Goal: Task Accomplishment & Management: Use online tool/utility

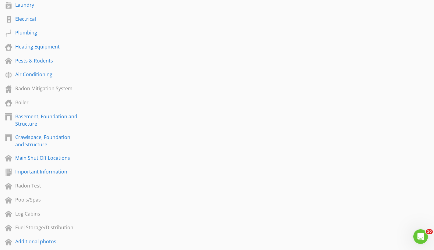
scroll to position [286, 0]
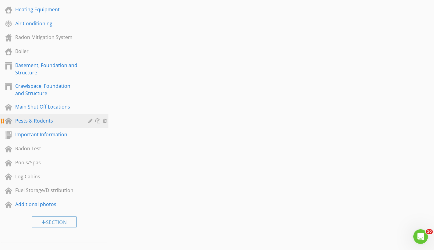
click at [33, 119] on div "Pests & Rodents" at bounding box center [47, 120] width 64 height 7
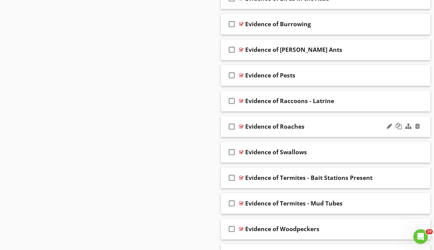
scroll to position [679, 0]
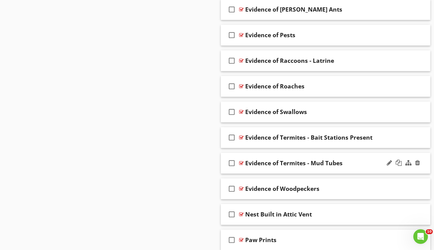
click at [241, 162] on div at bounding box center [241, 162] width 5 height 5
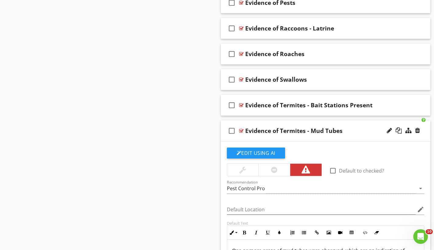
scroll to position [799, 0]
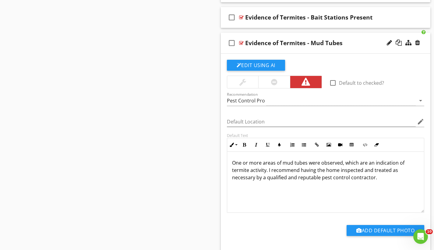
click at [241, 41] on div at bounding box center [241, 42] width 5 height 5
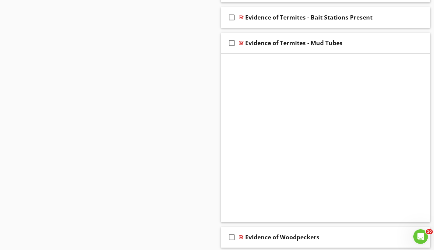
scroll to position [781, 0]
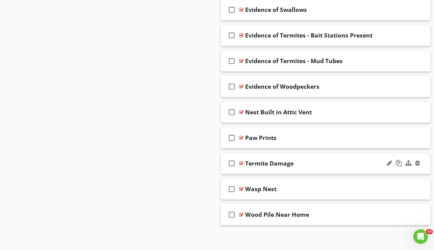
click at [243, 162] on div at bounding box center [241, 163] width 5 height 5
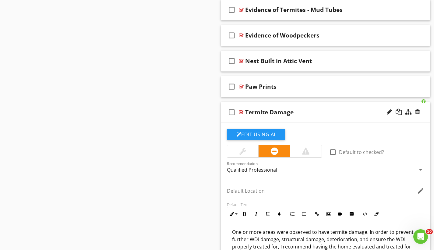
scroll to position [868, 0]
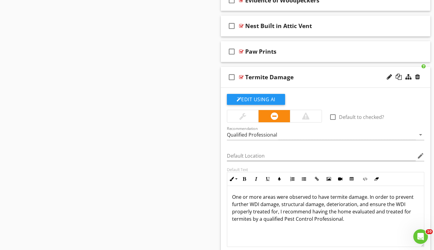
drag, startPoint x: 309, startPoint y: 113, endPoint x: 305, endPoint y: 109, distance: 6.2
click at [309, 113] on div at bounding box center [305, 115] width 7 height 7
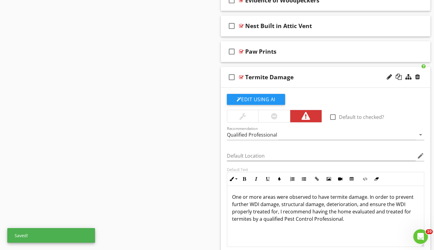
click at [241, 75] on div at bounding box center [241, 77] width 5 height 5
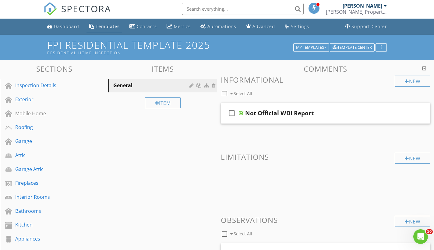
scroll to position [0, 0]
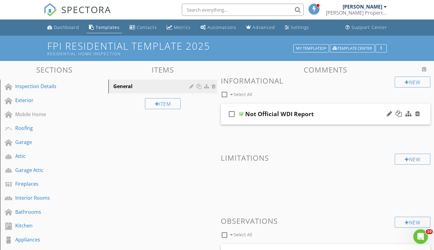
click at [239, 114] on div at bounding box center [241, 113] width 5 height 5
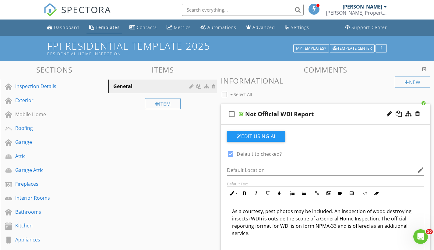
click at [240, 113] on div at bounding box center [241, 113] width 5 height 5
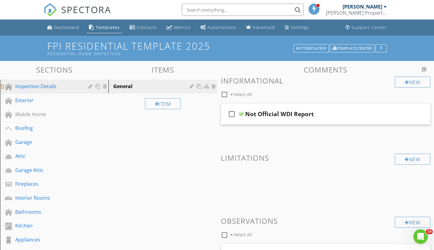
click at [38, 87] on div "Inspection Details" at bounding box center [47, 85] width 64 height 7
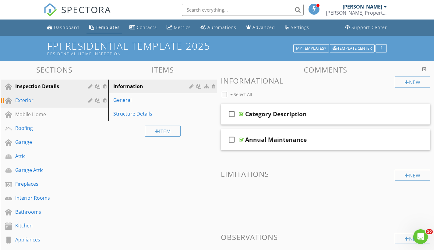
click at [35, 99] on div "Exterior" at bounding box center [47, 99] width 64 height 7
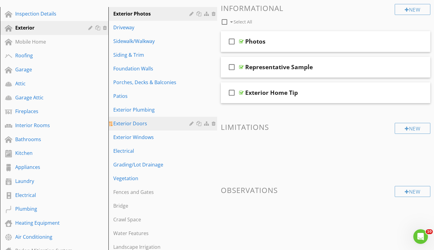
scroll to position [68, 0]
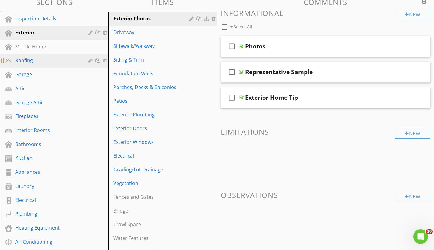
click at [52, 60] on div "Roofing" at bounding box center [47, 60] width 64 height 7
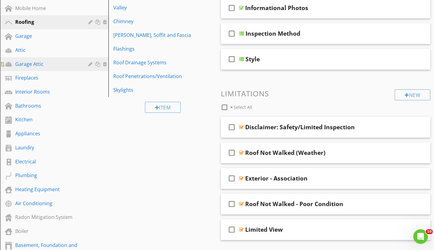
scroll to position [0, 0]
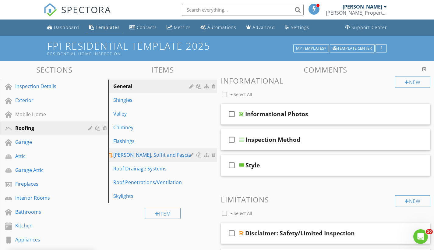
click at [207, 154] on div at bounding box center [207, 154] width 6 height 5
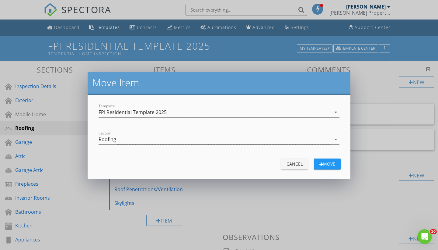
click at [129, 139] on div "Roofing" at bounding box center [215, 139] width 233 height 10
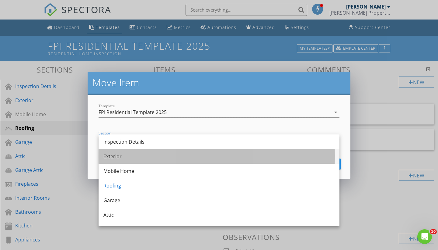
click at [128, 162] on div "Exterior" at bounding box center [218, 156] width 231 height 15
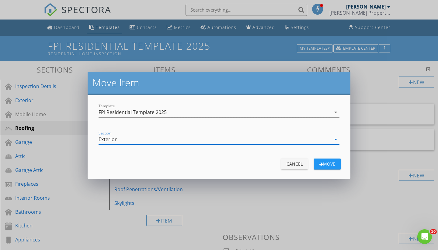
click at [332, 165] on div "Move" at bounding box center [327, 163] width 17 height 6
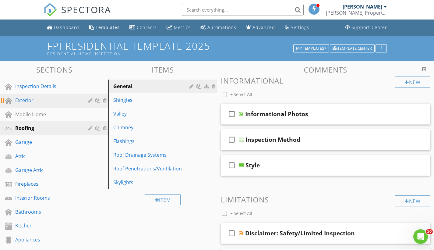
click at [39, 102] on div "Exterior" at bounding box center [47, 99] width 64 height 7
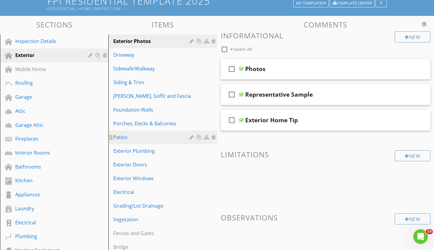
scroll to position [56, 0]
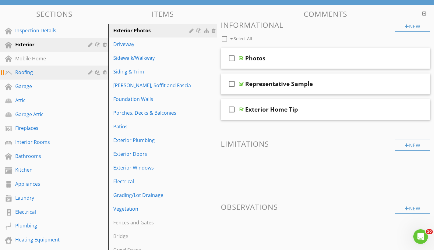
click at [32, 77] on link "Roofing" at bounding box center [55, 72] width 107 height 14
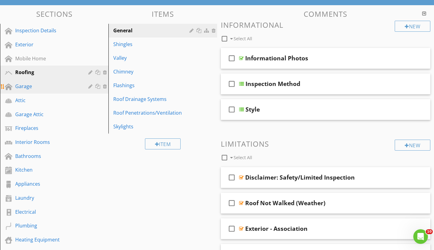
click at [43, 87] on div "Garage" at bounding box center [47, 85] width 64 height 7
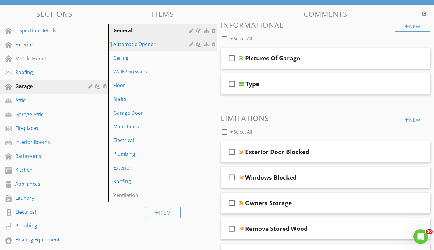
click at [139, 46] on div "Automatic Opener" at bounding box center [152, 43] width 78 height 7
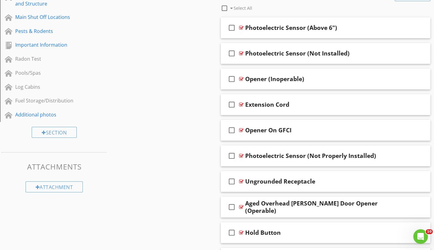
scroll to position [78, 0]
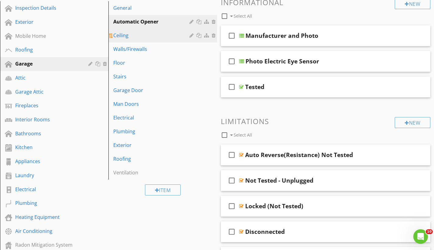
click at [128, 35] on div "Ceiling" at bounding box center [152, 35] width 78 height 7
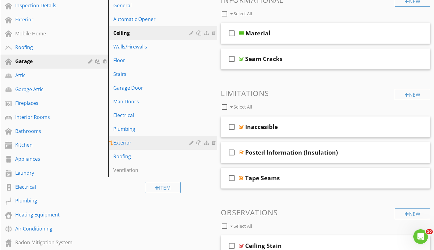
scroll to position [69, 0]
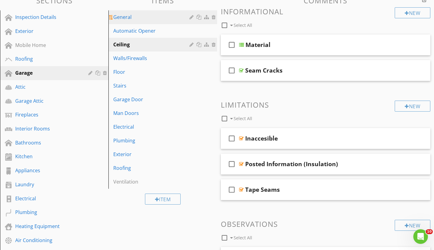
click at [145, 16] on div "General" at bounding box center [152, 16] width 78 height 7
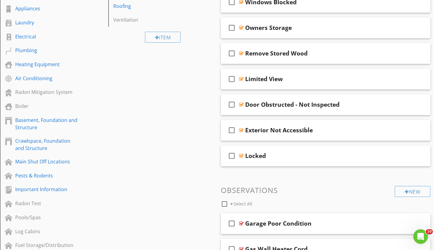
scroll to position [111, 0]
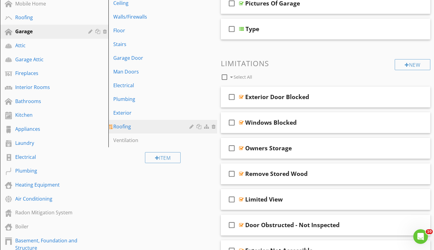
click at [122, 126] on div "Roofing" at bounding box center [152, 126] width 78 height 7
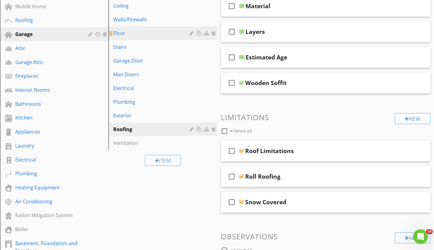
scroll to position [166, 0]
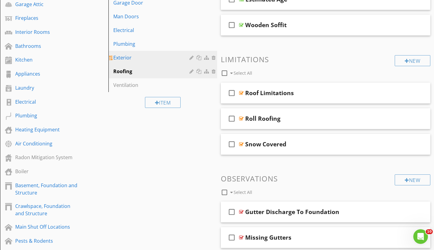
click at [123, 55] on div "Exterior" at bounding box center [152, 57] width 78 height 7
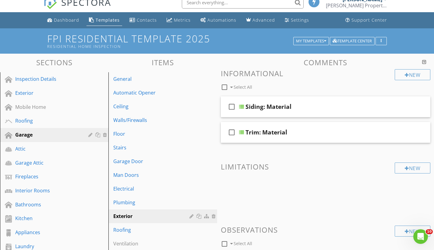
scroll to position [0, 0]
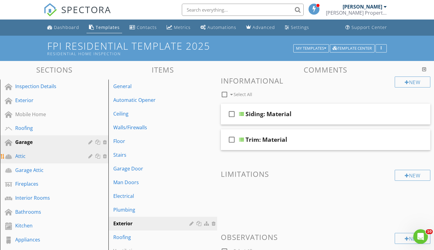
click at [33, 156] on div "Attic" at bounding box center [47, 155] width 64 height 7
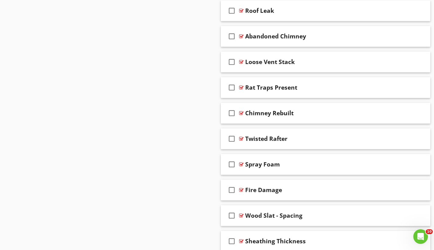
scroll to position [2175, 0]
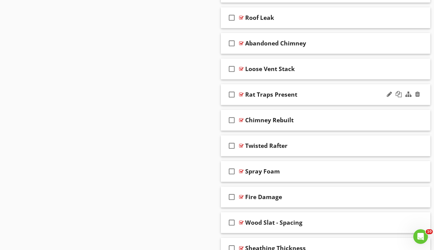
click at [240, 93] on div at bounding box center [241, 94] width 5 height 5
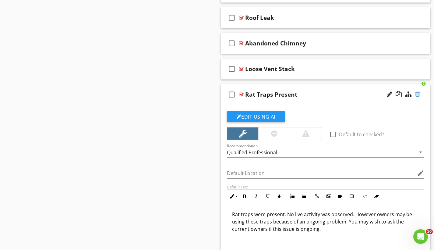
click at [418, 92] on div at bounding box center [417, 94] width 5 height 6
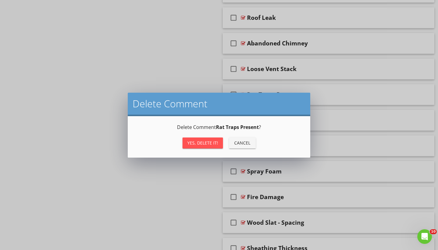
click at [208, 142] on div "Yes, Delete it!" at bounding box center [203, 142] width 31 height 6
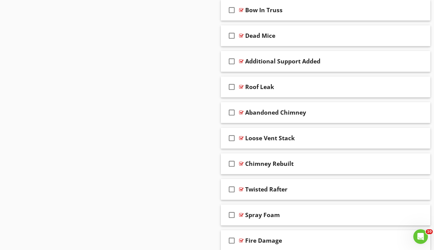
scroll to position [2083, 0]
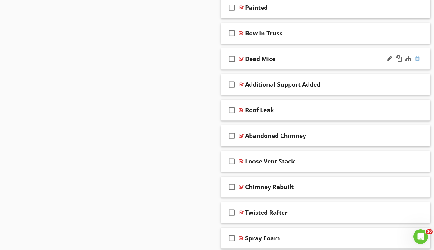
click at [418, 56] on div at bounding box center [417, 58] width 5 height 6
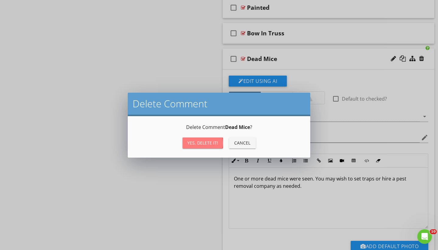
click at [206, 146] on button "Yes, Delete it!" at bounding box center [203, 142] width 40 height 11
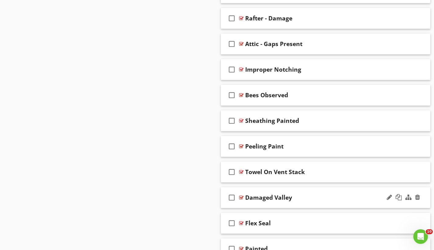
scroll to position [1799, 0]
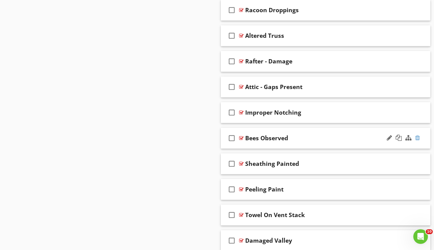
click at [418, 139] on div at bounding box center [417, 138] width 5 height 6
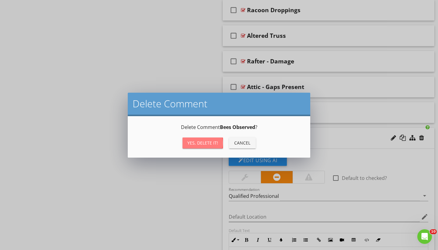
click at [210, 140] on div "Yes, Delete it!" at bounding box center [203, 142] width 31 height 6
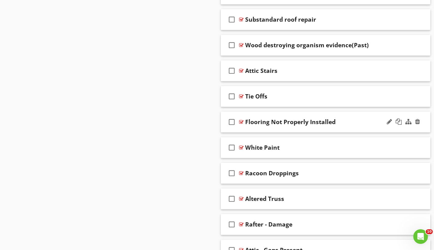
scroll to position [1588, 0]
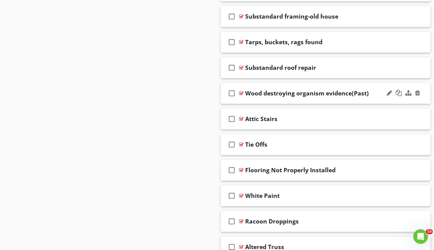
click at [240, 91] on div at bounding box center [241, 93] width 5 height 5
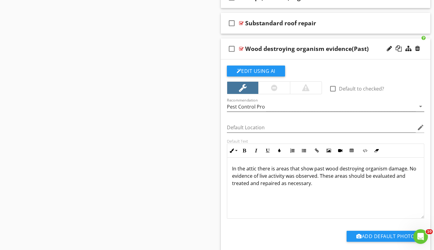
scroll to position [1591, 0]
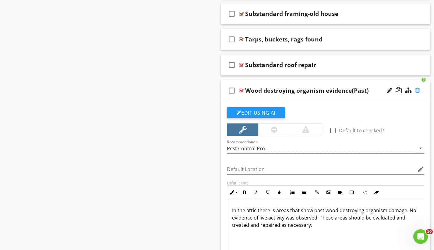
click at [418, 89] on div at bounding box center [417, 90] width 5 height 6
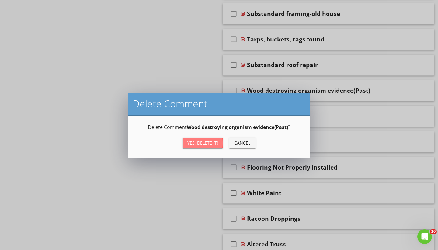
click at [213, 145] on div "Yes, Delete it!" at bounding box center [203, 142] width 31 height 6
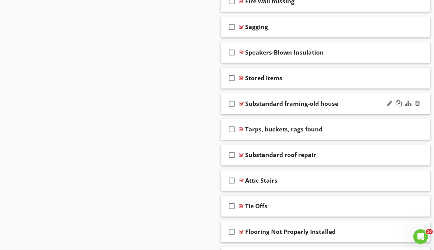
scroll to position [1456, 0]
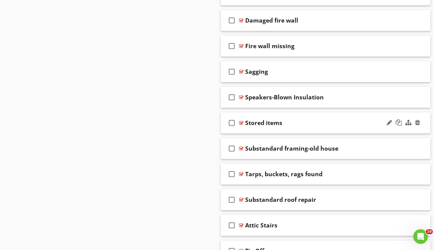
click at [241, 123] on div at bounding box center [241, 122] width 5 height 5
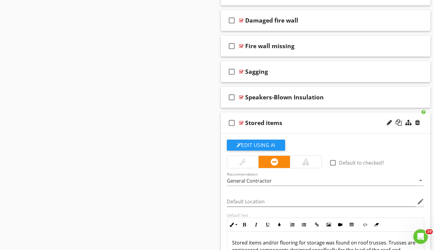
scroll to position [1493, 0]
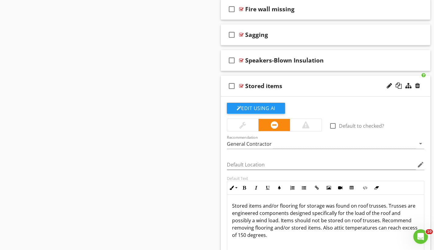
click at [242, 85] on div at bounding box center [241, 85] width 5 height 5
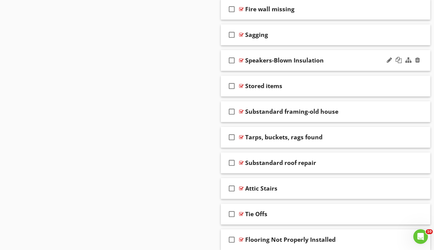
click at [242, 60] on div at bounding box center [241, 60] width 5 height 5
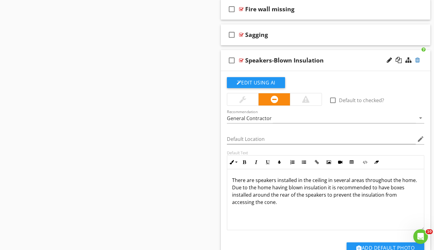
click at [417, 59] on div at bounding box center [417, 60] width 5 height 6
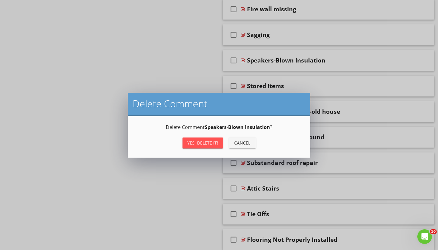
click at [204, 144] on div "Yes, Delete it!" at bounding box center [203, 142] width 31 height 6
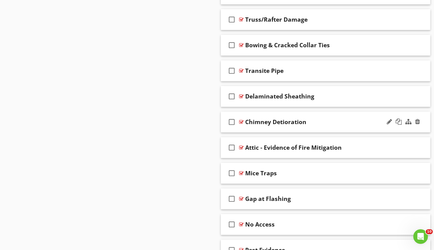
scroll to position [778, 0]
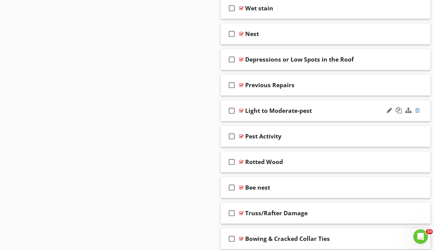
click at [419, 108] on div at bounding box center [417, 110] width 5 height 6
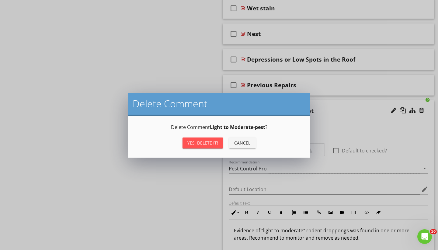
click at [205, 145] on div "Yes, Delete it!" at bounding box center [203, 142] width 31 height 6
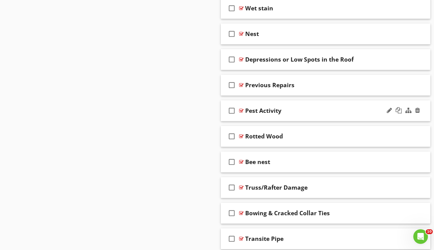
click at [242, 109] on div at bounding box center [241, 110] width 5 height 5
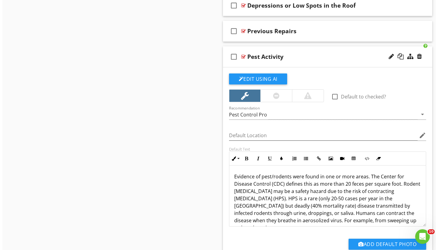
scroll to position [1, 0]
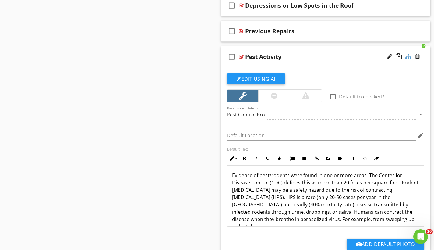
click at [409, 57] on div at bounding box center [408, 56] width 6 height 6
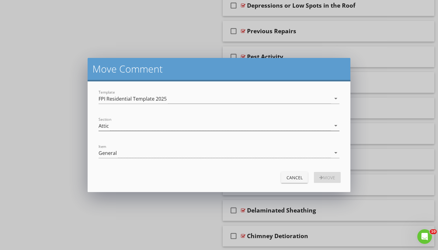
click at [128, 126] on div "Attic" at bounding box center [215, 126] width 233 height 10
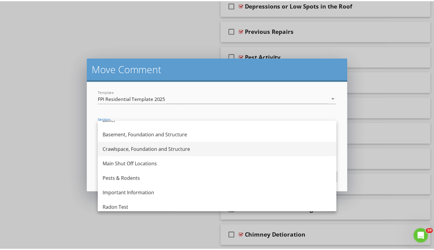
scroll to position [297, 0]
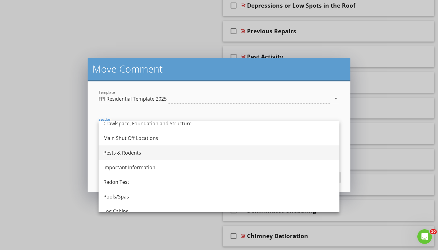
click at [129, 152] on div "Pests & Rodents" at bounding box center [218, 152] width 231 height 7
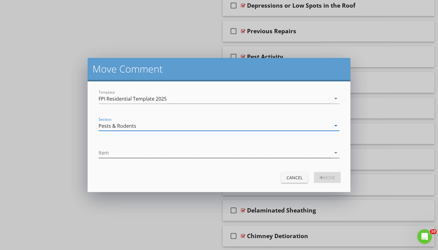
click at [198, 150] on div at bounding box center [215, 153] width 233 height 10
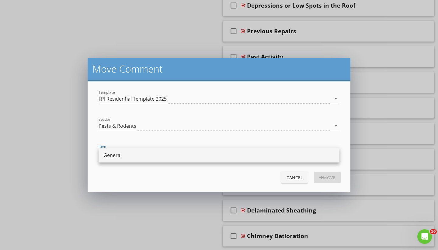
click at [185, 157] on div "General" at bounding box center [218, 154] width 231 height 7
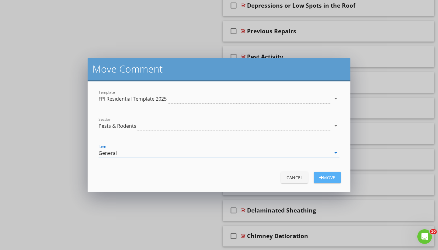
click at [328, 176] on div "Move" at bounding box center [327, 177] width 17 height 6
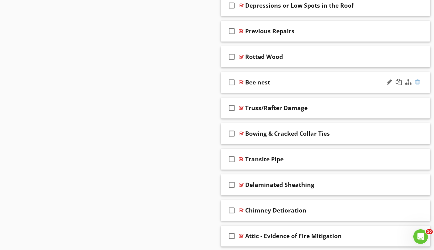
click at [417, 81] on div at bounding box center [417, 82] width 5 height 6
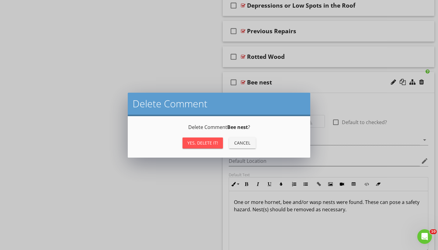
click at [205, 145] on div "Yes, Delete it!" at bounding box center [203, 142] width 31 height 6
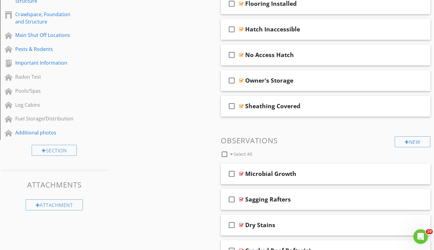
scroll to position [404, 0]
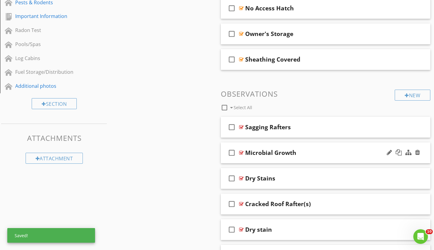
drag, startPoint x: 278, startPoint y: 203, endPoint x: 272, endPoint y: 150, distance: 53.5
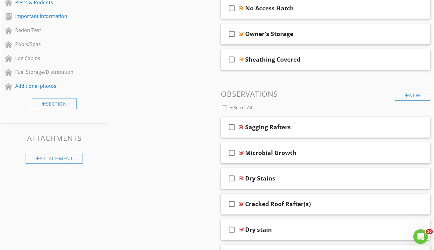
drag, startPoint x: 137, startPoint y: 200, endPoint x: 142, endPoint y: 199, distance: 4.7
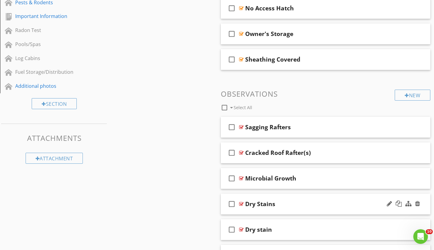
click at [241, 202] on div at bounding box center [241, 203] width 5 height 5
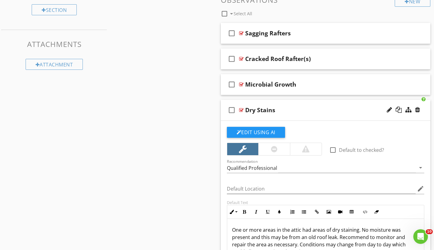
scroll to position [553, 0]
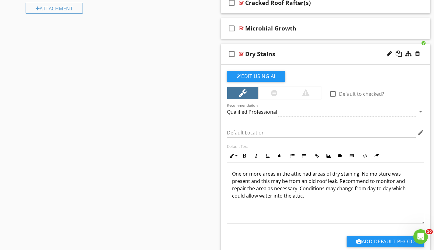
click at [242, 52] on div at bounding box center [241, 53] width 5 height 5
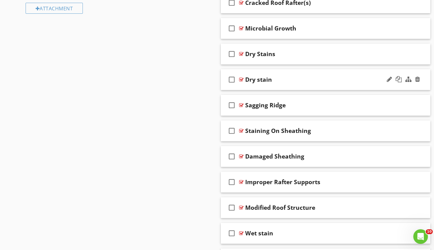
click at [242, 79] on div at bounding box center [241, 79] width 5 height 5
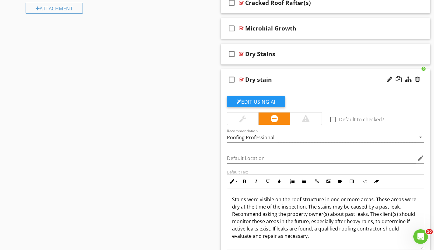
click at [249, 118] on div at bounding box center [242, 118] width 31 height 12
click at [241, 77] on div at bounding box center [241, 79] width 5 height 5
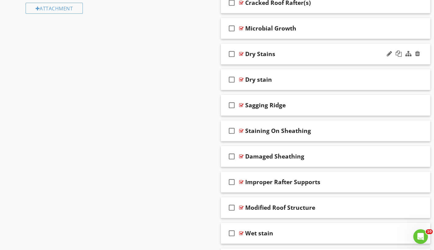
click at [241, 53] on div at bounding box center [241, 53] width 5 height 5
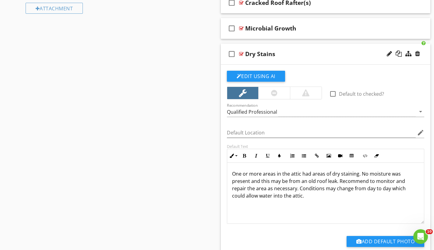
click at [241, 53] on div at bounding box center [241, 53] width 5 height 5
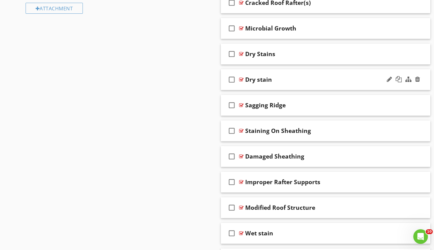
click at [241, 77] on div at bounding box center [241, 79] width 5 height 5
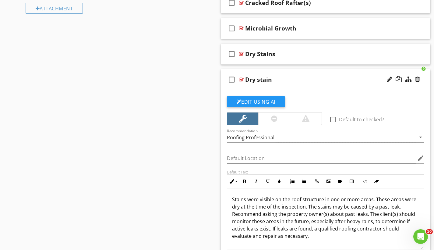
click at [242, 78] on div at bounding box center [241, 79] width 5 height 5
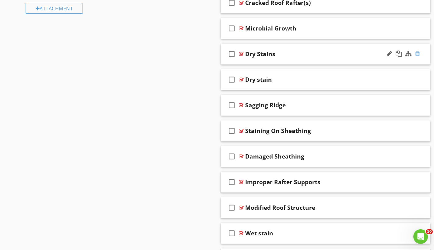
click at [418, 54] on div at bounding box center [417, 54] width 5 height 6
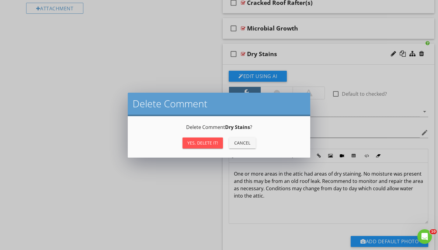
click at [214, 141] on div "Yes, Delete it!" at bounding box center [203, 142] width 31 height 6
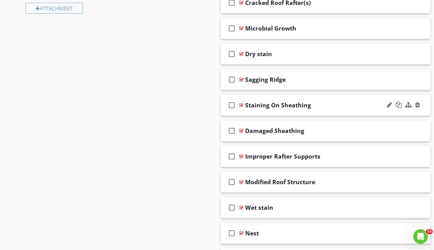
click at [241, 106] on div at bounding box center [241, 105] width 5 height 5
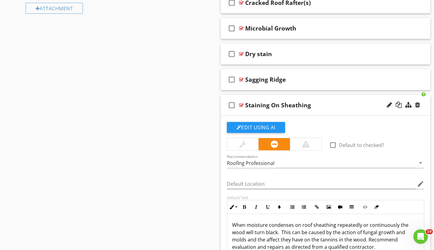
click at [241, 106] on div at bounding box center [241, 105] width 5 height 5
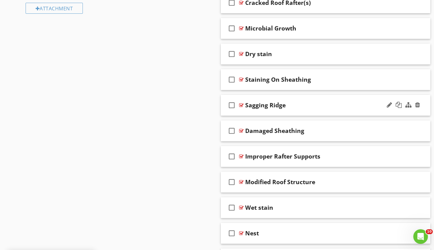
drag, startPoint x: 272, startPoint y: 131, endPoint x: 266, endPoint y: 101, distance: 30.3
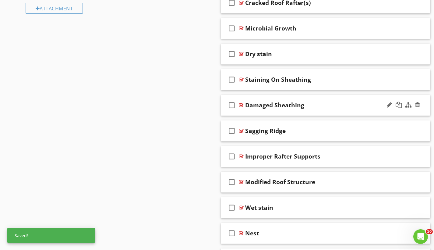
click at [240, 104] on div at bounding box center [241, 105] width 5 height 5
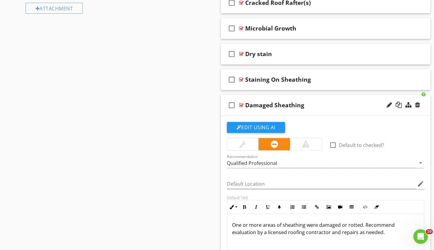
click at [241, 104] on div at bounding box center [241, 105] width 5 height 5
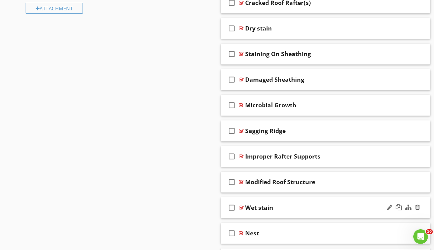
click at [241, 206] on div at bounding box center [241, 207] width 5 height 5
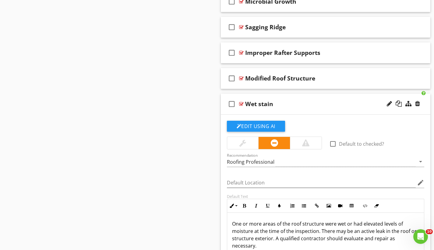
scroll to position [668, 0]
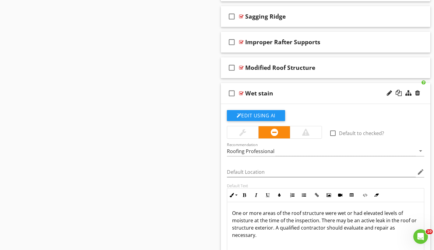
click at [240, 92] on div at bounding box center [241, 93] width 5 height 5
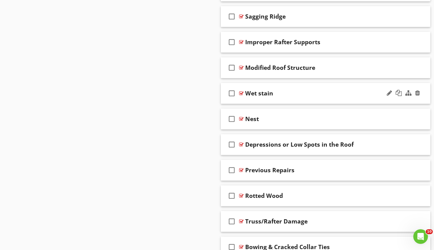
click at [270, 91] on div "Wet stain" at bounding box center [259, 92] width 28 height 7
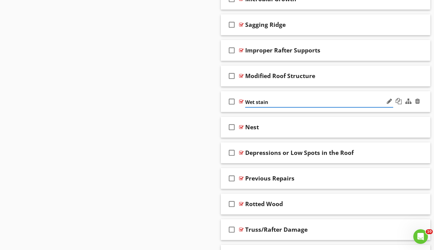
scroll to position [655, 0]
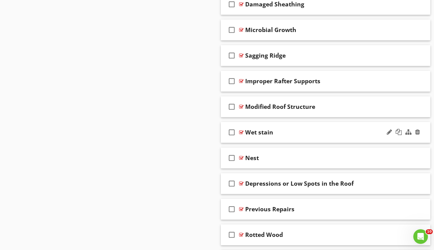
scroll to position [616, 0]
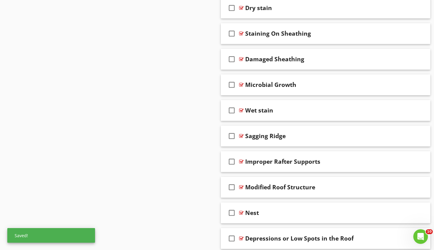
scroll to position [573, 0]
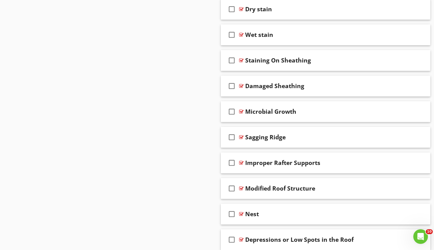
click at [417, 213] on div at bounding box center [417, 213] width 5 height 6
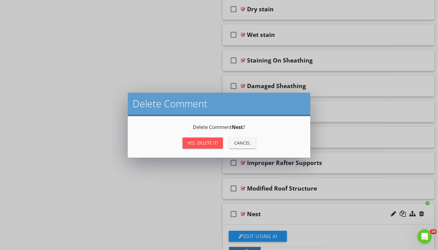
click at [209, 143] on div "Yes, Delete it!" at bounding box center [203, 142] width 31 height 6
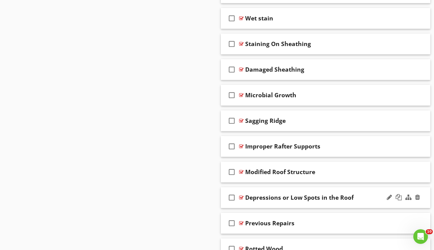
scroll to position [598, 0]
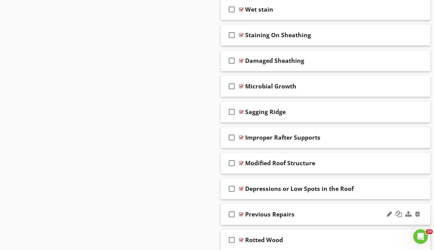
click at [241, 215] on div at bounding box center [241, 214] width 5 height 5
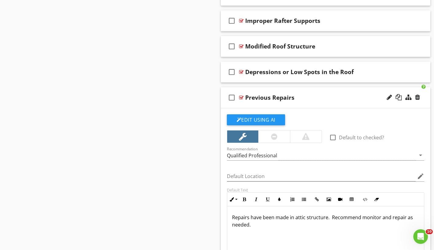
scroll to position [756, 0]
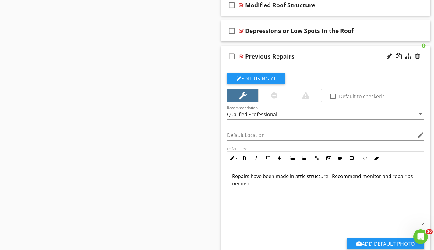
click at [242, 56] on div at bounding box center [241, 56] width 5 height 5
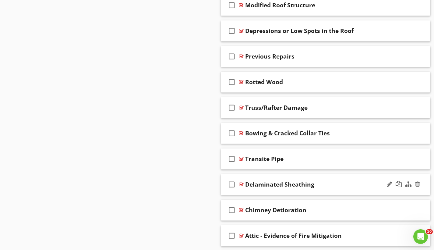
click at [240, 184] on div at bounding box center [241, 184] width 5 height 5
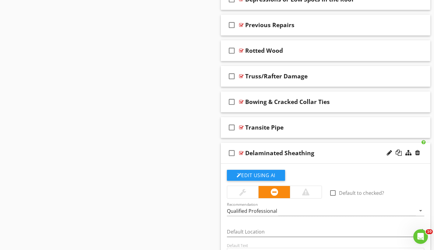
scroll to position [886, 0]
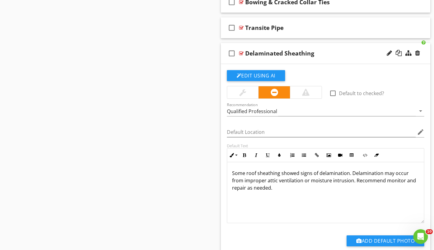
click at [241, 52] on div at bounding box center [241, 53] width 5 height 5
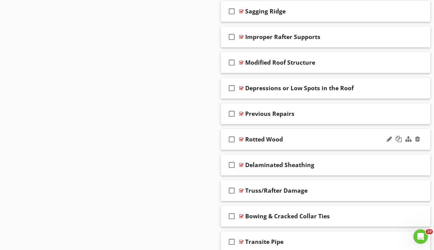
scroll to position [697, 0]
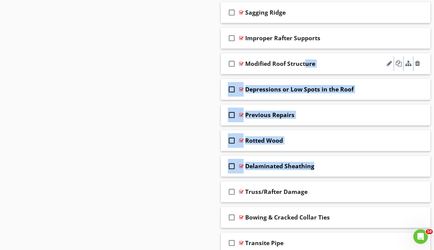
drag, startPoint x: 272, startPoint y: 166, endPoint x: 267, endPoint y: 62, distance: 103.9
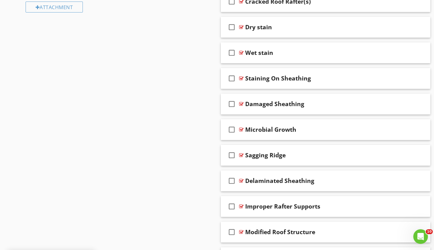
scroll to position [504, 0]
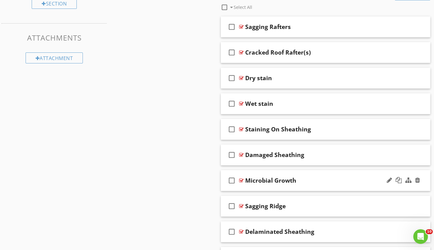
drag, startPoint x: 329, startPoint y: 230, endPoint x: 322, endPoint y: 177, distance: 53.2
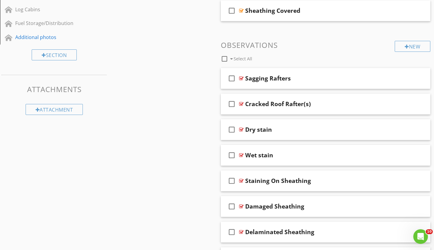
scroll to position [451, 0]
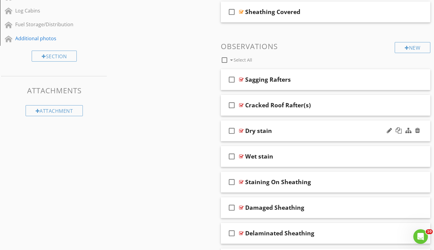
drag, startPoint x: 294, startPoint y: 105, endPoint x: 298, endPoint y: 124, distance: 18.8
drag, startPoint x: 140, startPoint y: 138, endPoint x: 145, endPoint y: 138, distance: 5.5
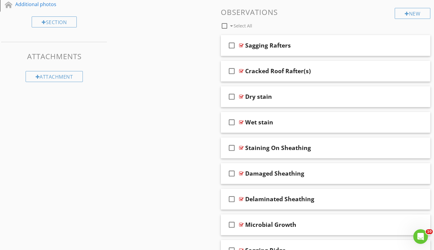
scroll to position [498, 0]
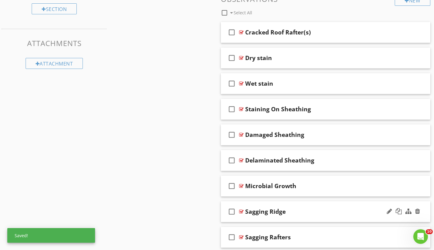
drag, startPoint x: 345, startPoint y: 29, endPoint x: 349, endPoint y: 204, distance: 175.4
drag, startPoint x: 160, startPoint y: 138, endPoint x: 204, endPoint y: 108, distance: 52.6
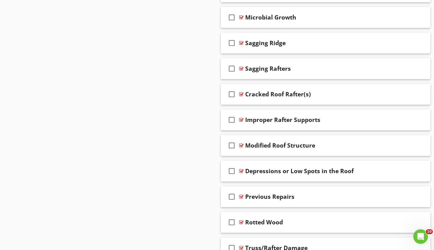
scroll to position [658, 0]
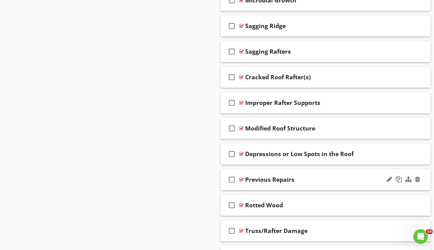
drag, startPoint x: 320, startPoint y: 204, endPoint x: 321, endPoint y: 188, distance: 15.9
click at [325, 202] on div "Rotted Wood" at bounding box center [319, 204] width 148 height 7
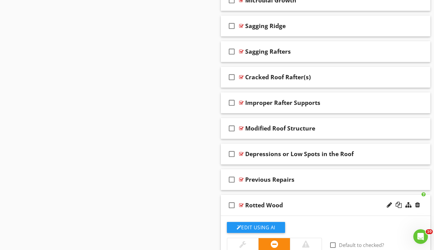
click at [243, 205] on div at bounding box center [241, 204] width 5 height 5
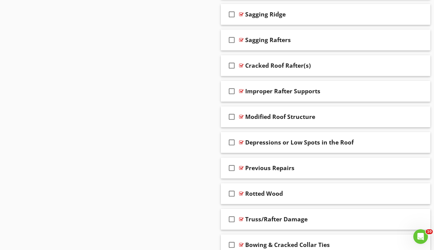
scroll to position [693, 0]
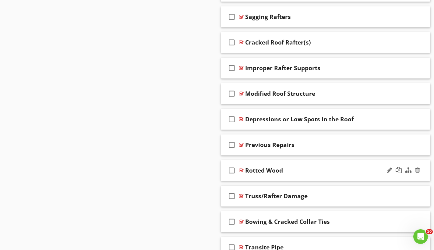
click at [242, 170] on div at bounding box center [241, 170] width 5 height 5
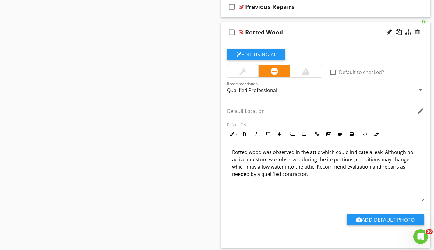
scroll to position [821, 0]
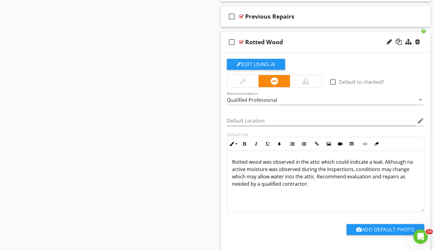
click at [241, 41] on div at bounding box center [241, 42] width 5 height 5
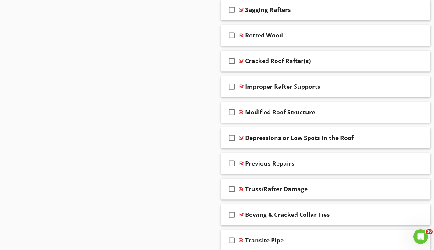
scroll to position [586, 0]
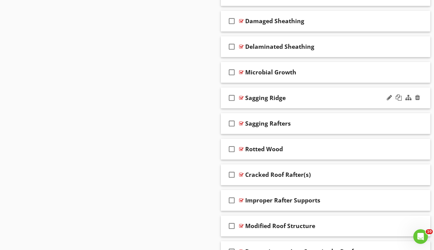
drag, startPoint x: 307, startPoint y: 149, endPoint x: 310, endPoint y: 97, distance: 52.1
drag, startPoint x: 167, startPoint y: 141, endPoint x: 293, endPoint y: 164, distance: 127.5
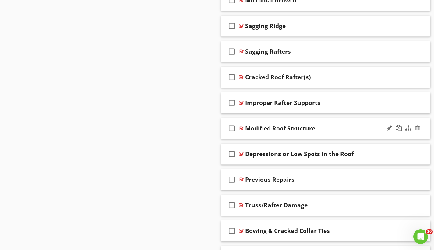
scroll to position [697, 0]
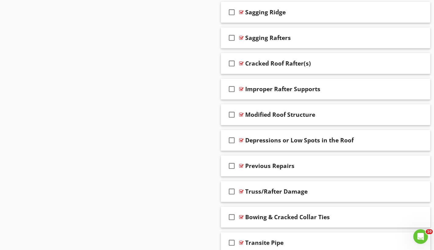
drag, startPoint x: 337, startPoint y: 195, endPoint x: 329, endPoint y: 126, distance: 68.9
drag, startPoint x: 164, startPoint y: 169, endPoint x: 263, endPoint y: 179, distance: 99.4
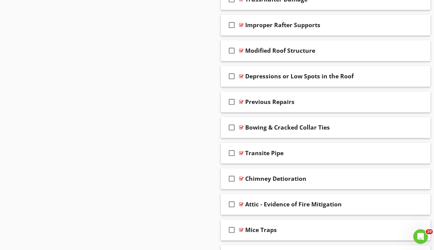
scroll to position [819, 0]
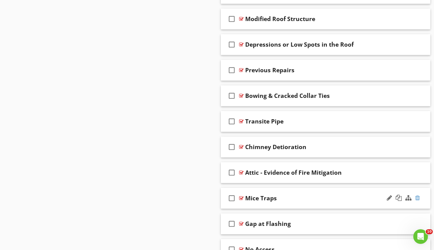
click at [419, 197] on div at bounding box center [417, 198] width 5 height 6
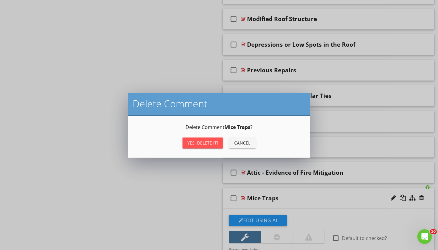
click at [199, 142] on div "Yes, Delete it!" at bounding box center [203, 142] width 31 height 6
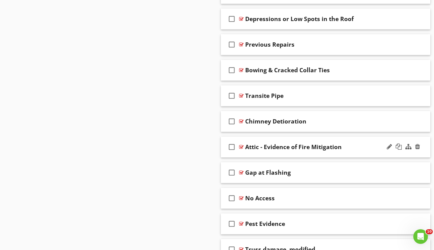
scroll to position [872, 0]
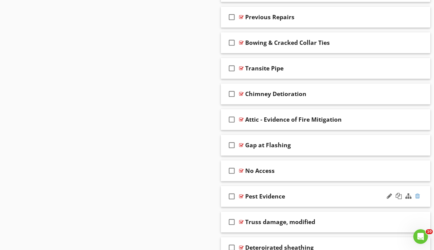
click at [419, 195] on div at bounding box center [417, 196] width 5 height 6
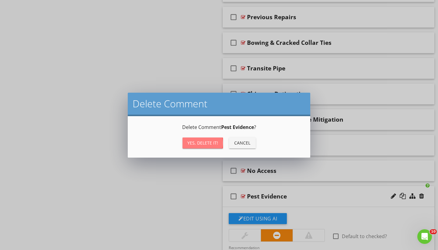
click at [203, 143] on div "Yes, Delete it!" at bounding box center [203, 142] width 31 height 6
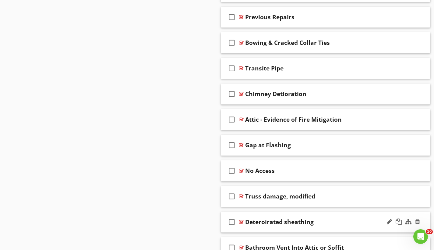
click at [242, 220] on div at bounding box center [241, 221] width 5 height 5
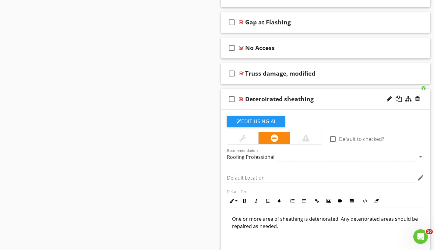
scroll to position [1037, 0]
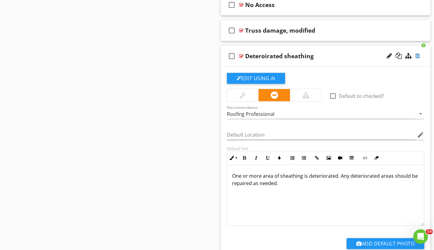
click at [419, 54] on div at bounding box center [417, 56] width 5 height 6
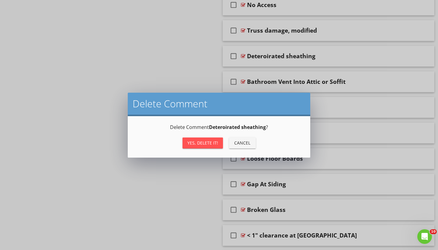
click at [213, 141] on div "Yes, Delete it!" at bounding box center [203, 142] width 31 height 6
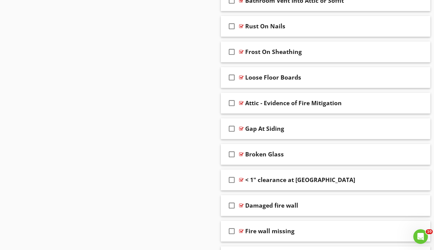
scroll to position [1086, 0]
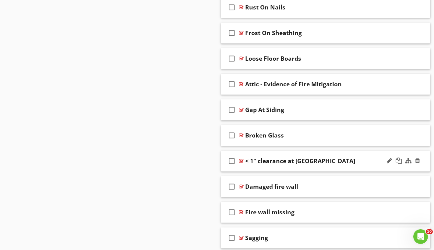
drag, startPoint x: 365, startPoint y: 86, endPoint x: 361, endPoint y: 152, distance: 66.2
drag, startPoint x: 173, startPoint y: 125, endPoint x: 258, endPoint y: 93, distance: 90.7
click at [173, 125] on div "Sections Inspection Details Exterior Mobile Home Roofing Garage Attic Garage At…" at bounding box center [217, 56] width 434 height 2162
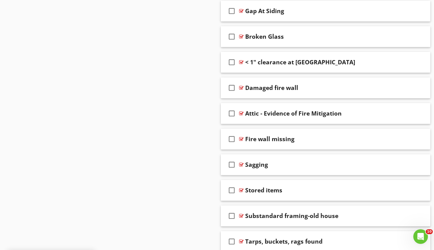
scroll to position [1184, 0]
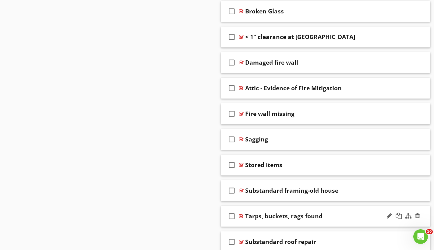
click at [240, 214] on div at bounding box center [241, 215] width 5 height 5
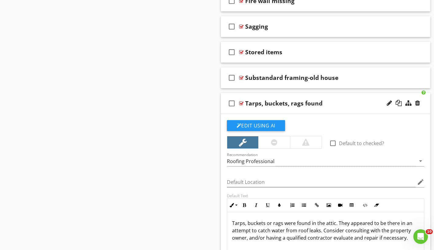
scroll to position [1322, 0]
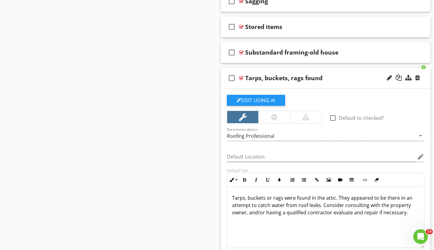
click at [241, 77] on div at bounding box center [241, 77] width 5 height 5
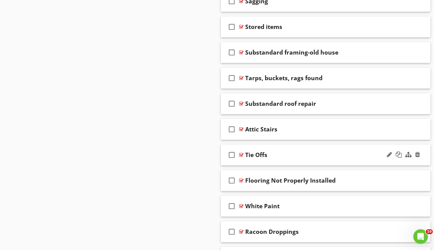
click at [242, 154] on div at bounding box center [241, 154] width 5 height 5
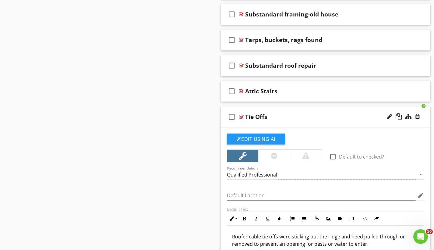
scroll to position [1403, 0]
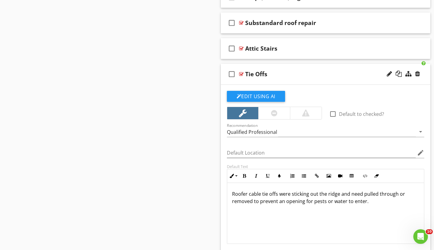
click at [241, 73] on div at bounding box center [241, 74] width 5 height 5
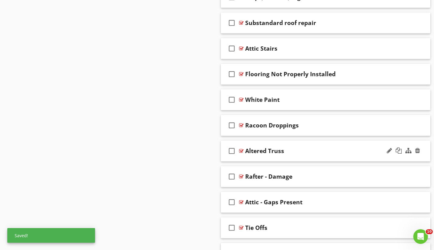
drag, startPoint x: 309, startPoint y: 178, endPoint x: 310, endPoint y: 142, distance: 35.3
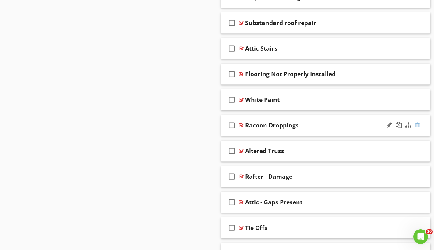
click at [419, 124] on div at bounding box center [417, 125] width 5 height 6
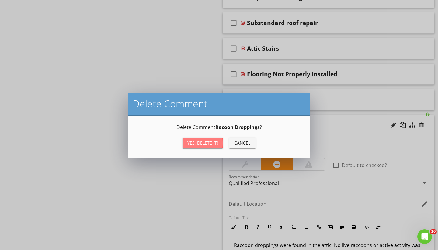
click at [199, 143] on div "Yes, Delete it!" at bounding box center [203, 142] width 31 height 6
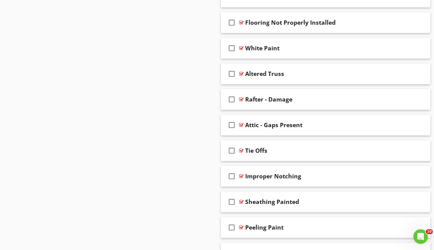
scroll to position [1471, 0]
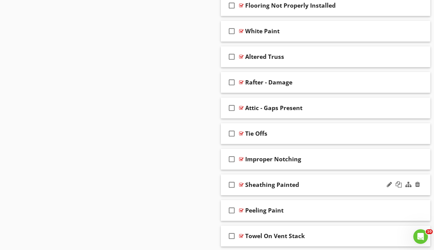
click at [242, 184] on div at bounding box center [241, 184] width 5 height 5
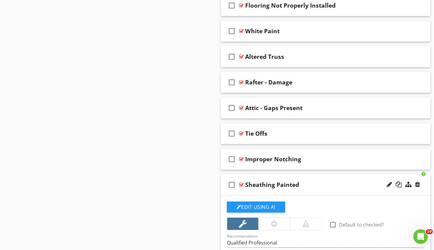
scroll to position [1571, 0]
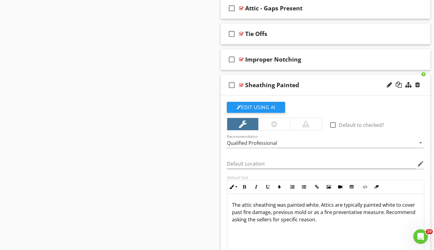
click at [243, 84] on div at bounding box center [241, 84] width 5 height 5
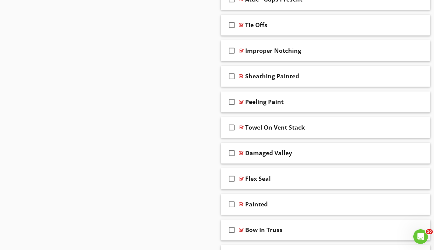
scroll to position [1634, 0]
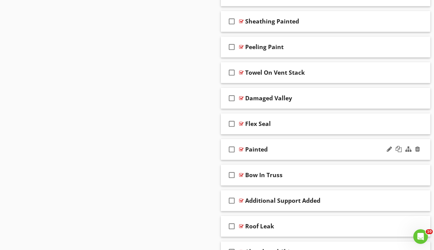
click at [241, 148] on div at bounding box center [241, 149] width 5 height 5
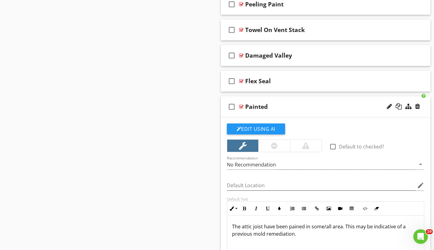
scroll to position [1678, 0]
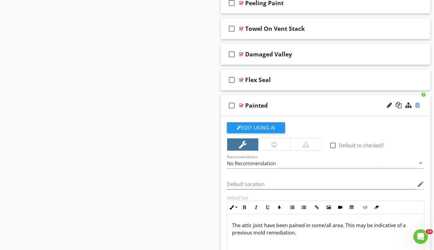
click at [417, 104] on div at bounding box center [417, 105] width 5 height 6
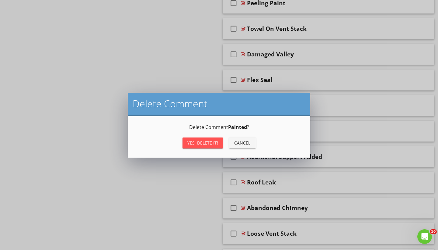
click at [212, 143] on div "Yes, Delete it!" at bounding box center [203, 142] width 31 height 6
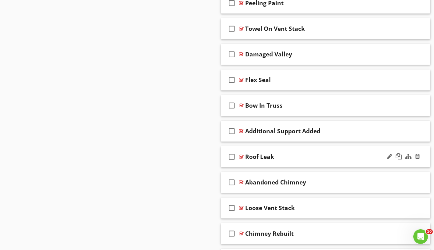
click at [240, 155] on div at bounding box center [241, 156] width 5 height 5
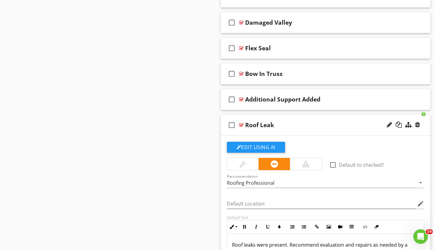
scroll to position [1748, 0]
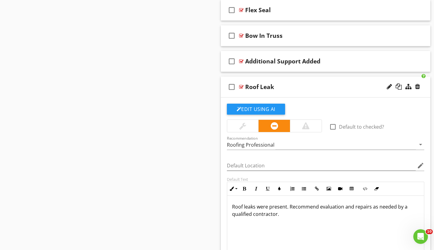
click at [242, 86] on div at bounding box center [241, 86] width 5 height 5
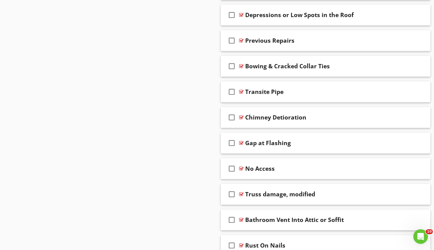
scroll to position [1057, 0]
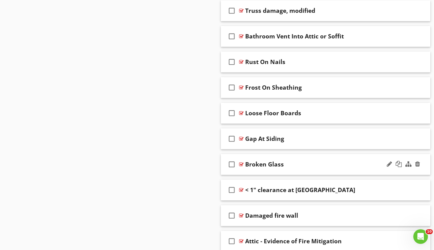
click at [242, 164] on div at bounding box center [241, 164] width 5 height 5
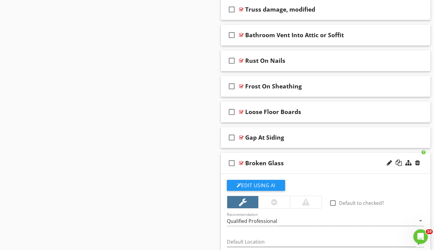
scroll to position [1157, 0]
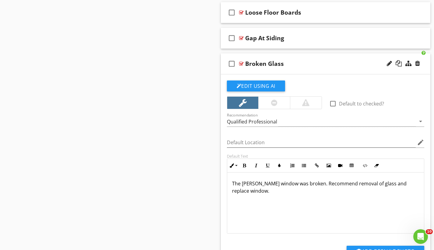
click at [241, 62] on div at bounding box center [241, 63] width 5 height 5
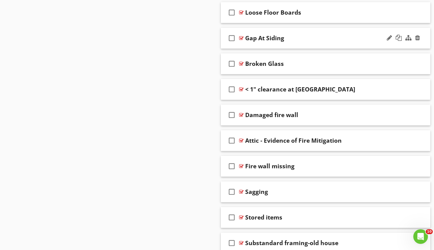
click at [242, 36] on div at bounding box center [241, 38] width 5 height 5
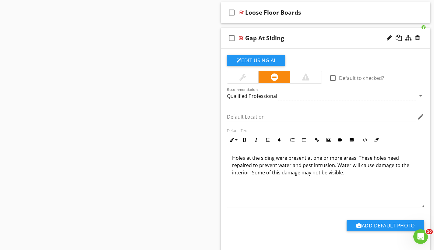
click at [240, 36] on div at bounding box center [241, 38] width 5 height 5
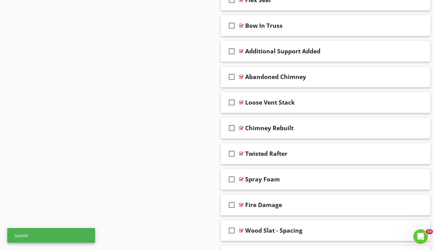
scroll to position [1927, 0]
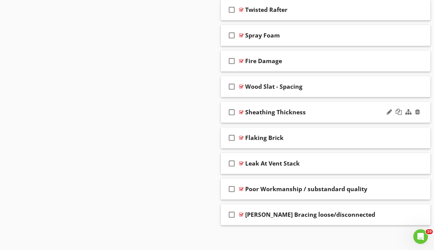
click at [241, 111] on div at bounding box center [241, 112] width 5 height 5
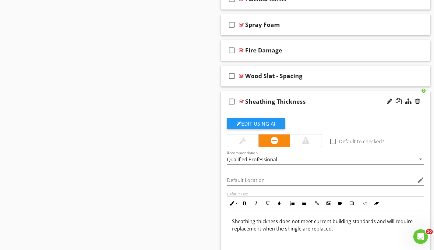
scroll to position [1967, 0]
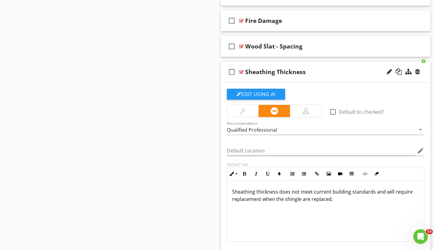
click at [242, 71] on div at bounding box center [241, 71] width 5 height 5
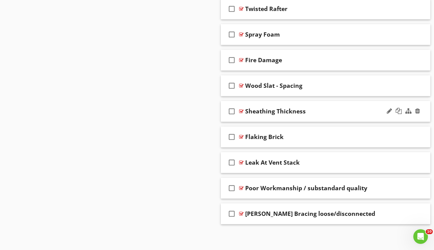
scroll to position [1927, 0]
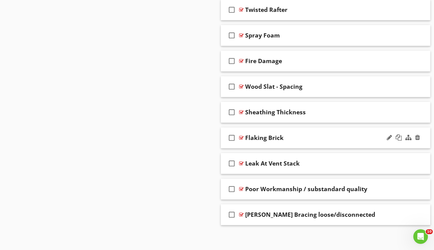
click at [241, 137] on div at bounding box center [241, 137] width 5 height 5
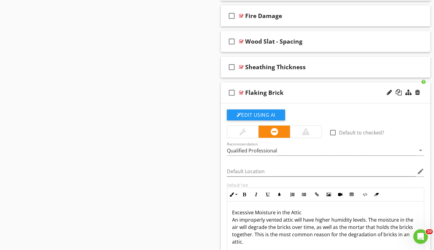
scroll to position [1991, 0]
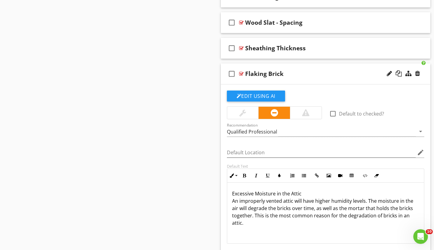
click at [242, 73] on div at bounding box center [241, 73] width 5 height 5
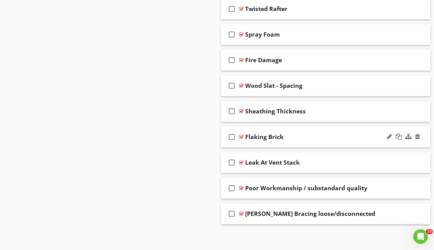
scroll to position [1927, 0]
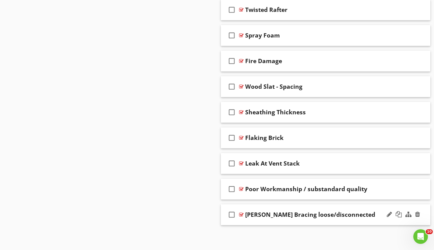
click at [241, 214] on div at bounding box center [241, 214] width 5 height 5
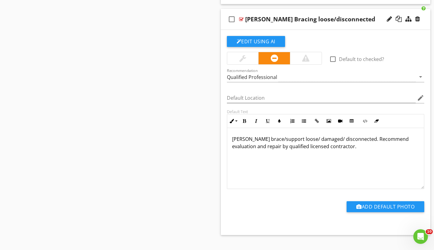
scroll to position [2095, 0]
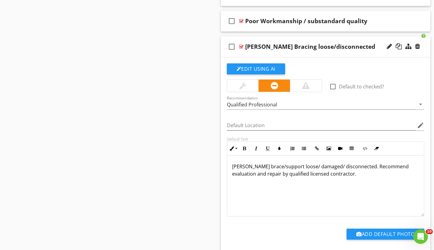
click at [242, 47] on div at bounding box center [241, 46] width 5 height 5
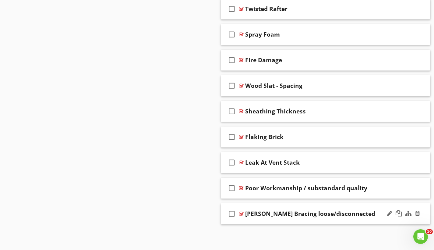
scroll to position [1927, 0]
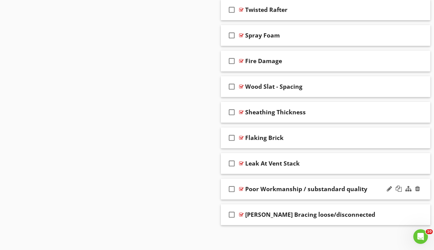
click at [243, 188] on div at bounding box center [241, 188] width 5 height 5
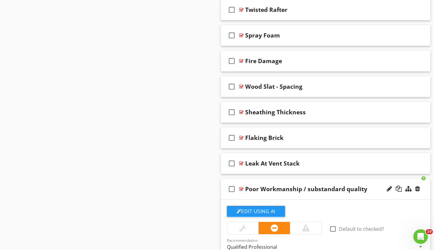
scroll to position [2035, 0]
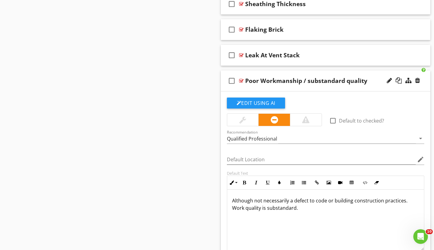
click at [241, 81] on div at bounding box center [241, 80] width 5 height 5
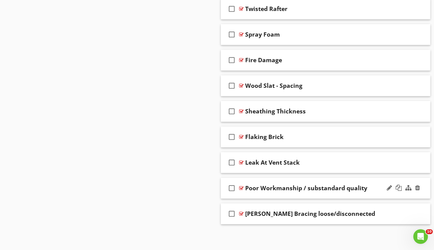
scroll to position [1927, 0]
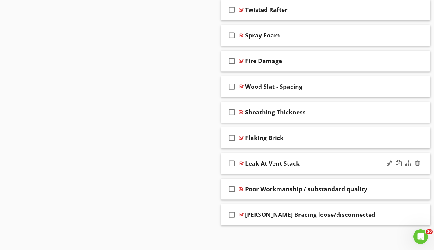
click at [241, 162] on div at bounding box center [241, 163] width 5 height 5
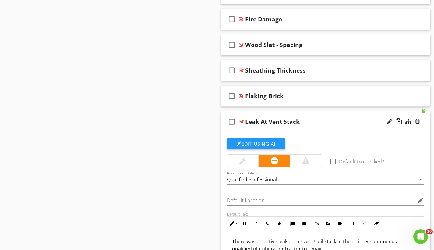
scroll to position [2012, 0]
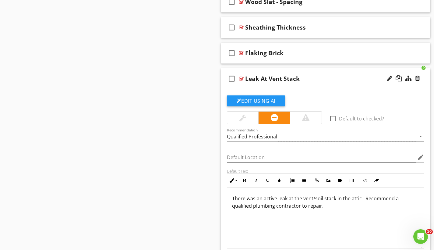
click at [242, 78] on div at bounding box center [241, 78] width 5 height 5
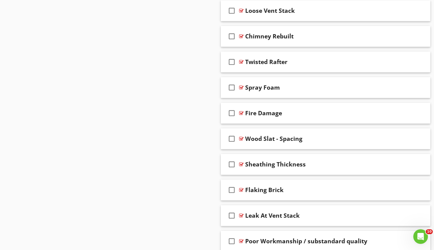
scroll to position [1827, 0]
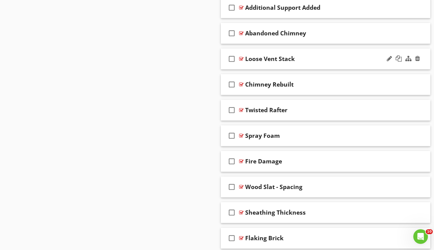
click at [242, 58] on div at bounding box center [241, 58] width 5 height 5
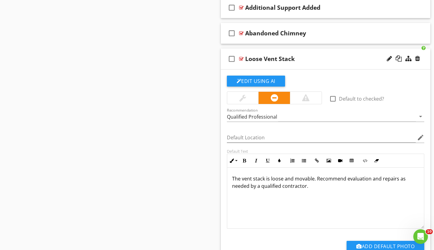
click at [242, 58] on div at bounding box center [241, 58] width 5 height 5
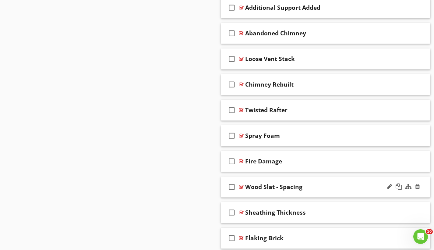
scroll to position [1826, 0]
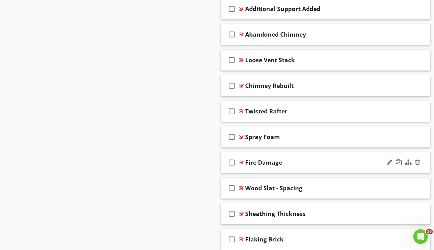
click at [241, 162] on div at bounding box center [241, 162] width 5 height 5
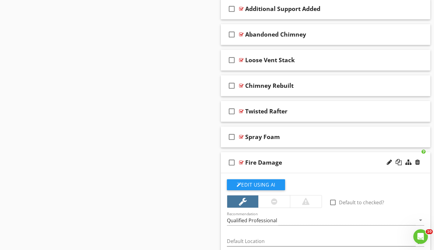
scroll to position [1930, 0]
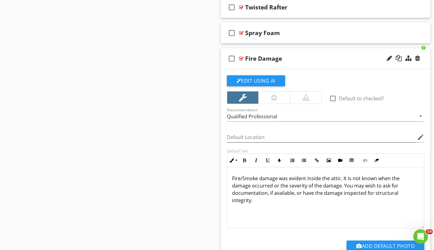
click at [241, 58] on div at bounding box center [241, 58] width 5 height 5
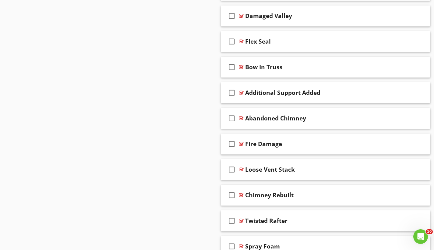
scroll to position [1733, 0]
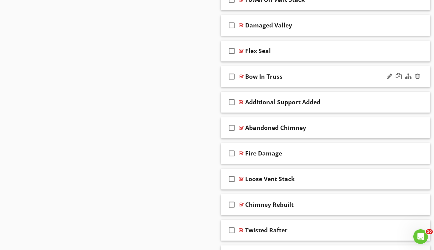
drag, startPoint x: 315, startPoint y: 155, endPoint x: 307, endPoint y: 79, distance: 76.3
drag, startPoint x: 121, startPoint y: 131, endPoint x: 183, endPoint y: 139, distance: 62.3
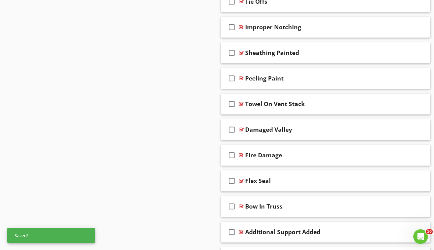
scroll to position [1610, 0]
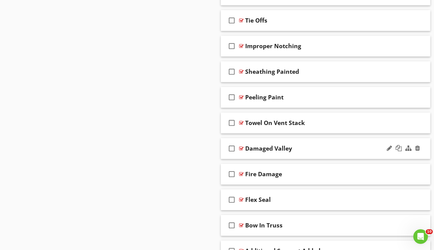
drag, startPoint x: 349, startPoint y: 178, endPoint x: 347, endPoint y: 157, distance: 20.5
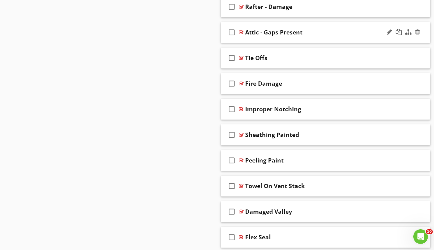
scroll to position [1531, 0]
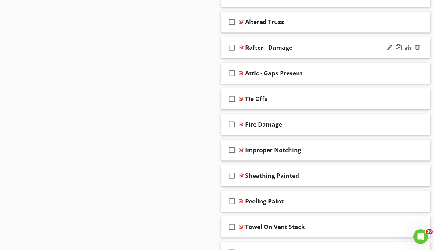
drag, startPoint x: 356, startPoint y: 123, endPoint x: 332, endPoint y: 53, distance: 74.3
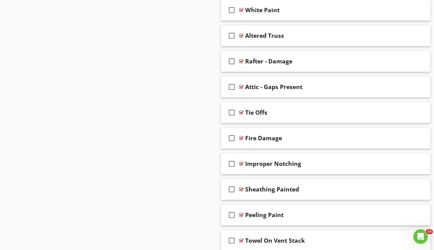
scroll to position [1627, 0]
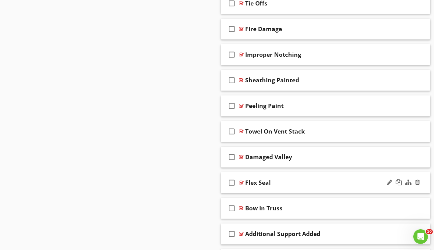
click at [243, 181] on div at bounding box center [241, 182] width 5 height 5
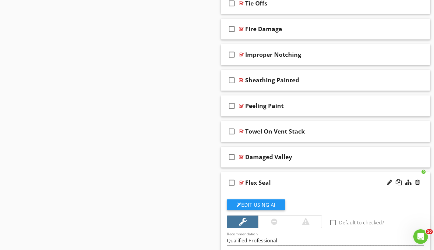
scroll to position [1737, 0]
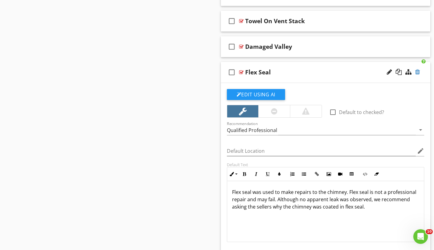
click at [418, 71] on div at bounding box center [417, 72] width 5 height 6
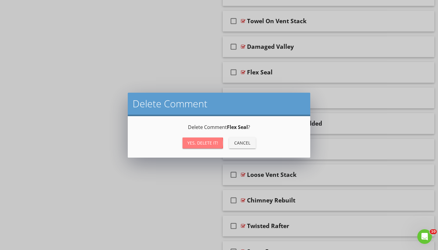
click at [211, 142] on div "Yes, Delete it!" at bounding box center [203, 142] width 31 height 6
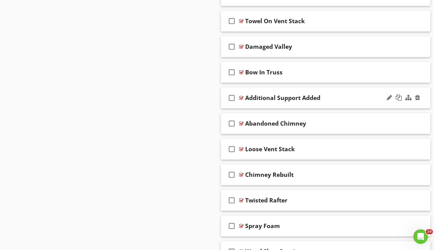
click at [242, 97] on div at bounding box center [241, 97] width 5 height 5
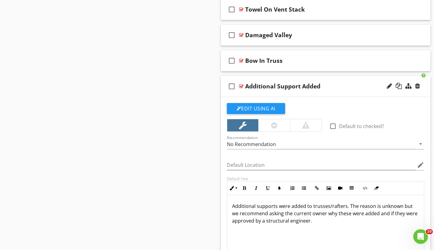
scroll to position [1774, 0]
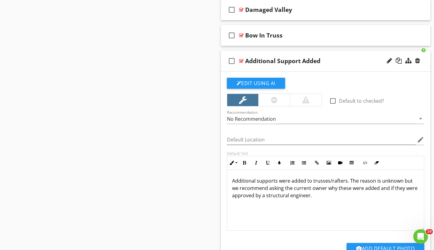
click at [240, 59] on div at bounding box center [241, 60] width 5 height 5
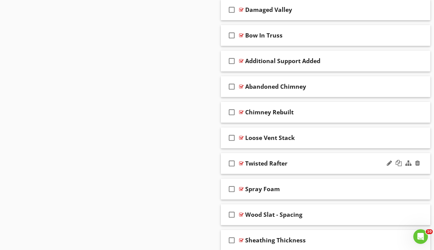
drag, startPoint x: 315, startPoint y: 164, endPoint x: 314, endPoint y: 152, distance: 12.2
click at [314, 153] on div "check_box_outline_blank Twisted Rafter" at bounding box center [326, 163] width 210 height 21
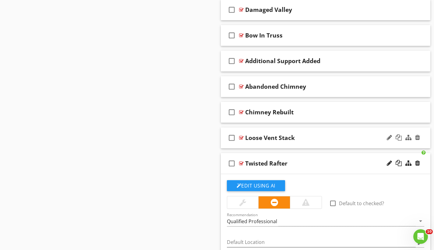
drag, startPoint x: 349, startPoint y: 160, endPoint x: 343, endPoint y: 136, distance: 24.6
drag, startPoint x: 100, startPoint y: 114, endPoint x: 144, endPoint y: 114, distance: 43.8
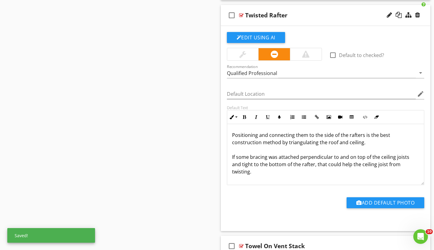
scroll to position [1698, 0]
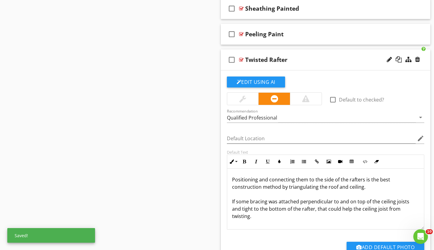
click at [241, 58] on div at bounding box center [241, 59] width 5 height 5
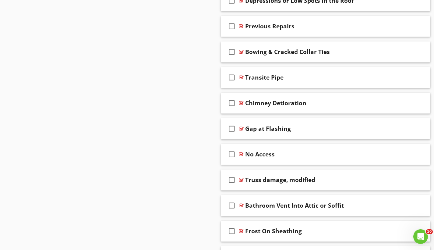
scroll to position [1007, 0]
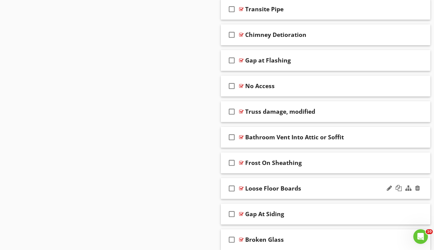
click at [243, 187] on div at bounding box center [241, 188] width 5 height 5
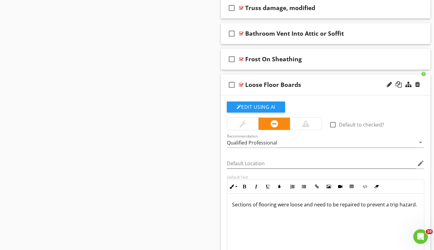
scroll to position [1120, 0]
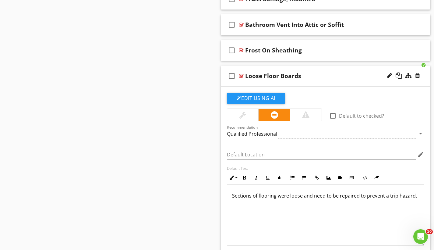
click at [241, 75] on div at bounding box center [241, 75] width 5 height 5
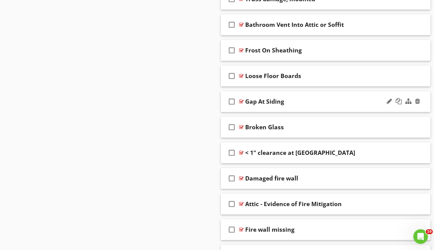
click at [242, 100] on div at bounding box center [241, 101] width 5 height 5
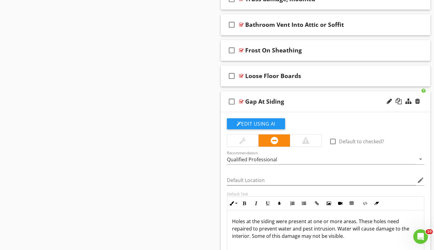
click at [242, 100] on div at bounding box center [241, 101] width 5 height 5
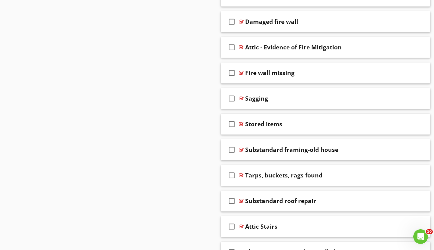
scroll to position [1301, 0]
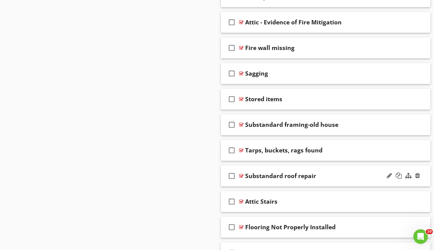
click at [242, 175] on div at bounding box center [241, 175] width 5 height 5
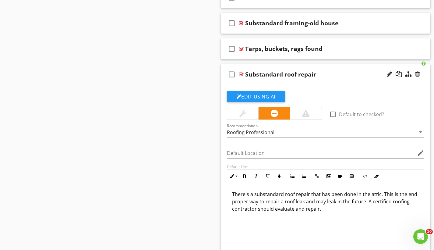
scroll to position [1447, 0]
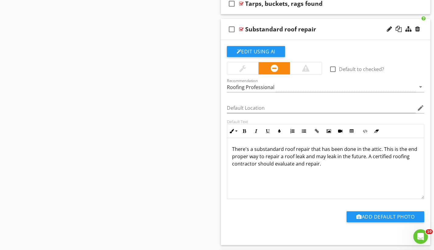
click at [413, 149] on p "There's a substandard roof repair that has been done in the attic. This is the …" at bounding box center [325, 156] width 187 height 22
click at [242, 29] on div at bounding box center [241, 29] width 5 height 5
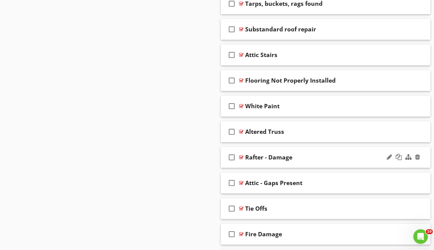
click at [241, 157] on div at bounding box center [241, 157] width 5 height 5
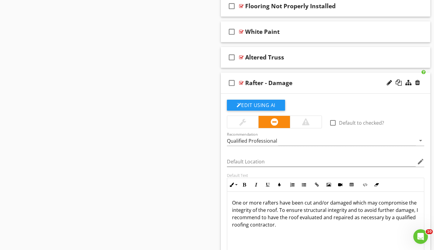
scroll to position [1521, 0]
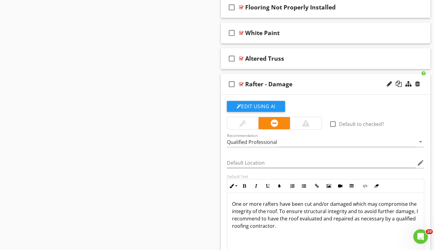
click at [243, 83] on div at bounding box center [241, 84] width 5 height 5
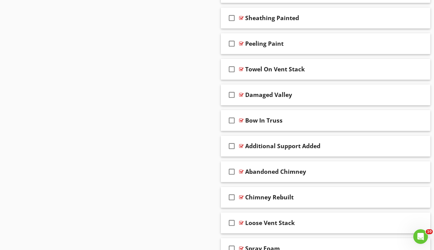
scroll to position [1902, 0]
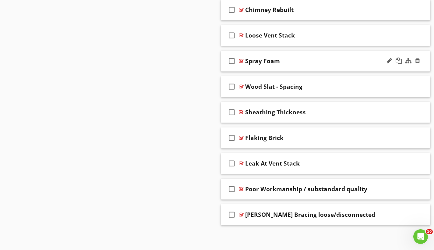
click at [241, 61] on div at bounding box center [241, 60] width 5 height 5
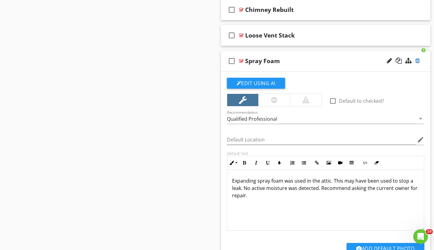
click at [418, 58] on div at bounding box center [417, 61] width 5 height 6
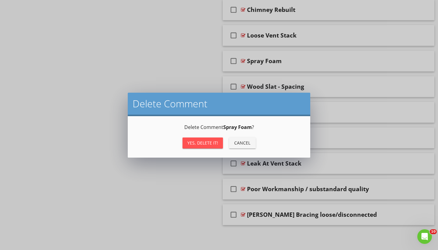
click at [212, 143] on div "Yes, Delete it!" at bounding box center [203, 142] width 31 height 6
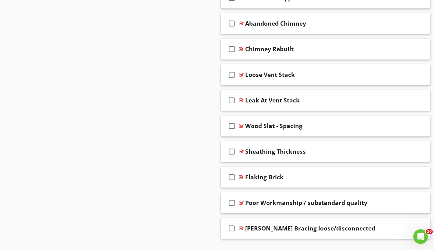
scroll to position [1823, 0]
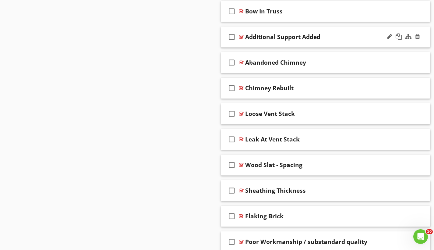
click at [241, 36] on div at bounding box center [241, 36] width 5 height 5
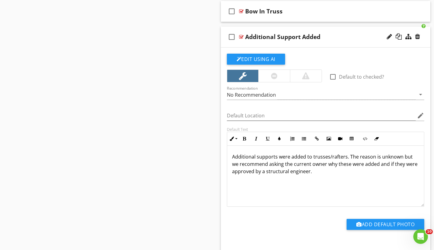
click at [240, 35] on div at bounding box center [241, 36] width 5 height 5
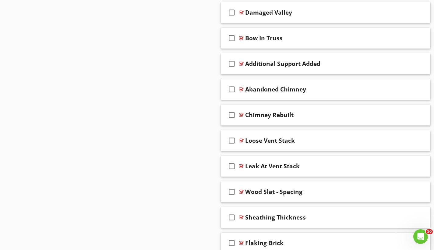
scroll to position [1756, 0]
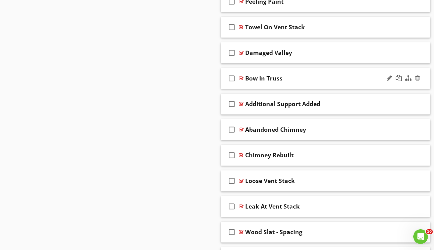
click at [241, 77] on div at bounding box center [241, 78] width 5 height 5
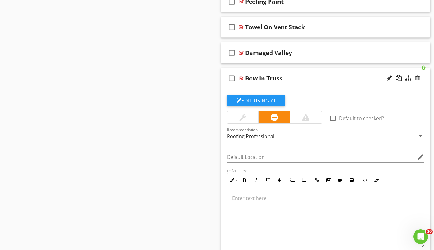
scroll to position [1792, 0]
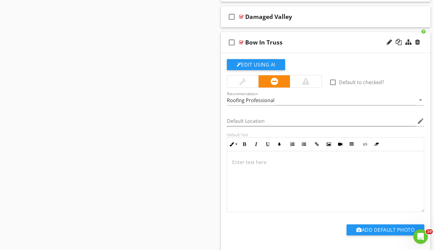
click at [241, 41] on div at bounding box center [241, 42] width 5 height 5
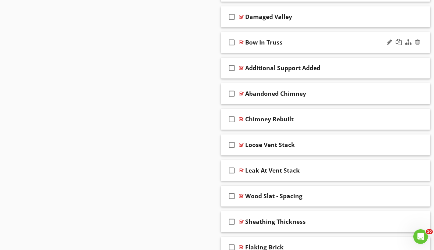
click at [420, 41] on div at bounding box center [403, 42] width 36 height 15
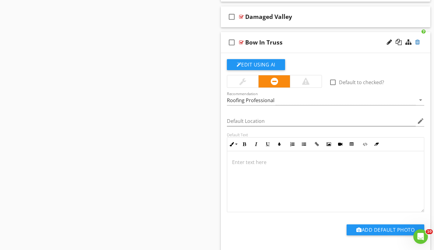
click at [419, 41] on div at bounding box center [417, 42] width 5 height 6
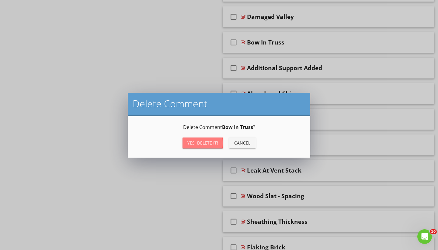
click at [213, 141] on div "Yes, Delete it!" at bounding box center [203, 142] width 31 height 6
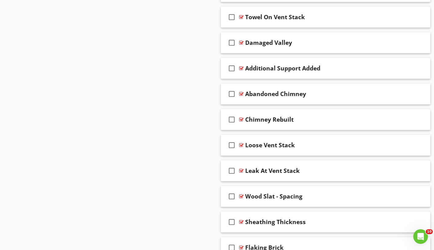
scroll to position [1765, 0]
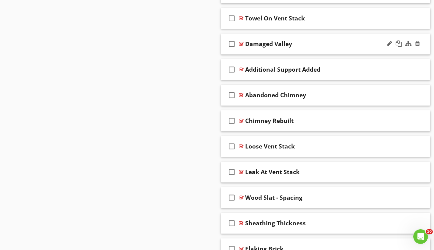
click at [241, 43] on div at bounding box center [241, 43] width 5 height 5
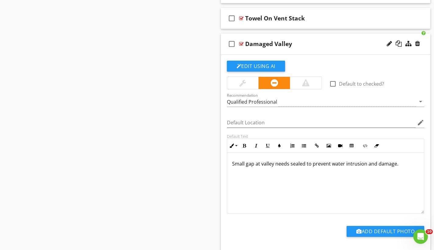
click at [241, 44] on div at bounding box center [241, 43] width 5 height 5
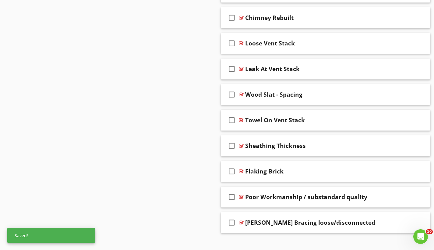
scroll to position [1851, 0]
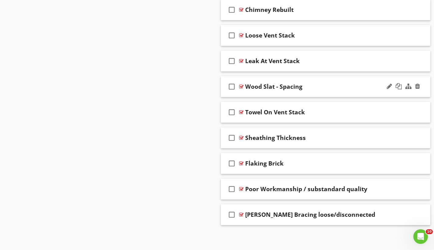
drag, startPoint x: 328, startPoint y: 112, endPoint x: 325, endPoint y: 95, distance: 16.9
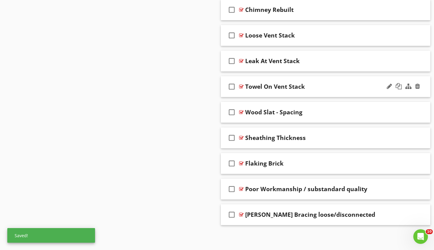
click at [242, 85] on div at bounding box center [241, 86] width 5 height 5
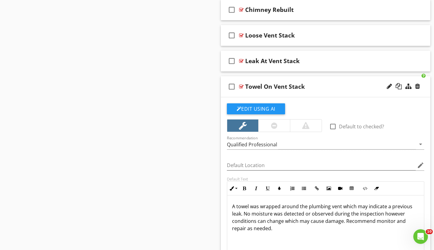
click at [242, 85] on div at bounding box center [241, 86] width 5 height 5
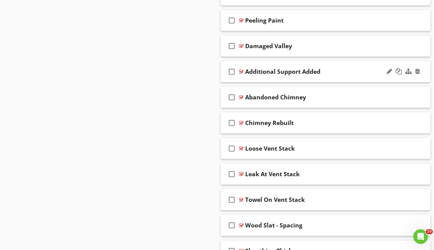
scroll to position [1728, 0]
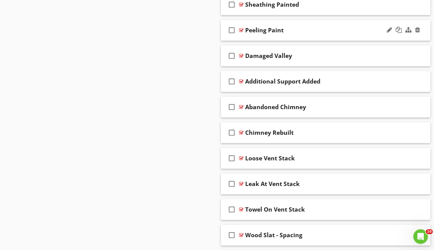
click at [241, 29] on div at bounding box center [241, 30] width 5 height 5
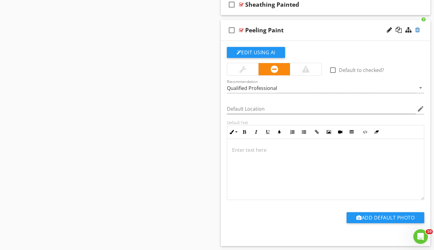
click at [418, 30] on div at bounding box center [417, 30] width 5 height 6
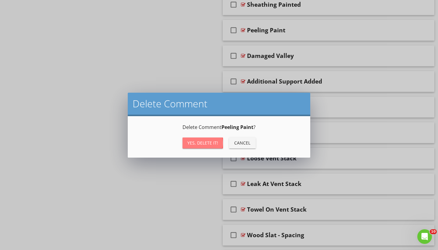
click at [217, 146] on button "Yes, Delete it!" at bounding box center [203, 142] width 40 height 11
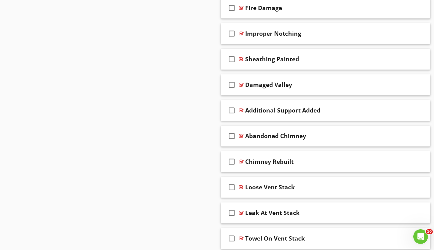
scroll to position [1662, 0]
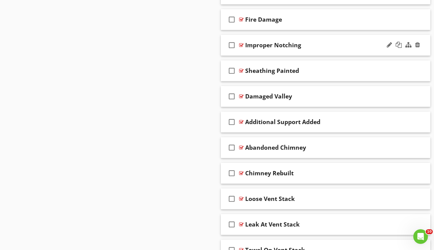
click at [243, 44] on div at bounding box center [241, 45] width 5 height 5
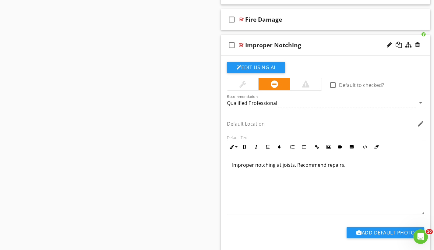
click at [243, 44] on div at bounding box center [241, 45] width 5 height 5
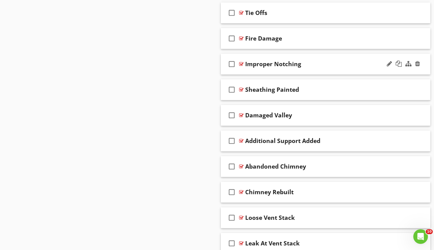
scroll to position [1642, 0]
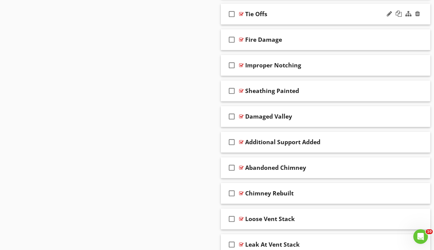
click at [241, 13] on div at bounding box center [241, 14] width 5 height 5
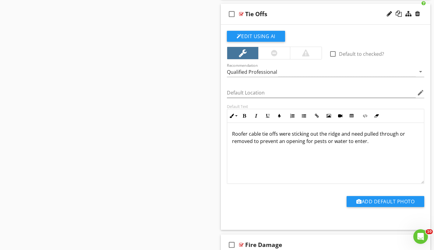
click at [241, 13] on div at bounding box center [241, 14] width 5 height 5
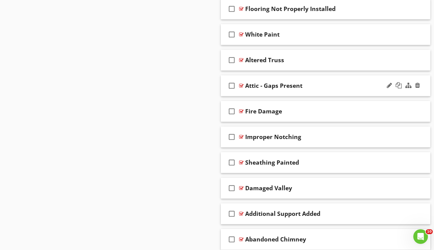
scroll to position [1543, 0]
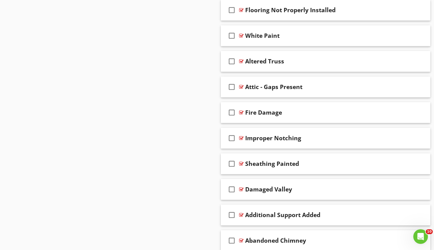
drag, startPoint x: 311, startPoint y: 113, endPoint x: 308, endPoint y: 97, distance: 16.1
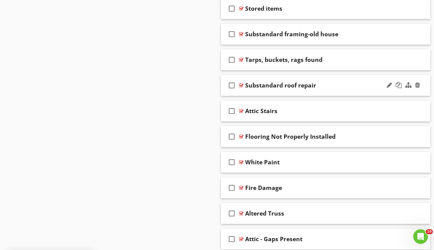
scroll to position [1369, 0]
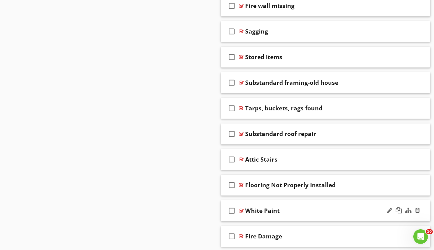
drag, startPoint x: 332, startPoint y: 234, endPoint x: 324, endPoint y: 209, distance: 26.1
click at [336, 232] on div "Fire Damage" at bounding box center [319, 235] width 148 height 7
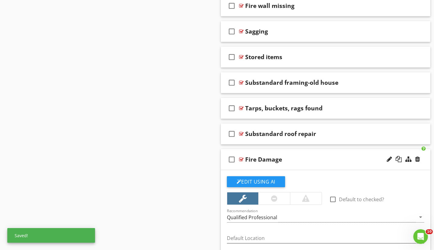
click at [240, 160] on div at bounding box center [241, 159] width 5 height 5
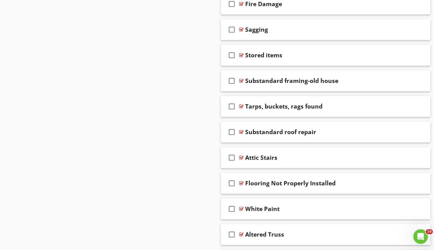
scroll to position [1397, 0]
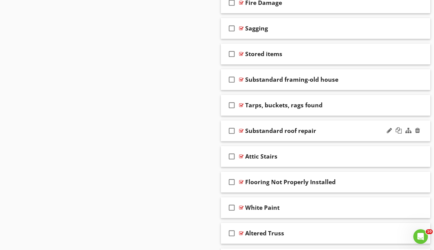
click at [241, 130] on div at bounding box center [241, 130] width 5 height 5
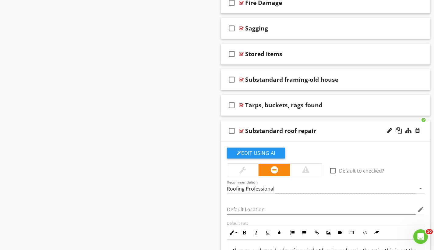
scroll to position [1433, 0]
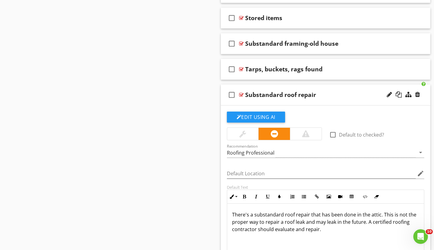
click at [242, 93] on div at bounding box center [241, 94] width 5 height 5
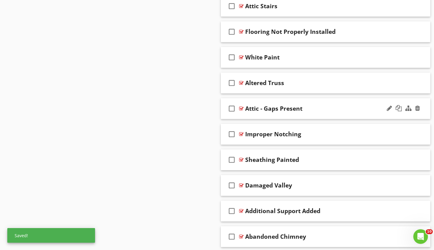
scroll to position [1482, 0]
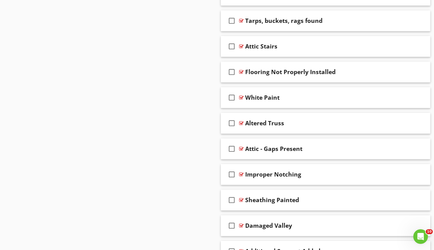
drag, startPoint x: 297, startPoint y: 73, endPoint x: 297, endPoint y: 84, distance: 11.0
drag, startPoint x: 205, startPoint y: 83, endPoint x: 255, endPoint y: 79, distance: 50.6
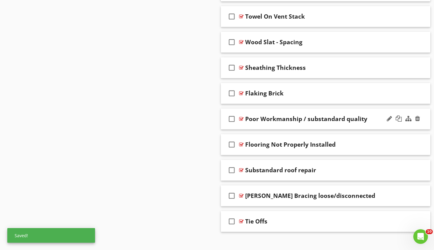
scroll to position [1825, 0]
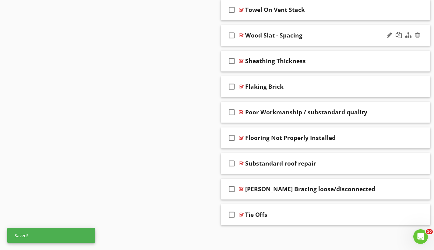
click at [242, 36] on div at bounding box center [241, 35] width 5 height 5
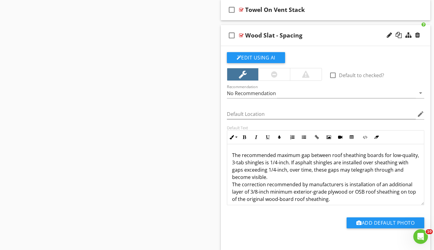
click at [242, 35] on div at bounding box center [241, 35] width 5 height 5
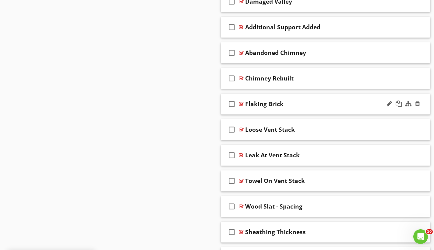
scroll to position [1654, 0]
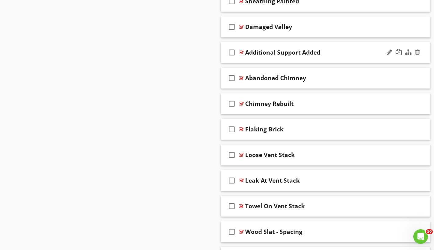
click at [241, 51] on div at bounding box center [241, 52] width 5 height 5
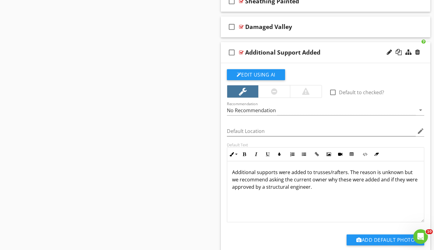
click at [241, 51] on div at bounding box center [241, 52] width 5 height 5
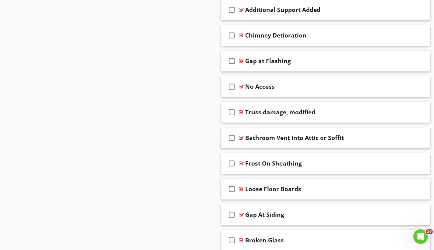
scroll to position [1052, 0]
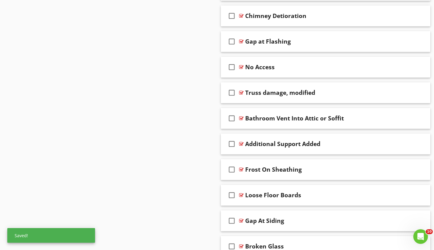
drag, startPoint x: 313, startPoint y: 113, endPoint x: 312, endPoint y: 130, distance: 16.8
click at [312, 130] on span "check_box_outline_blank Dry stain check_box_outline_blank Wet stain check_box_o…" at bounding box center [326, 233] width 210 height 1530
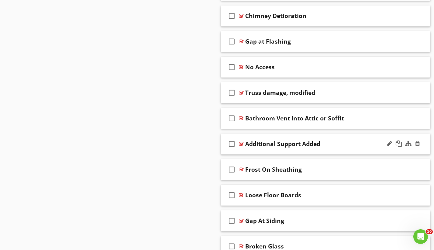
click at [355, 141] on div "Additional Support Added" at bounding box center [319, 143] width 148 height 7
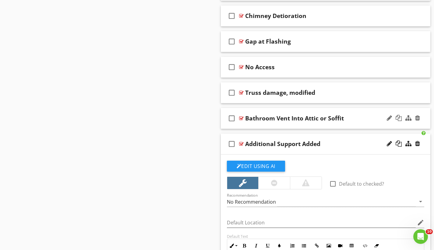
click at [363, 113] on div "check_box_outline_blank Bathroom Vent Into Attic or Soffit" at bounding box center [326, 118] width 210 height 21
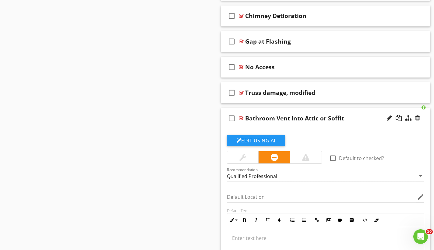
click at [243, 118] on div at bounding box center [241, 118] width 5 height 5
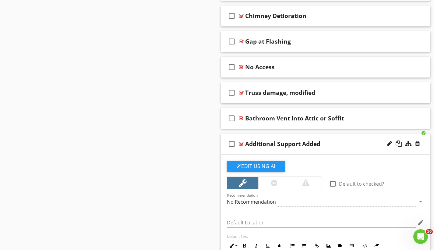
click at [242, 143] on div at bounding box center [241, 143] width 5 height 5
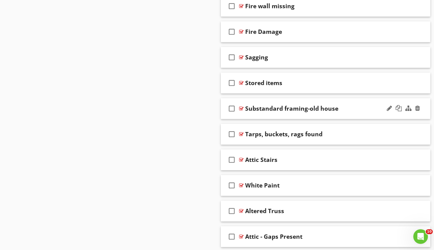
scroll to position [1413, 0]
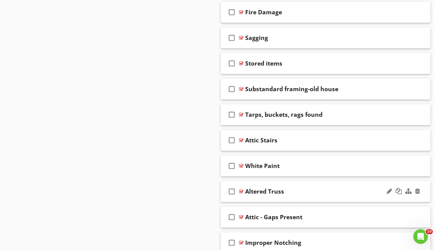
click at [240, 189] on div at bounding box center [241, 191] width 5 height 5
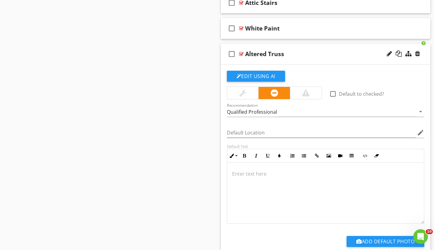
scroll to position [1542, 0]
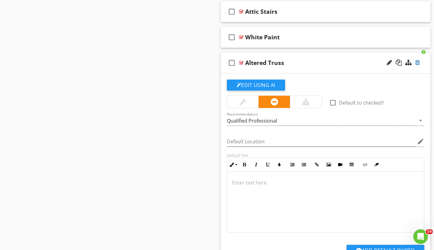
click at [416, 63] on div at bounding box center [417, 62] width 5 height 6
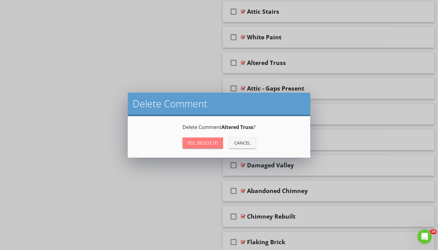
click at [211, 142] on div "Yes, Delete it!" at bounding box center [203, 142] width 31 height 6
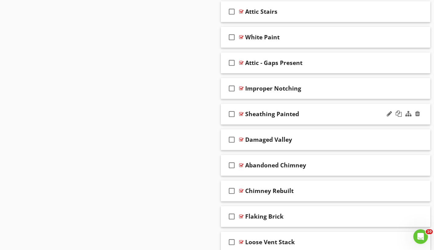
click at [241, 113] on div at bounding box center [241, 113] width 5 height 5
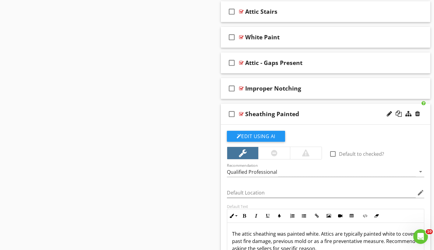
scroll to position [1580, 0]
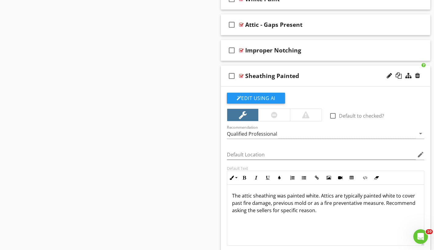
click at [243, 75] on div at bounding box center [241, 75] width 5 height 5
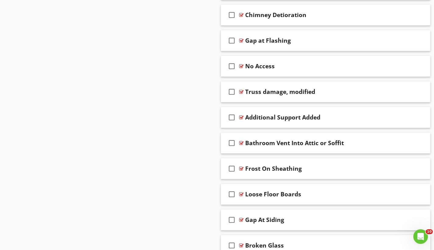
scroll to position [956, 0]
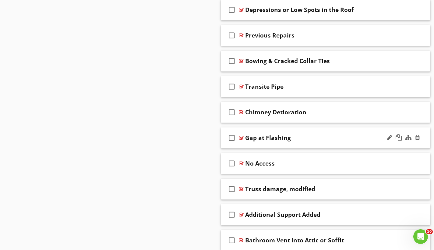
drag, startPoint x: 323, startPoint y: 112, endPoint x: 321, endPoint y: 128, distance: 16.3
click at [196, 127] on div "Sections Inspection Details Exterior Mobile Home Roofing Garage Attic Garage At…" at bounding box center [217, 96] width 434 height 1983
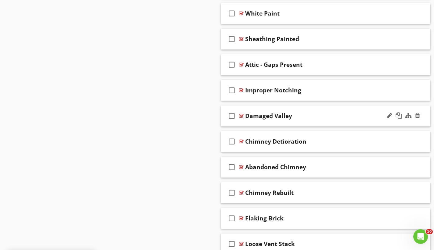
scroll to position [1541, 0]
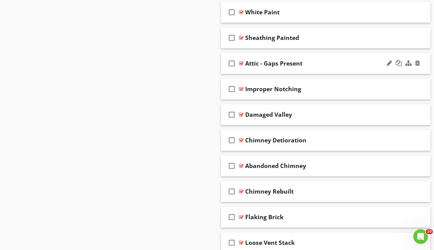
drag, startPoint x: 336, startPoint y: 95, endPoint x: 334, endPoint y: 67, distance: 28.1
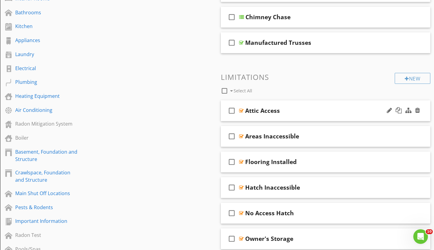
scroll to position [311, 0]
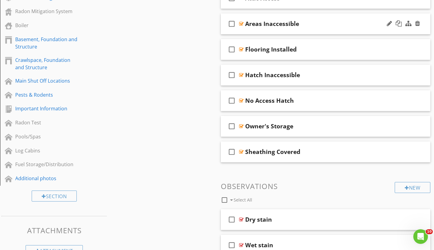
click at [242, 23] on div at bounding box center [241, 23] width 5 height 5
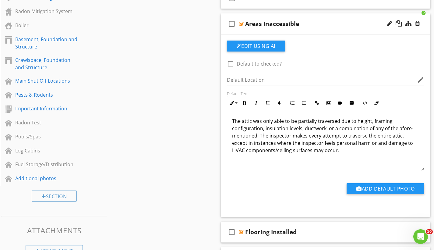
click at [242, 23] on div at bounding box center [241, 23] width 5 height 5
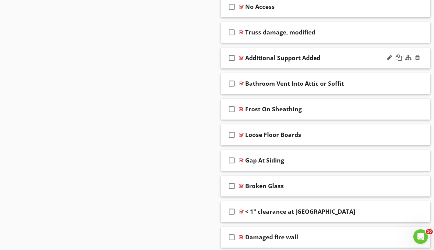
scroll to position [1075, 0]
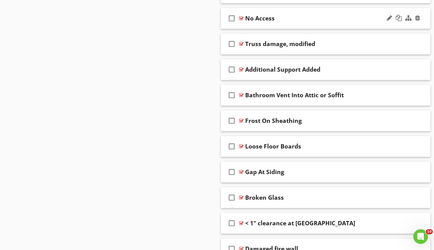
click at [241, 18] on div at bounding box center [241, 18] width 5 height 5
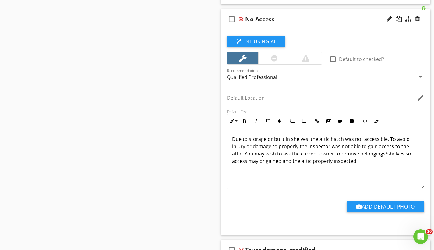
scroll to position [1065, 0]
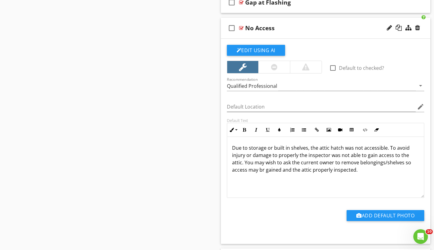
click at [242, 26] on div at bounding box center [241, 28] width 5 height 5
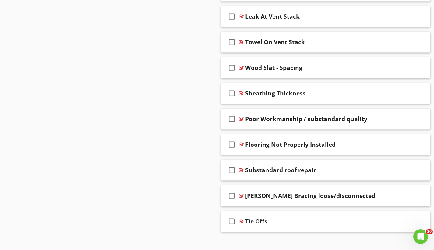
scroll to position [1799, 0]
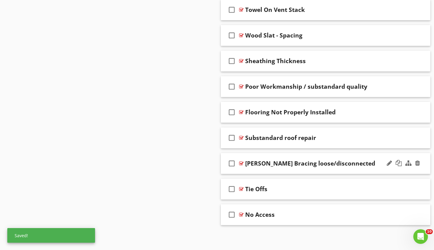
click at [241, 163] on div at bounding box center [241, 163] width 5 height 5
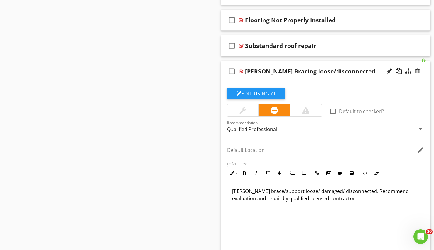
scroll to position [1893, 0]
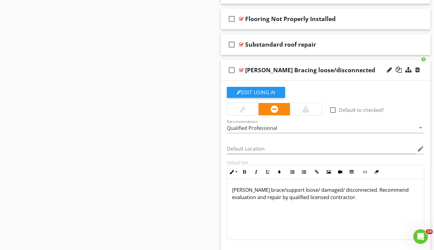
click at [243, 69] on div at bounding box center [241, 70] width 5 height 5
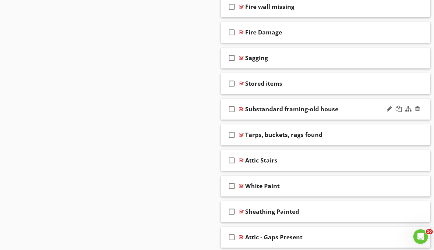
scroll to position [1305, 0]
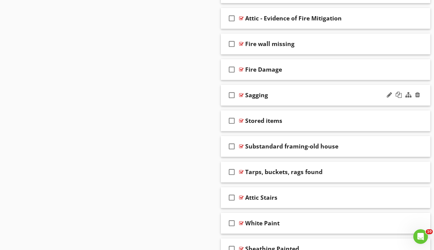
click at [243, 93] on div at bounding box center [241, 95] width 5 height 5
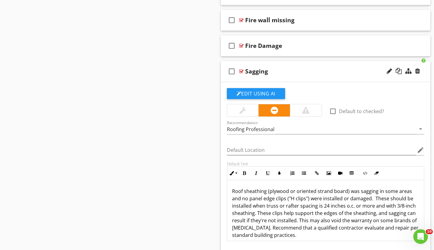
scroll to position [1330, 0]
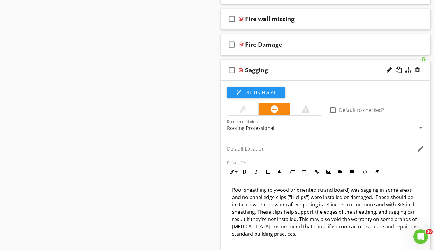
click at [241, 70] on div at bounding box center [241, 70] width 5 height 5
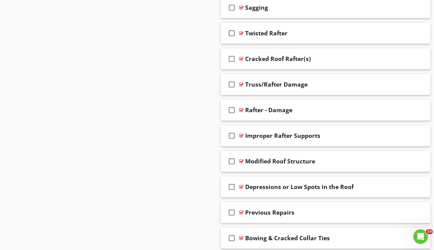
scroll to position [801, 0]
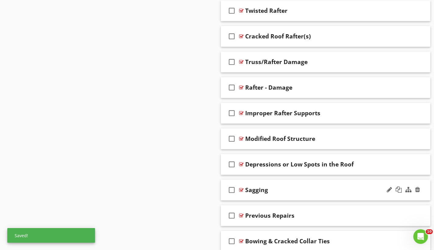
click at [266, 189] on div "Sagging" at bounding box center [256, 189] width 23 height 7
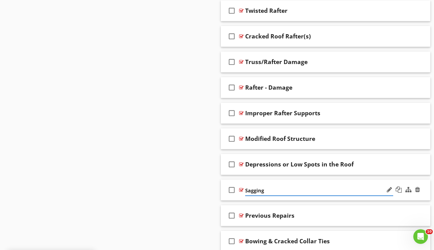
click at [267, 190] on input "Sagging" at bounding box center [319, 190] width 148 height 10
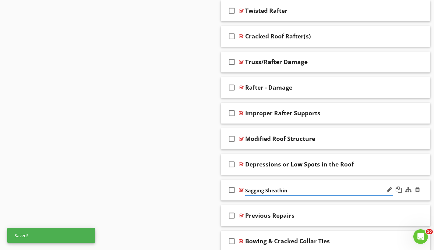
type input "Sagging Sheathing"
click at [210, 163] on div "Sections Inspection Details Exterior Mobile Home Roofing Garage Attic Garage At…" at bounding box center [217, 251] width 434 height 1983
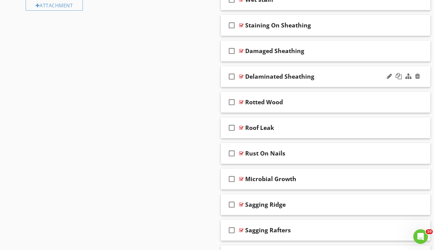
scroll to position [512, 0]
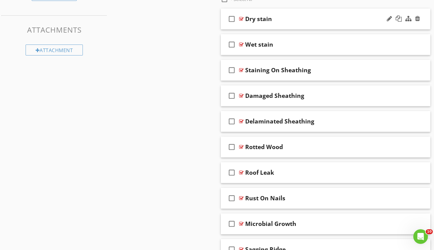
click at [241, 18] on div at bounding box center [241, 18] width 5 height 5
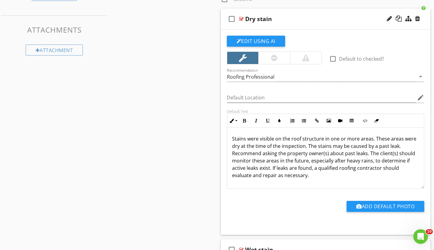
click at [241, 18] on div at bounding box center [241, 18] width 5 height 5
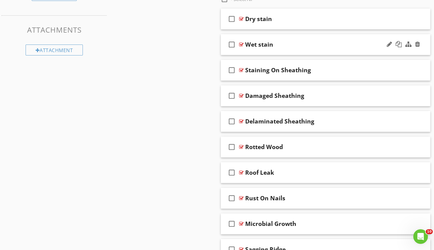
click at [240, 43] on div at bounding box center [241, 44] width 5 height 5
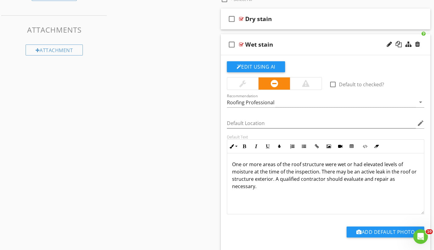
click at [240, 43] on div at bounding box center [241, 44] width 5 height 5
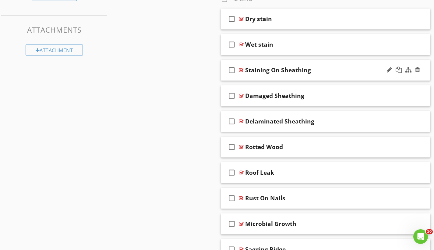
click at [241, 69] on div at bounding box center [241, 70] width 5 height 5
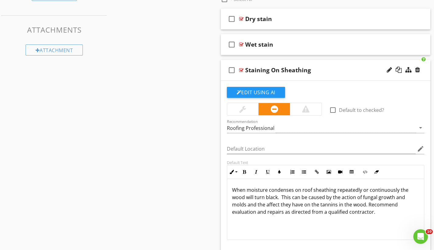
click at [241, 69] on div at bounding box center [241, 70] width 5 height 5
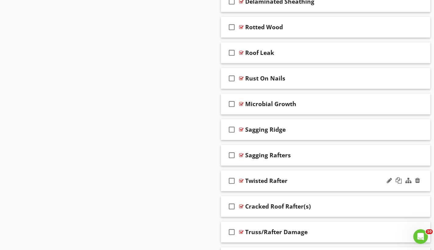
scroll to position [700, 0]
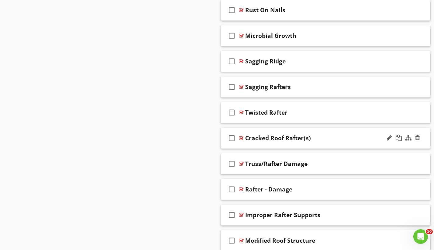
click at [240, 136] on div at bounding box center [241, 137] width 5 height 5
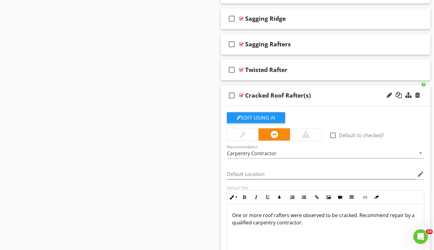
scroll to position [781, 0]
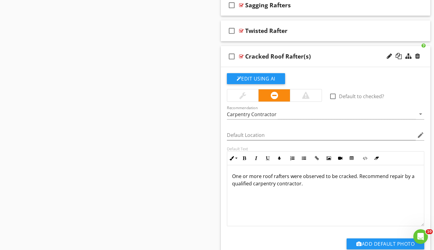
click at [241, 56] on div at bounding box center [241, 56] width 5 height 5
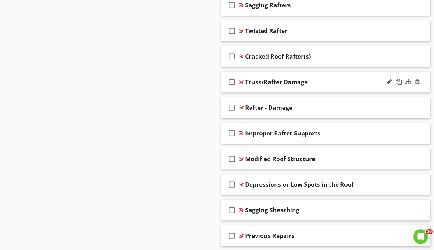
click at [243, 81] on div at bounding box center [241, 81] width 5 height 5
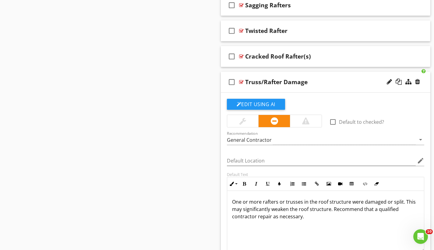
click at [388, 201] on p "One or more rafters or trusses in the roof structure were damaged or split. Thi…" at bounding box center [325, 209] width 187 height 22
click at [242, 81] on div at bounding box center [241, 81] width 5 height 5
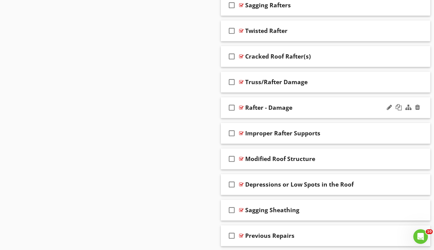
click at [242, 107] on div at bounding box center [241, 107] width 5 height 5
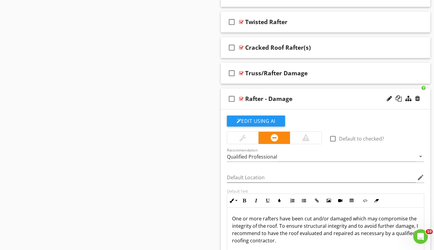
scroll to position [791, 0]
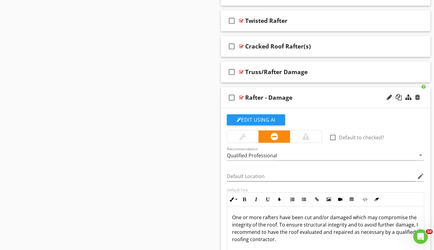
drag, startPoint x: 234, startPoint y: 216, endPoint x: 312, endPoint y: 245, distance: 82.4
click at [312, 245] on div "One or more rafters have been cut and/or damaged which may compromise the integ…" at bounding box center [325, 236] width 197 height 61
copy p "ne or more rafters have been cut and/or damaged which may compromise the integr…"
click at [242, 69] on div at bounding box center [241, 71] width 5 height 5
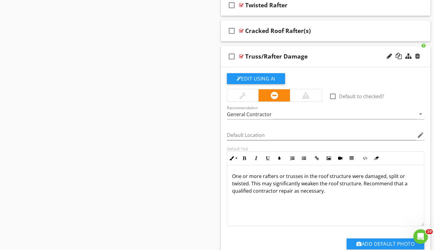
scroll to position [846, 0]
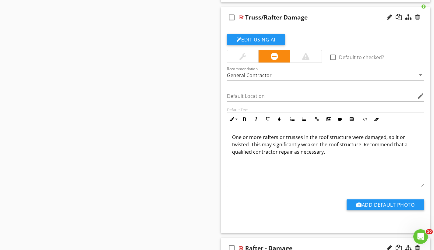
click at [268, 171] on div "One or more rafters or trusses in the roof structure were damaged, split or twi…" at bounding box center [325, 156] width 197 height 61
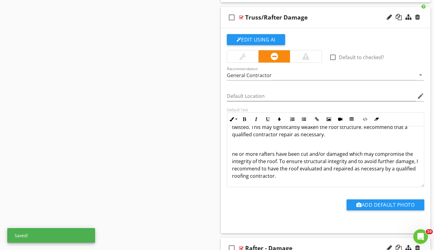
scroll to position [16, 0]
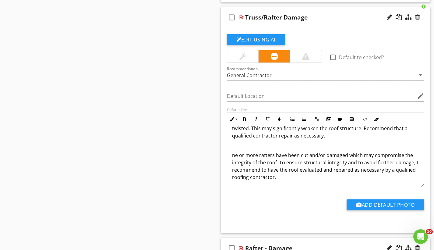
click at [233, 155] on p "ne or more rafters have been cut and/or damaged which may compromise the integr…" at bounding box center [325, 165] width 187 height 29
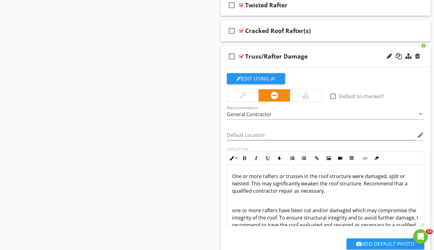
scroll to position [1, 0]
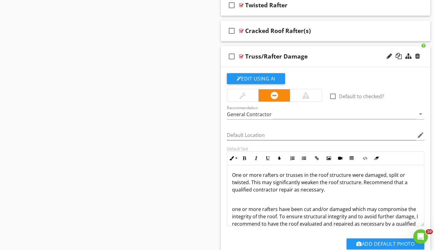
click at [310, 208] on p "one or more rafters have been cut and/or damaged which may compromise the integ…" at bounding box center [325, 219] width 187 height 29
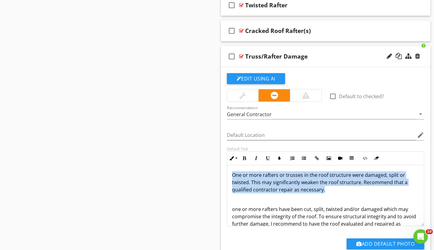
drag, startPoint x: 334, startPoint y: 190, endPoint x: 230, endPoint y: 169, distance: 106.2
click at [230, 169] on div "One or more rafters or trusses in the roof structure were damaged, split or twi…" at bounding box center [325, 203] width 197 height 78
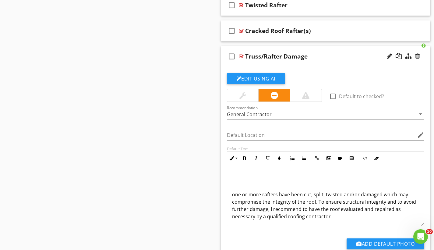
click at [234, 193] on p "one or more rafters have been cut, split, twisted and/or damaged which may comp…" at bounding box center [325, 205] width 187 height 29
click at [231, 192] on div "One or more rafters have been cut, split, twisted and/or damaged which may comp…" at bounding box center [325, 195] width 197 height 63
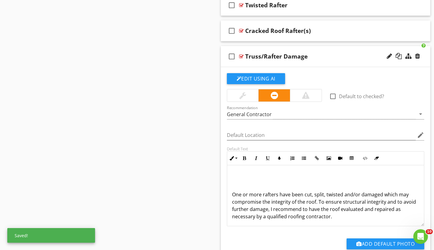
scroll to position [0, 0]
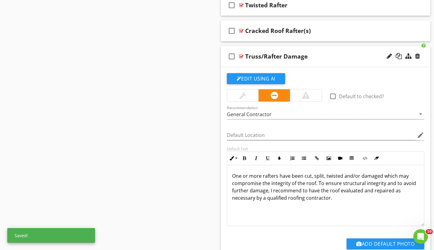
click at [277, 176] on p "One or more rafters have been cut, split, twisted and/or damaged which may comp…" at bounding box center [325, 186] width 187 height 29
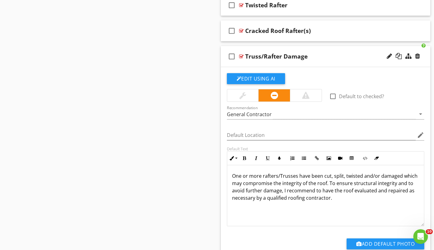
click at [241, 55] on div at bounding box center [241, 56] width 5 height 5
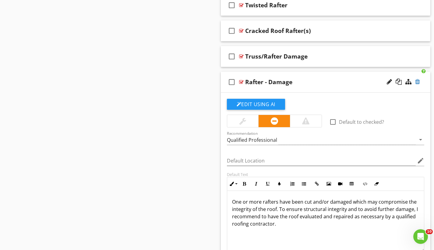
click at [417, 81] on div at bounding box center [417, 82] width 5 height 6
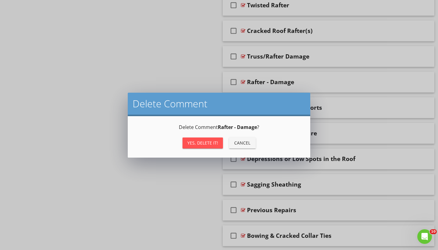
click at [210, 142] on div "Yes, Delete it!" at bounding box center [203, 142] width 31 height 6
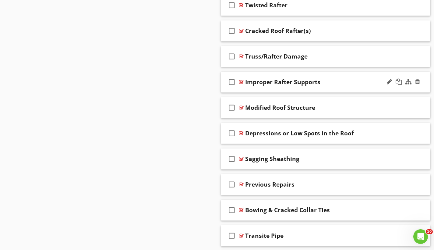
click at [240, 81] on div at bounding box center [241, 81] width 5 height 5
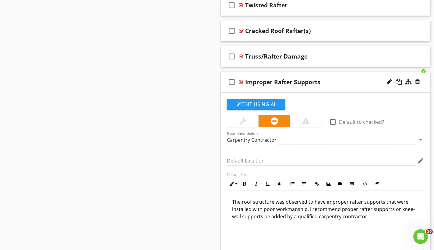
click at [240, 81] on div at bounding box center [241, 81] width 5 height 5
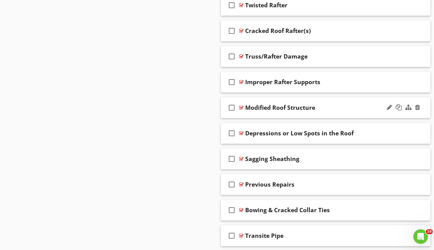
click at [241, 108] on div at bounding box center [241, 107] width 5 height 5
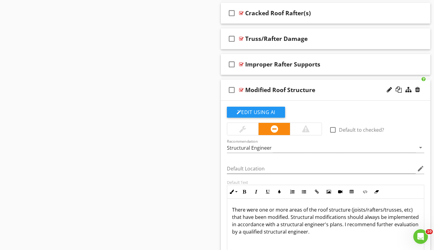
scroll to position [826, 0]
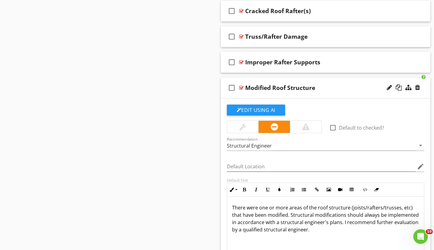
click at [241, 87] on div at bounding box center [241, 87] width 5 height 5
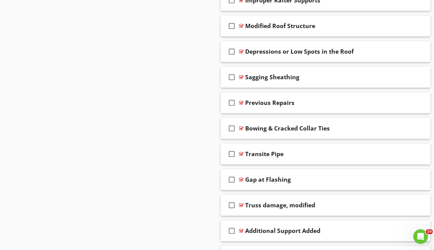
scroll to position [897, 0]
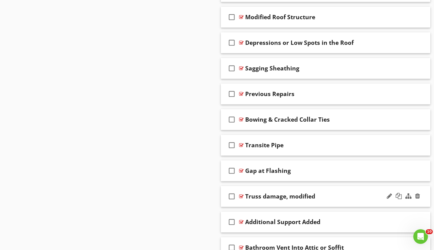
click at [243, 195] on div at bounding box center [241, 196] width 5 height 5
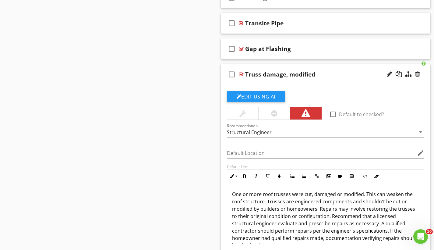
scroll to position [1042, 0]
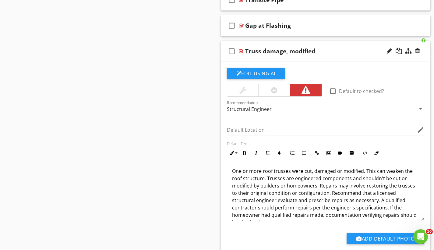
click at [242, 50] on div at bounding box center [241, 51] width 5 height 5
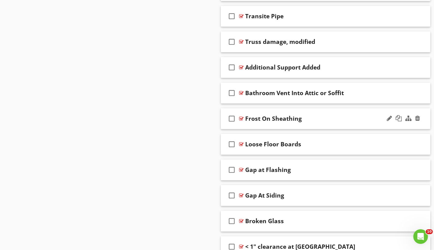
scroll to position [1011, 0]
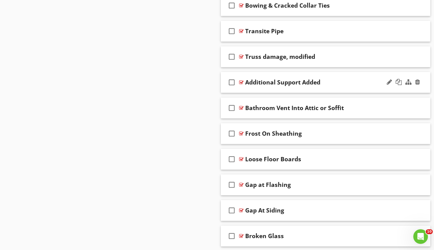
click at [242, 81] on div at bounding box center [241, 82] width 5 height 5
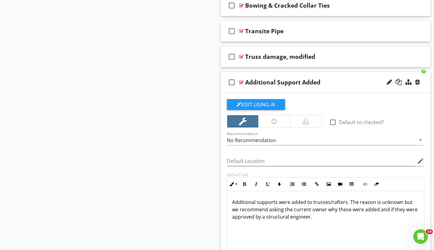
click at [242, 81] on div at bounding box center [241, 82] width 5 height 5
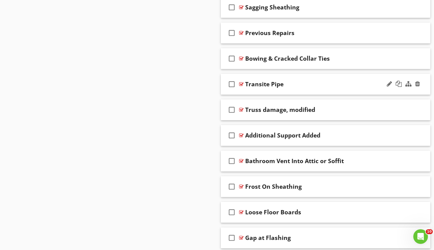
scroll to position [957, 0]
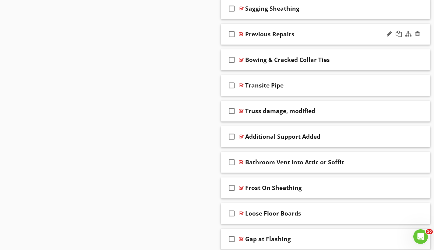
click at [242, 33] on div at bounding box center [241, 34] width 5 height 5
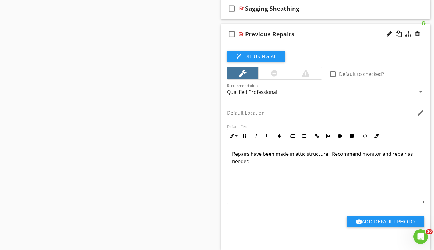
click at [242, 33] on div at bounding box center [241, 34] width 5 height 5
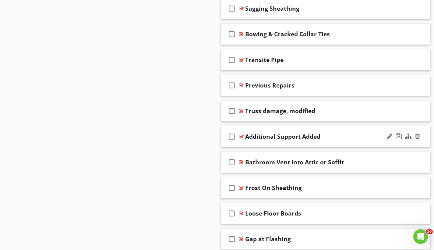
drag, startPoint x: 312, startPoint y: 83, endPoint x: 316, endPoint y: 129, distance: 46.5
drag, startPoint x: 191, startPoint y: 117, endPoint x: 198, endPoint y: 114, distance: 6.5
click at [198, 114] on div "Sections Inspection Details Exterior Mobile Home Roofing Garage Attic Garage At…" at bounding box center [217, 82] width 434 height 1957
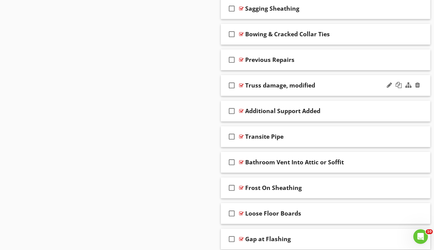
drag, startPoint x: 334, startPoint y: 58, endPoint x: 329, endPoint y: 92, distance: 34.1
drag, startPoint x: 181, startPoint y: 72, endPoint x: 207, endPoint y: 65, distance: 27.2
click at [186, 69] on div "Sections Inspection Details Exterior Mobile Home Roofing Garage Attic Garage At…" at bounding box center [217, 82] width 434 height 1957
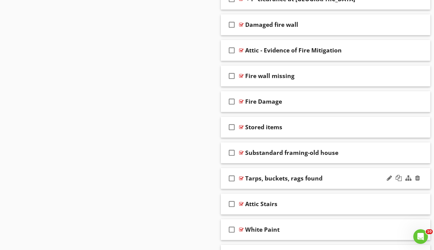
scroll to position [1219, 0]
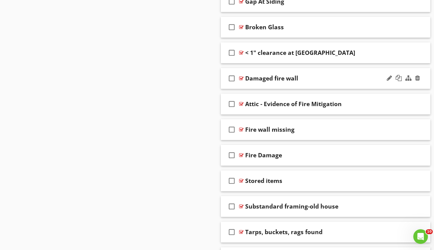
drag, startPoint x: 346, startPoint y: 51, endPoint x: 346, endPoint y: 72, distance: 20.4
click at [346, 72] on span "check_box_outline_blank Dry stain check_box_outline_blank Wet stain check_box_o…" at bounding box center [326, 40] width 210 height 1479
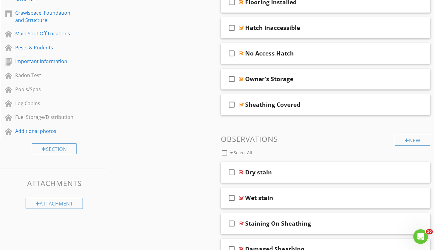
scroll to position [0, 0]
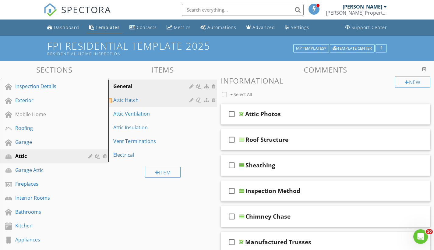
click at [145, 103] on div "Attic Hatch" at bounding box center [152, 99] width 78 height 7
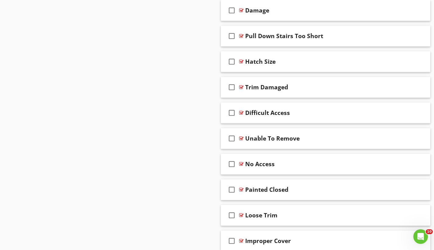
scroll to position [579, 0]
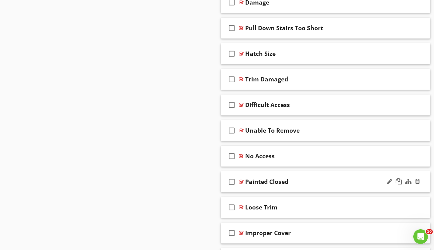
click at [242, 181] on div at bounding box center [241, 181] width 5 height 5
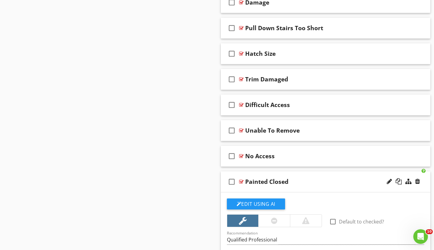
scroll to position [676, 0]
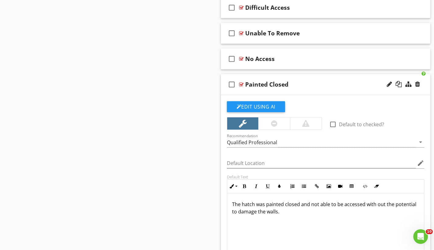
click at [242, 83] on div at bounding box center [241, 84] width 5 height 5
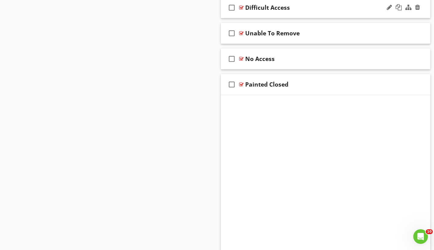
scroll to position [623, 0]
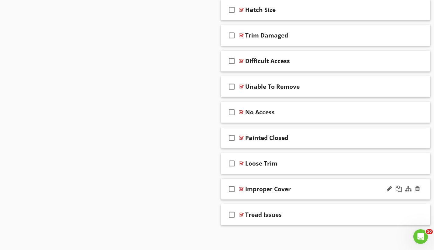
click at [241, 188] on div at bounding box center [241, 188] width 5 height 5
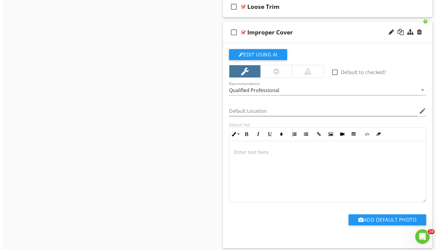
scroll to position [769, 0]
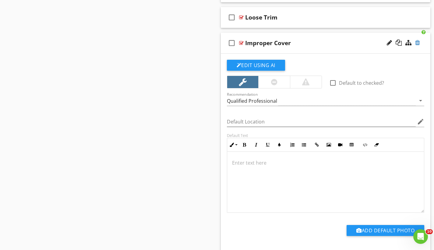
click at [418, 42] on div at bounding box center [417, 43] width 5 height 6
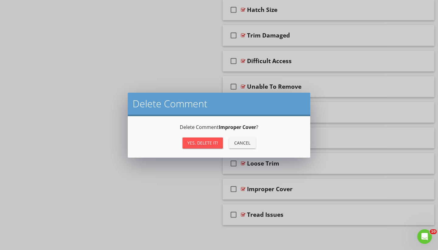
click at [206, 143] on div "Yes, Delete it!" at bounding box center [203, 142] width 31 height 6
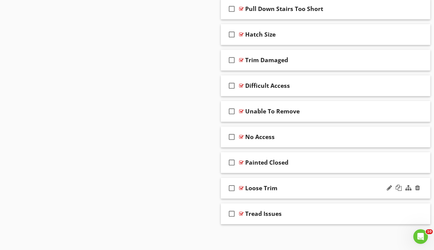
scroll to position [598, 0]
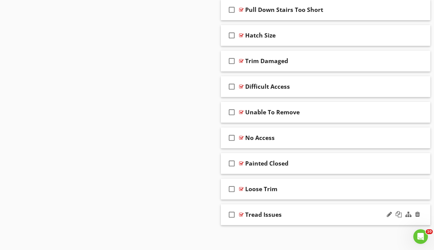
click at [242, 214] on div at bounding box center [241, 214] width 5 height 5
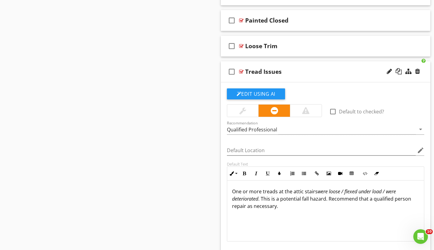
scroll to position [742, 0]
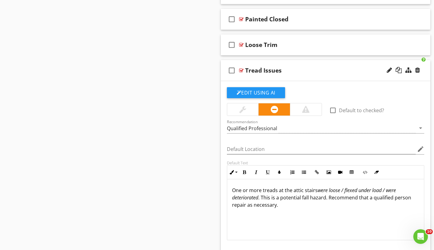
click at [242, 69] on div at bounding box center [241, 70] width 5 height 5
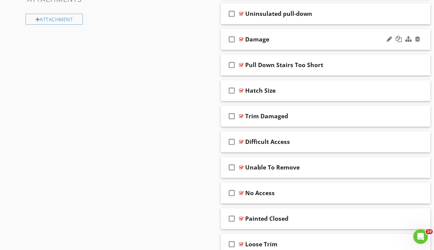
scroll to position [541, 0]
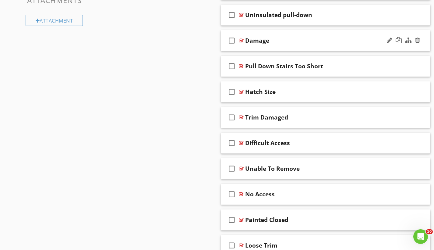
click at [242, 39] on div at bounding box center [241, 40] width 5 height 5
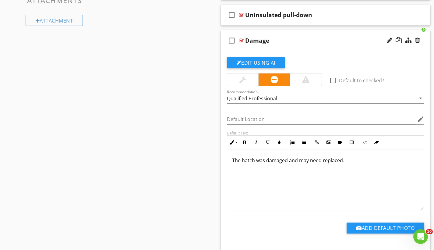
click at [242, 39] on div at bounding box center [241, 40] width 5 height 5
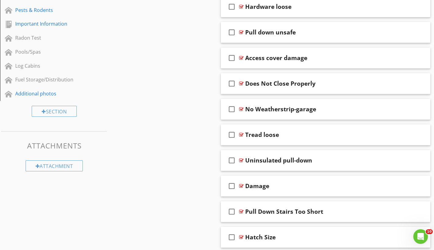
scroll to position [373, 0]
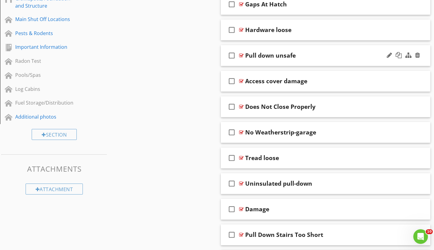
click at [242, 54] on div at bounding box center [241, 55] width 5 height 5
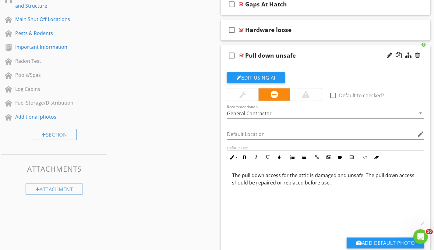
click at [242, 54] on div at bounding box center [241, 55] width 5 height 5
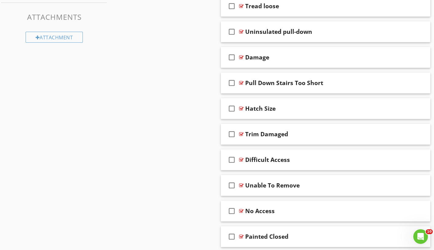
scroll to position [598, 0]
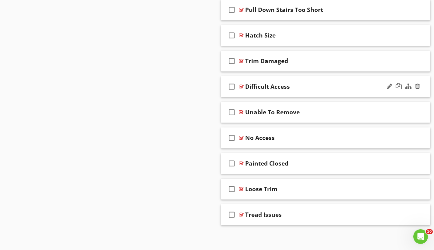
click at [240, 85] on div at bounding box center [241, 86] width 5 height 5
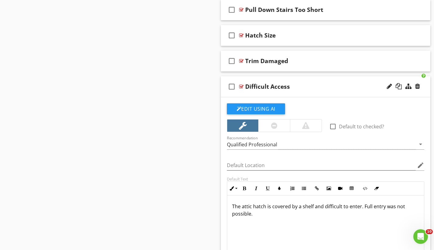
click at [240, 85] on div at bounding box center [241, 86] width 5 height 5
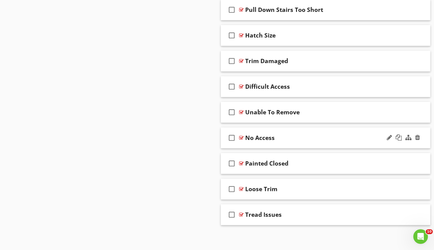
click at [242, 137] on div at bounding box center [241, 137] width 5 height 5
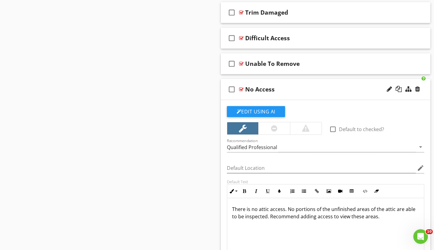
scroll to position [667, 0]
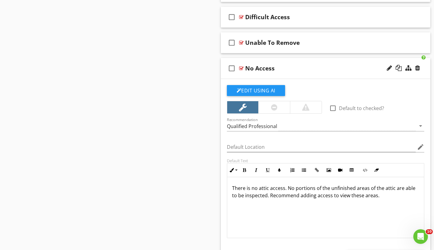
click at [241, 67] on div at bounding box center [241, 68] width 5 height 5
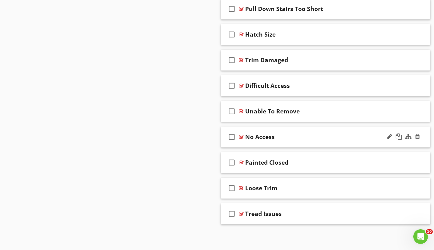
scroll to position [598, 0]
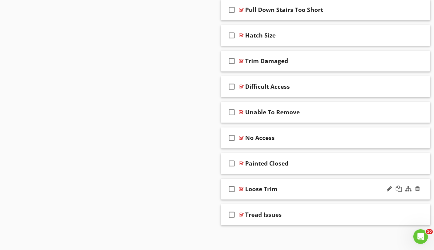
click at [243, 187] on div at bounding box center [241, 188] width 5 height 5
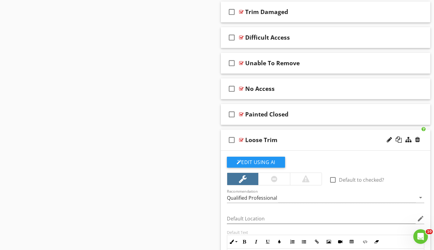
scroll to position [746, 0]
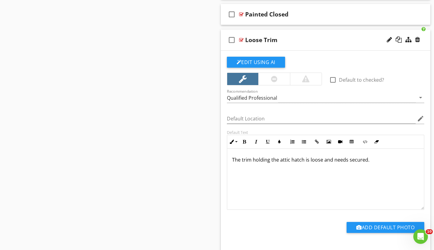
click at [240, 40] on div at bounding box center [241, 39] width 5 height 5
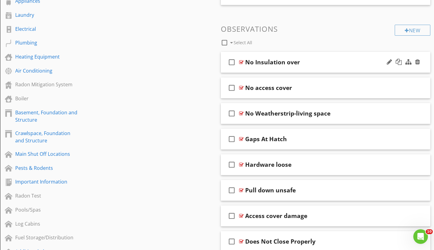
scroll to position [237, 0]
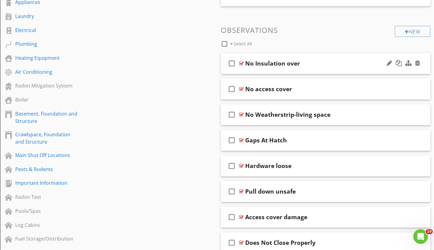
click at [241, 62] on div at bounding box center [241, 63] width 5 height 5
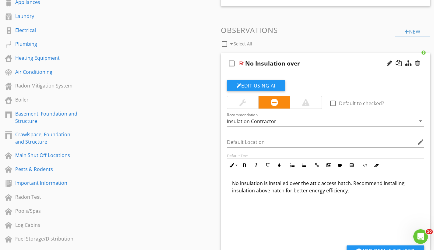
click at [241, 62] on div at bounding box center [241, 63] width 5 height 5
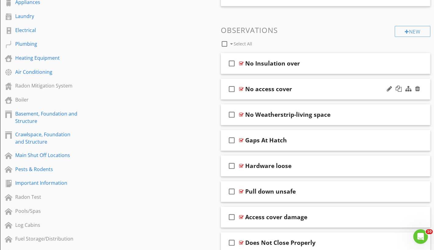
click at [242, 88] on div at bounding box center [241, 88] width 5 height 5
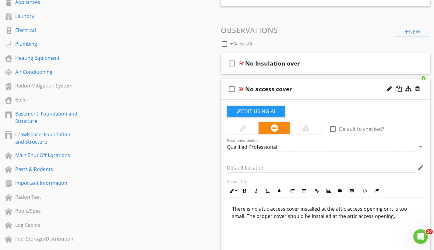
click at [242, 88] on div at bounding box center [241, 88] width 5 height 5
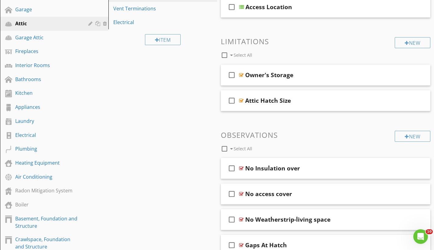
scroll to position [24, 0]
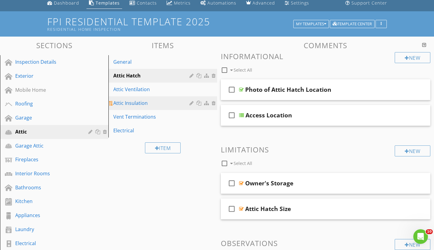
click at [169, 103] on div "Attic Insulation" at bounding box center [152, 102] width 78 height 7
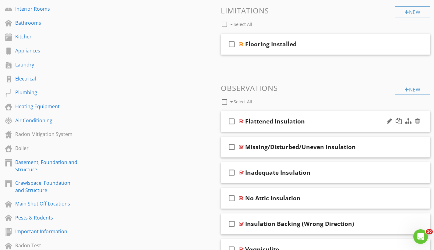
scroll to position [198, 0]
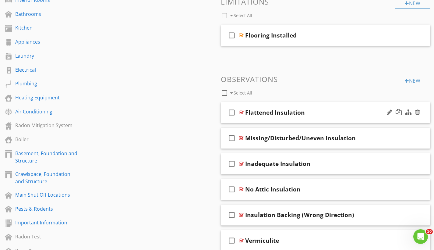
click at [241, 112] on div at bounding box center [241, 112] width 5 height 5
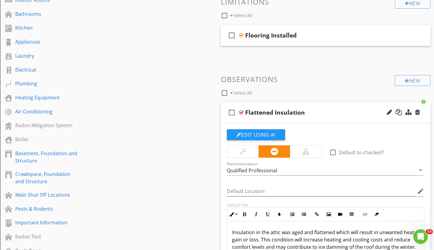
scroll to position [236, 0]
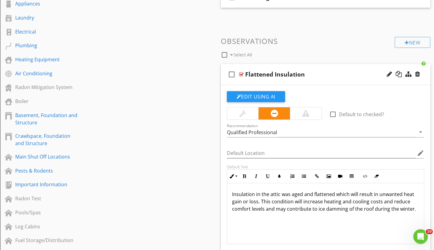
click at [241, 72] on div at bounding box center [241, 74] width 5 height 5
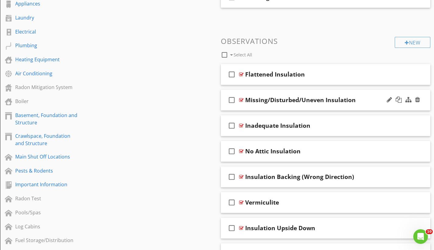
click at [242, 98] on div at bounding box center [241, 99] width 5 height 5
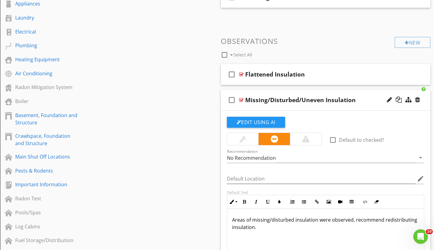
click at [242, 98] on div at bounding box center [241, 99] width 5 height 5
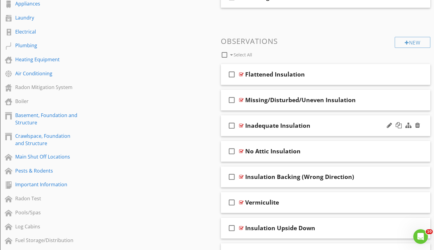
click at [240, 124] on div at bounding box center [241, 125] width 5 height 5
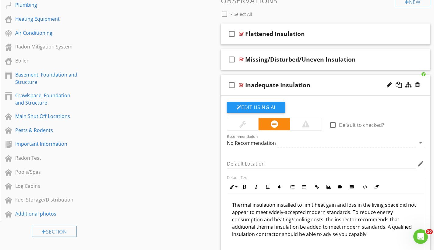
scroll to position [277, 0]
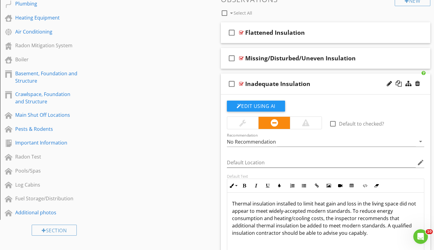
click at [242, 83] on div at bounding box center [241, 83] width 5 height 5
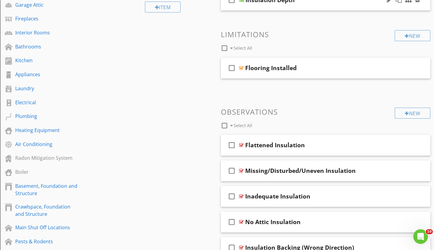
scroll to position [0, 0]
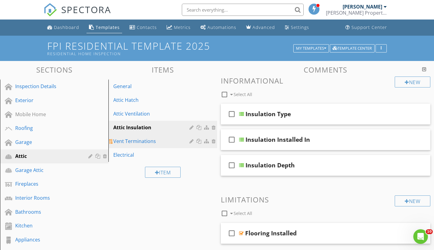
click at [156, 143] on div "Vent Terminations" at bounding box center [152, 140] width 78 height 7
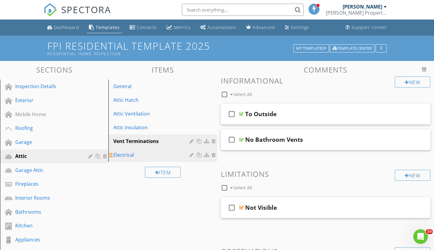
click at [122, 155] on div "Electrical" at bounding box center [152, 154] width 78 height 7
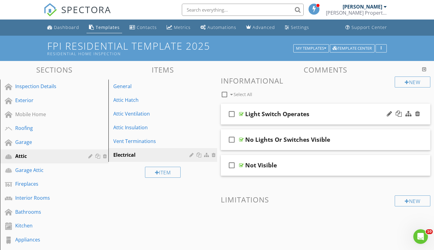
click at [242, 114] on div at bounding box center [241, 113] width 5 height 5
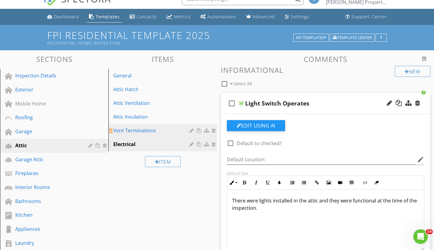
scroll to position [30, 0]
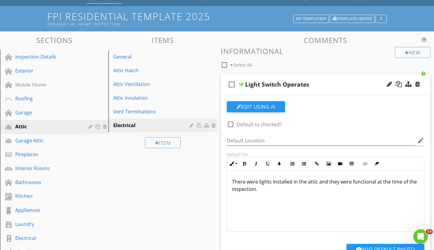
click at [242, 83] on div at bounding box center [241, 84] width 5 height 5
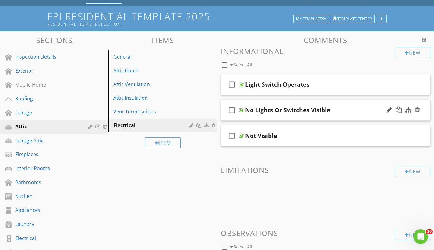
click at [242, 109] on div at bounding box center [241, 109] width 5 height 5
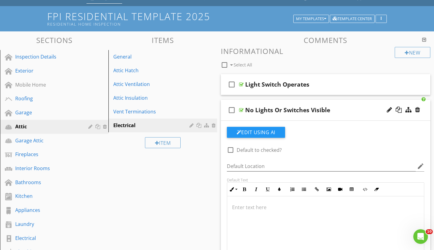
click at [242, 109] on div at bounding box center [241, 109] width 5 height 5
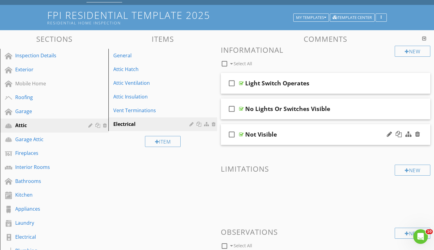
scroll to position [32, 0]
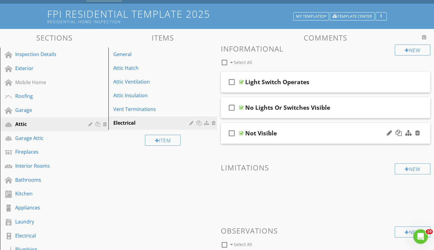
click at [241, 133] on div at bounding box center [241, 133] width 5 height 5
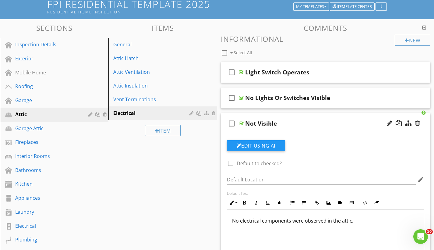
scroll to position [54, 0]
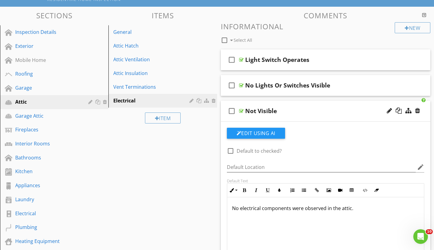
click at [242, 110] on div at bounding box center [241, 110] width 5 height 5
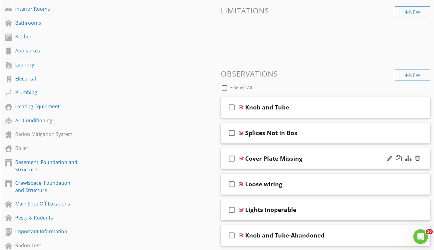
scroll to position [194, 0]
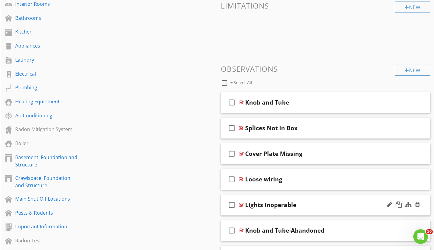
click at [241, 204] on div at bounding box center [241, 204] width 5 height 5
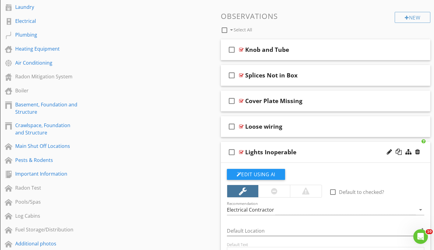
scroll to position [297, 0]
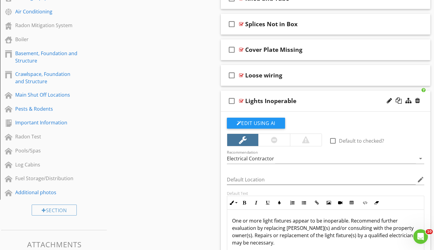
click at [242, 100] on div at bounding box center [241, 100] width 5 height 5
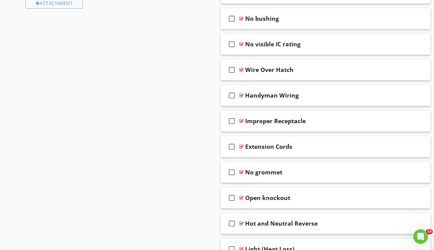
scroll to position [670, 0]
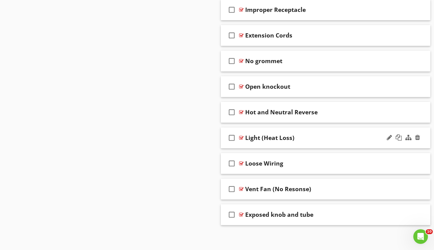
click at [240, 137] on div at bounding box center [241, 137] width 5 height 5
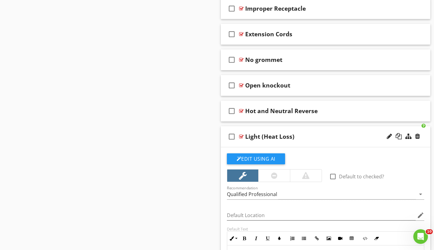
scroll to position [703, 0]
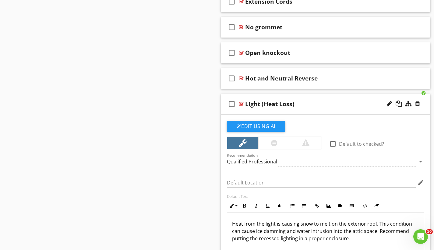
click at [242, 103] on div at bounding box center [241, 103] width 5 height 5
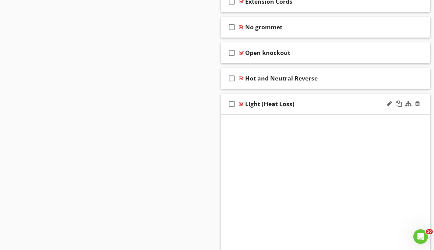
scroll to position [670, 0]
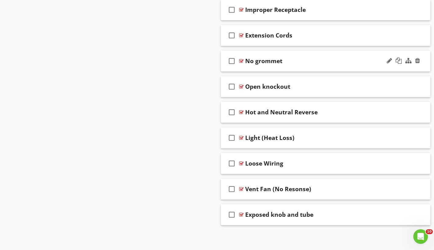
click at [241, 60] on div at bounding box center [241, 60] width 5 height 5
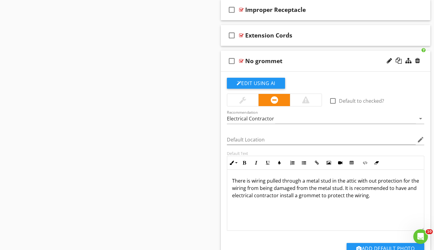
click at [241, 59] on div at bounding box center [241, 60] width 5 height 5
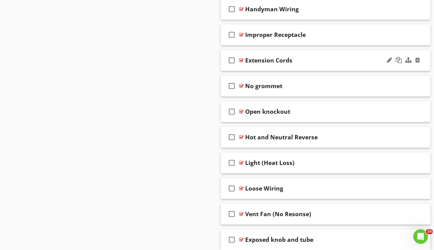
scroll to position [613, 0]
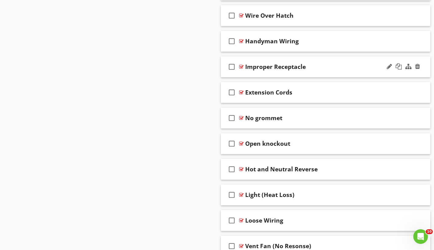
click at [241, 67] on div at bounding box center [241, 66] width 5 height 5
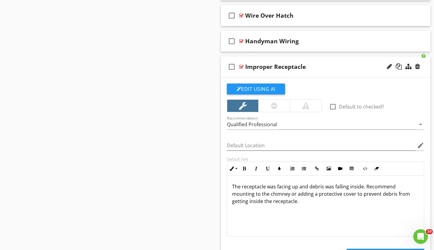
click at [241, 66] on div at bounding box center [241, 66] width 5 height 5
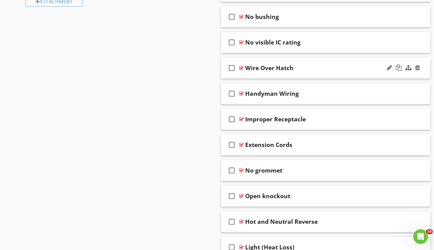
scroll to position [552, 0]
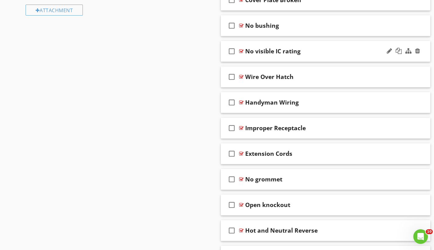
click at [243, 51] on div at bounding box center [241, 51] width 5 height 5
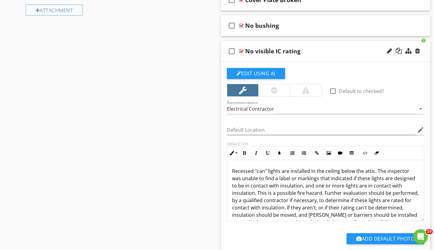
click at [243, 51] on div at bounding box center [241, 51] width 5 height 5
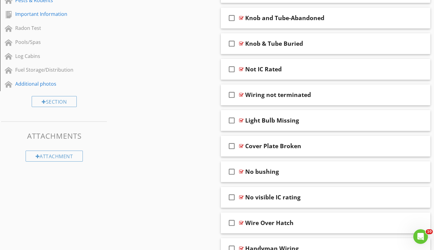
scroll to position [670, 0]
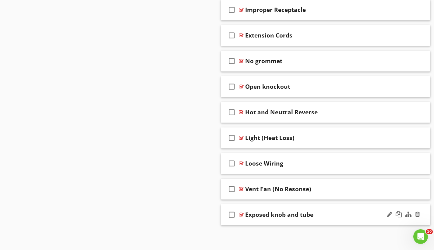
click at [242, 213] on div at bounding box center [241, 214] width 5 height 5
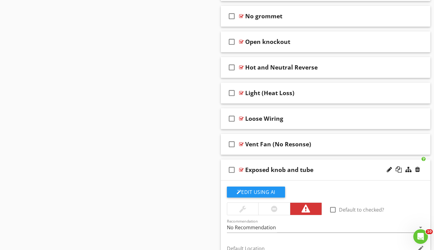
scroll to position [803, 0]
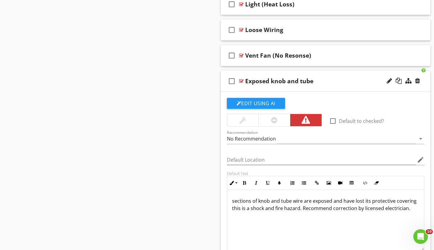
click at [234, 199] on p "sections of knob and tube wire are exposed and have lost its protective coverin…" at bounding box center [325, 204] width 187 height 15
click at [242, 79] on div at bounding box center [241, 81] width 5 height 5
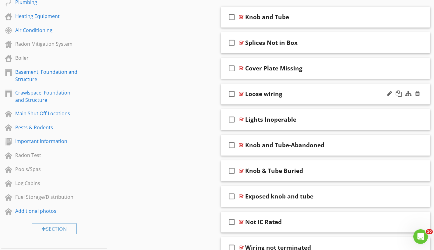
scroll to position [249, 0]
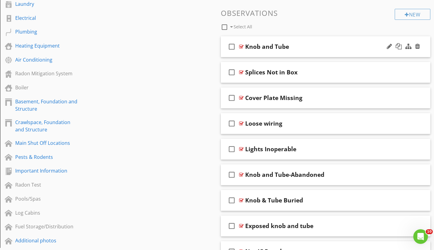
click at [241, 46] on div at bounding box center [241, 46] width 5 height 5
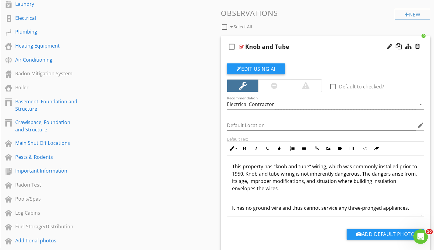
click at [241, 46] on div at bounding box center [241, 46] width 5 height 5
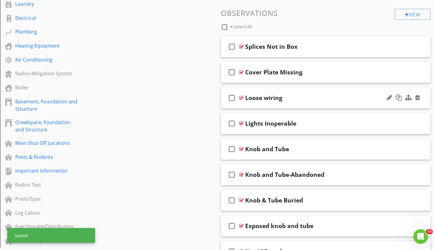
click at [242, 97] on div at bounding box center [241, 97] width 5 height 5
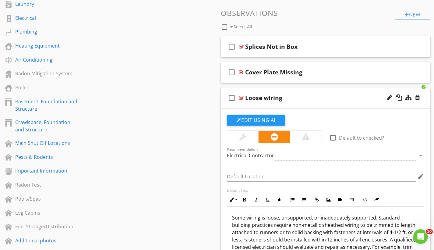
click at [242, 97] on div at bounding box center [241, 97] width 5 height 5
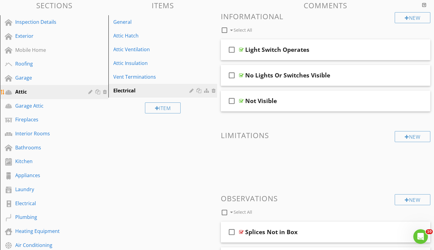
scroll to position [56, 0]
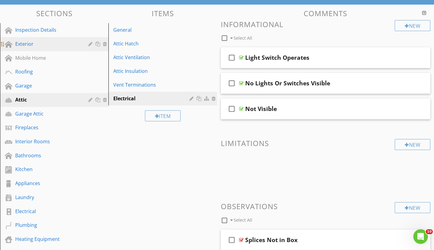
click at [41, 44] on div "Exterior" at bounding box center [47, 43] width 64 height 7
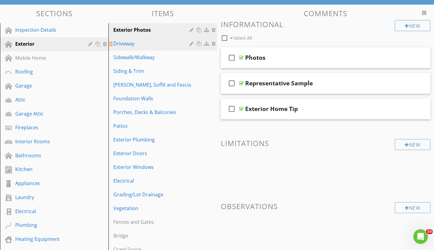
click at [136, 46] on div "Driveway" at bounding box center [152, 43] width 78 height 7
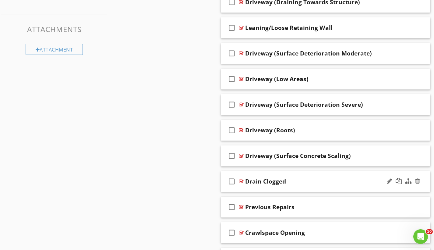
scroll to position [607, 0]
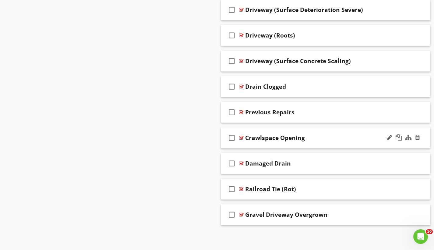
click at [240, 136] on div at bounding box center [241, 137] width 5 height 5
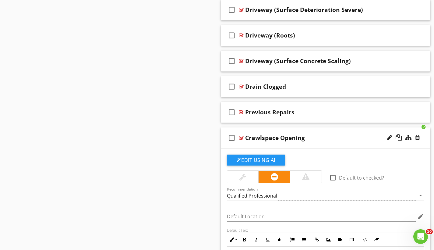
click at [240, 136] on div at bounding box center [241, 137] width 5 height 5
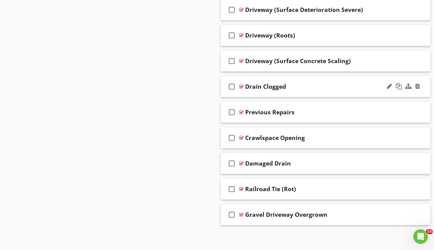
click at [321, 90] on div "check_box_outline_blank Drain Clogged" at bounding box center [326, 86] width 210 height 21
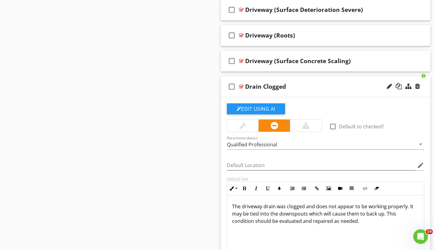
click at [241, 86] on div at bounding box center [241, 86] width 5 height 5
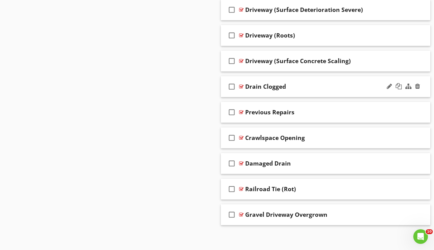
click at [241, 86] on div at bounding box center [241, 86] width 5 height 5
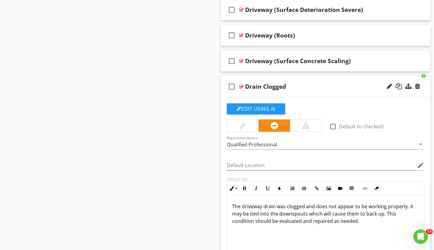
click at [241, 86] on div at bounding box center [241, 86] width 5 height 5
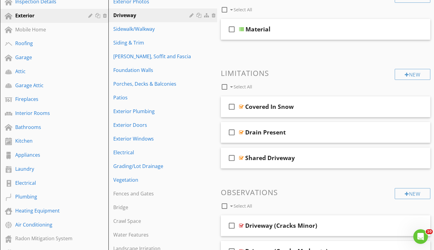
scroll to position [37, 0]
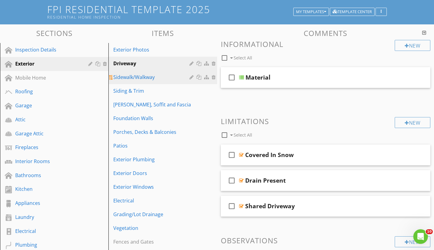
click at [167, 75] on div "Sidewalk/Walkway" at bounding box center [152, 76] width 78 height 7
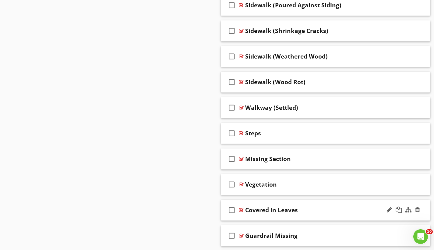
scroll to position [668, 0]
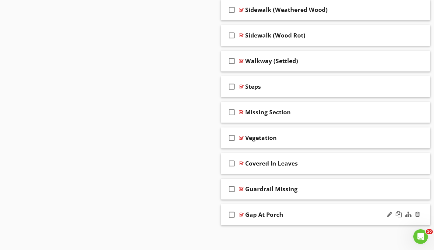
click at [242, 215] on div at bounding box center [241, 214] width 5 height 5
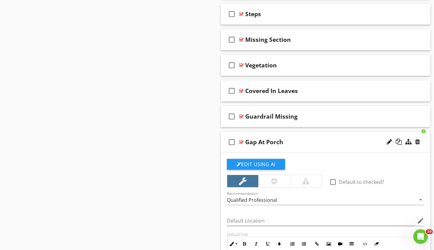
scroll to position [788, 0]
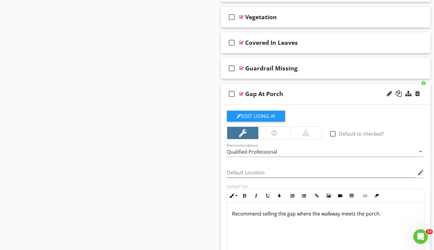
click at [382, 213] on p "Recommend selling the gap where the walkway meets the porch." at bounding box center [325, 213] width 187 height 7
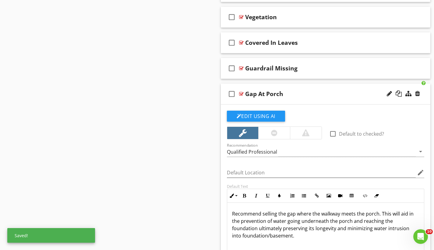
click at [240, 92] on div at bounding box center [241, 93] width 5 height 5
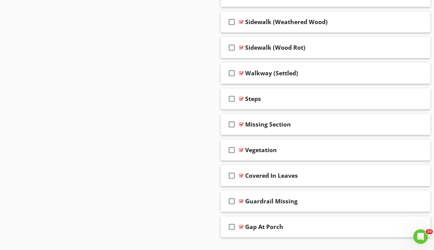
scroll to position [668, 0]
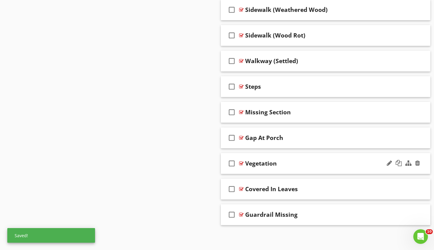
click at [242, 163] on div at bounding box center [241, 163] width 5 height 5
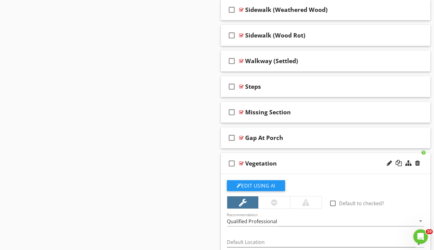
scroll to position [765, 0]
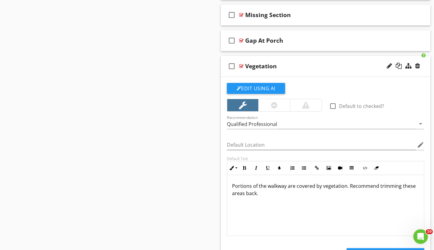
click at [241, 65] on div at bounding box center [241, 66] width 5 height 5
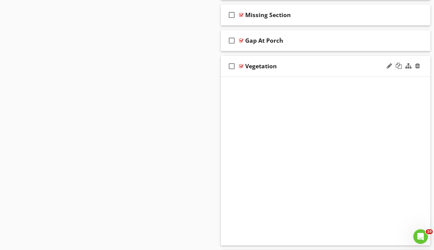
scroll to position [668, 0]
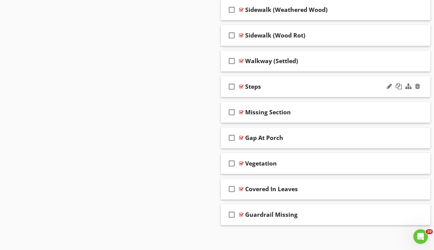
click at [241, 86] on div at bounding box center [241, 86] width 5 height 5
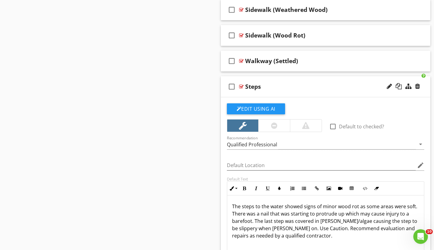
click at [240, 85] on div at bounding box center [241, 86] width 5 height 5
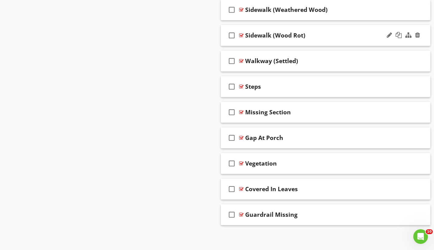
click at [242, 35] on div at bounding box center [241, 35] width 5 height 5
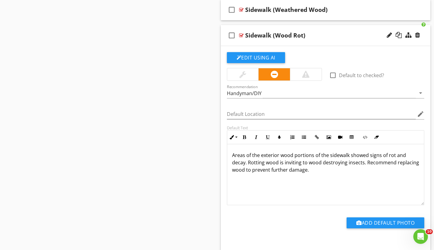
click at [242, 35] on div at bounding box center [241, 35] width 5 height 5
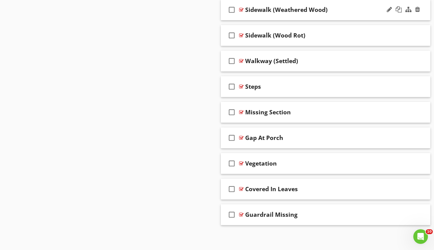
click at [241, 8] on div at bounding box center [241, 9] width 5 height 5
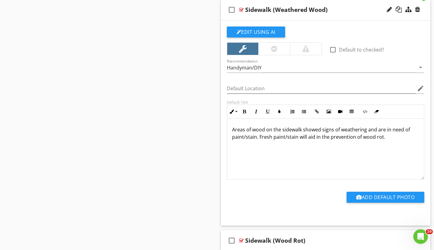
click at [241, 8] on div at bounding box center [241, 9] width 5 height 5
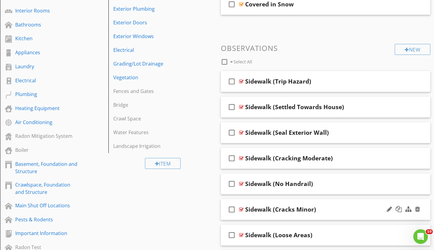
scroll to position [219, 0]
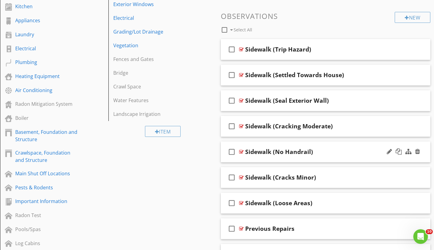
click at [242, 151] on div at bounding box center [241, 151] width 5 height 5
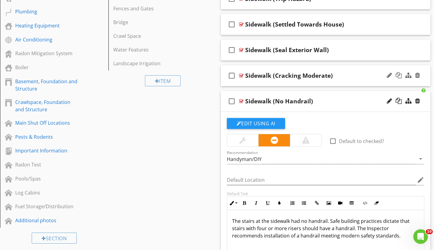
scroll to position [318, 0]
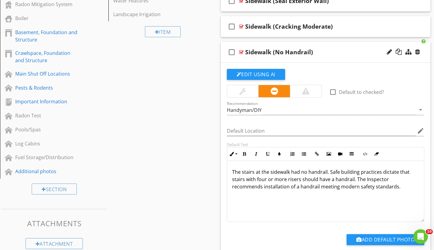
click at [243, 54] on div "check_box_outline_blank Sidewalk (No Handrail)" at bounding box center [326, 52] width 210 height 21
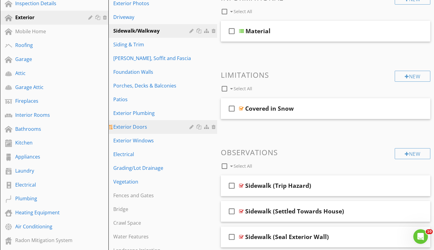
scroll to position [32, 0]
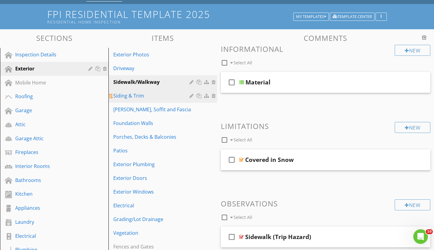
click at [142, 94] on div "Siding & Trim" at bounding box center [152, 95] width 78 height 7
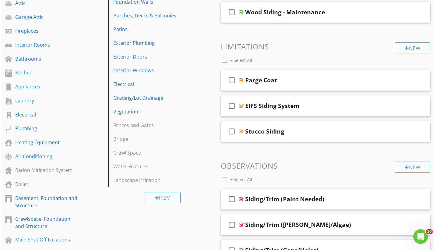
scroll to position [198, 0]
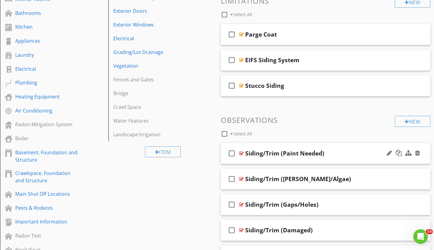
click at [240, 152] on div at bounding box center [241, 153] width 5 height 5
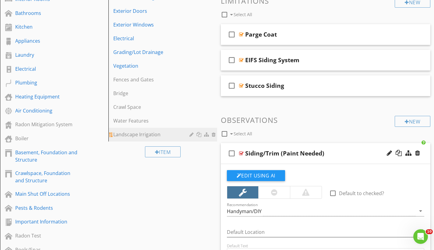
scroll to position [282, 0]
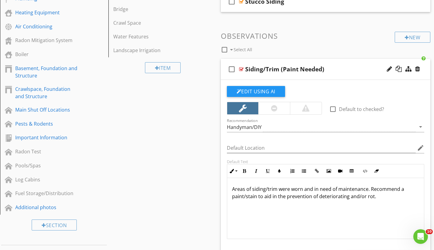
click at [242, 68] on div at bounding box center [241, 69] width 5 height 5
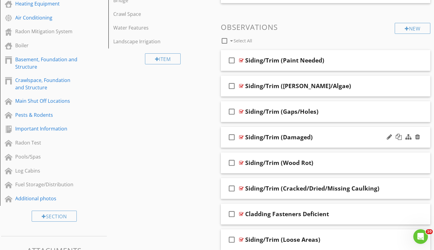
scroll to position [304, 0]
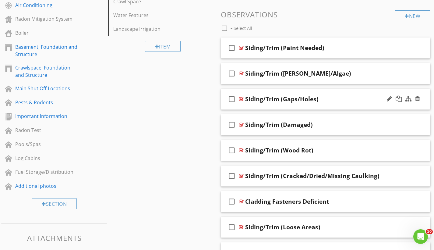
click at [243, 99] on div at bounding box center [241, 98] width 5 height 5
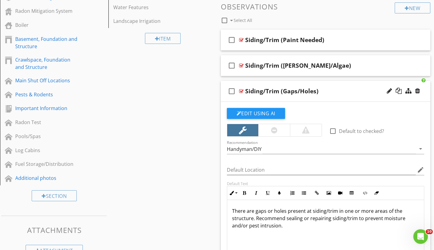
scroll to position [323, 0]
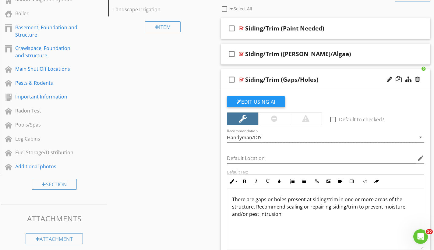
click at [243, 80] on div at bounding box center [241, 79] width 5 height 5
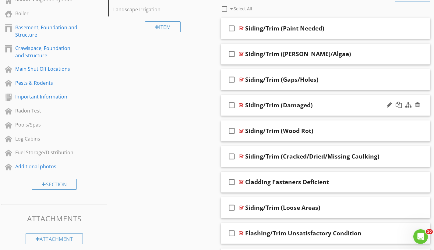
click at [242, 104] on div at bounding box center [241, 105] width 5 height 5
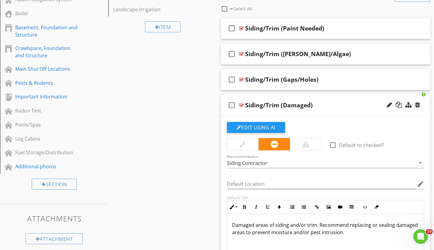
click at [242, 104] on div at bounding box center [241, 105] width 5 height 5
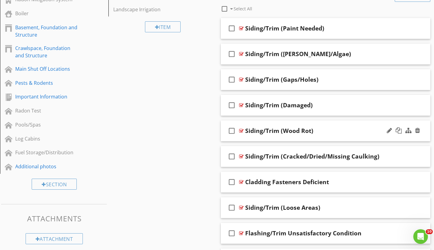
click at [240, 129] on div at bounding box center [241, 130] width 5 height 5
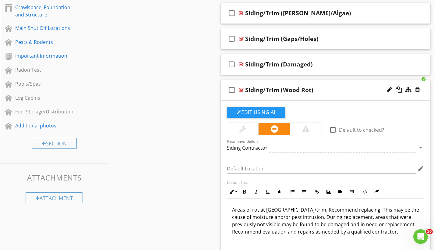
scroll to position [385, 0]
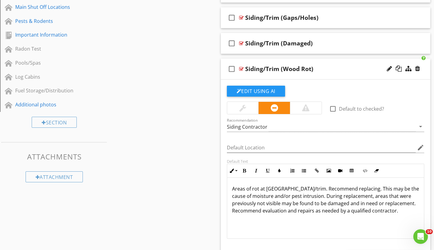
click at [240, 69] on div at bounding box center [241, 68] width 5 height 5
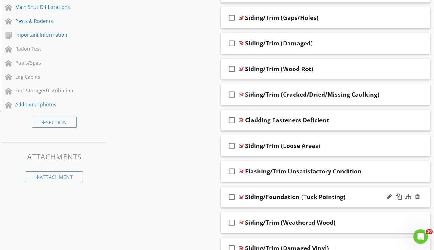
scroll to position [391, 0]
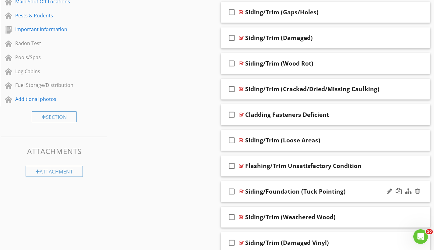
click at [240, 190] on div at bounding box center [241, 191] width 5 height 5
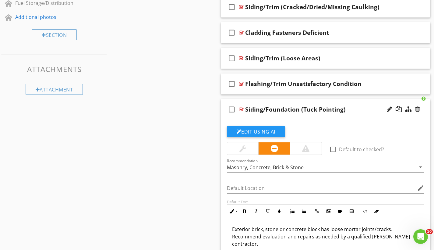
scroll to position [491, 0]
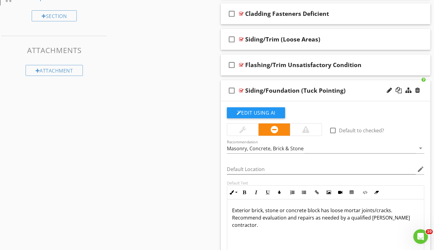
click at [241, 89] on div at bounding box center [241, 90] width 5 height 5
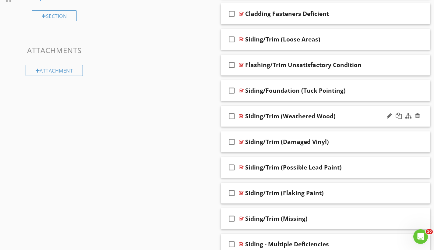
click at [240, 116] on div at bounding box center [241, 116] width 5 height 5
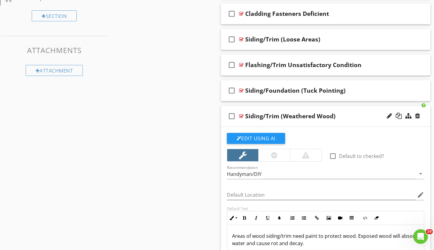
click at [240, 116] on div at bounding box center [241, 116] width 5 height 5
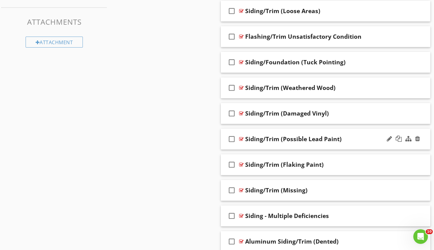
scroll to position [521, 0]
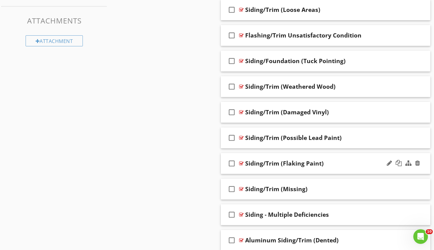
click at [242, 162] on div at bounding box center [241, 163] width 5 height 5
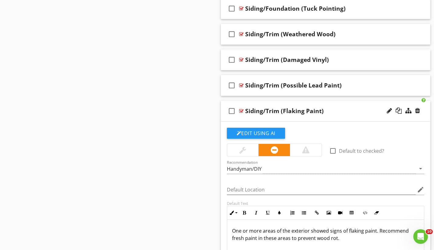
scroll to position [598, 0]
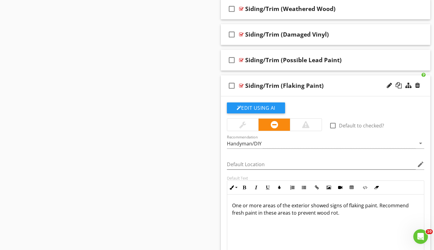
click at [241, 84] on div at bounding box center [241, 85] width 5 height 5
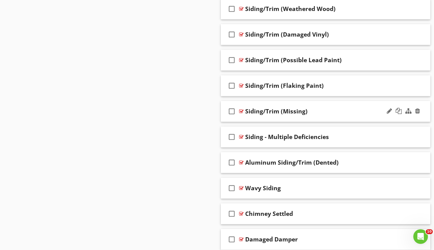
click at [241, 111] on div at bounding box center [241, 111] width 5 height 5
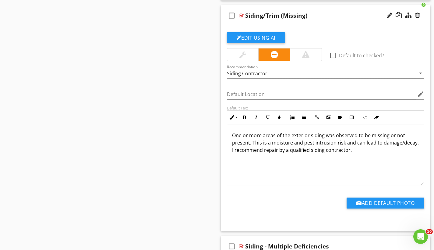
scroll to position [663, 0]
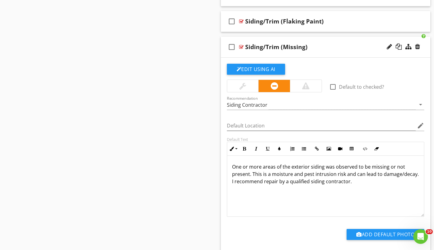
click at [240, 46] on div at bounding box center [241, 46] width 5 height 5
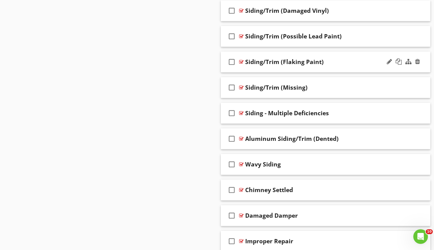
scroll to position [610, 0]
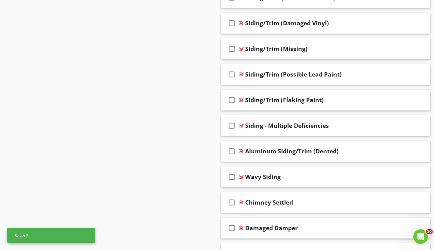
drag, startPoint x: 338, startPoint y: 128, endPoint x: 326, endPoint y: 59, distance: 69.8
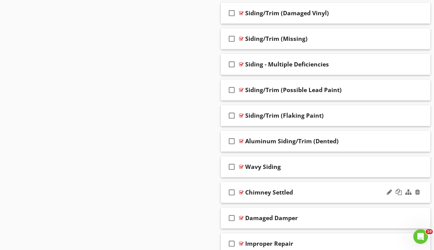
scroll to position [628, 0]
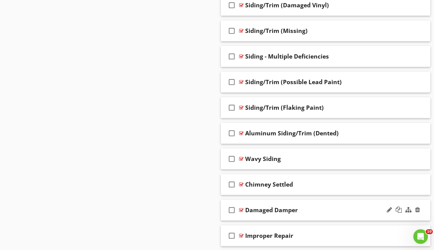
click at [240, 210] on div at bounding box center [241, 209] width 5 height 5
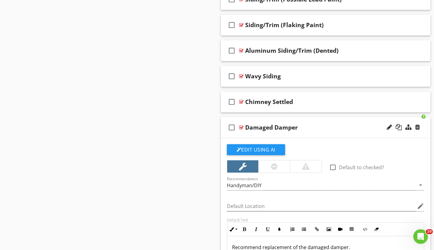
scroll to position [761, 0]
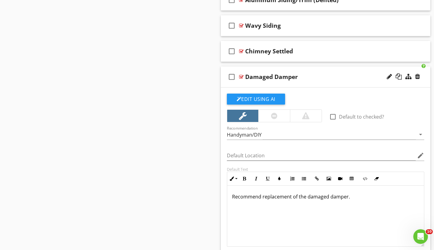
click at [241, 75] on div at bounding box center [241, 76] width 5 height 5
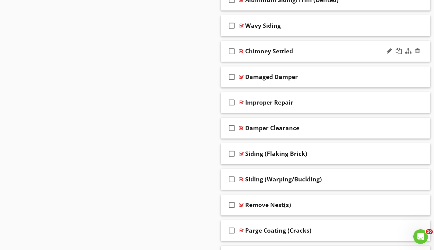
click at [241, 50] on div at bounding box center [241, 51] width 5 height 5
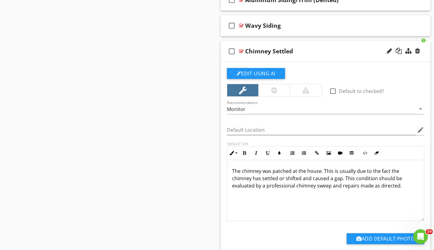
click at [241, 50] on div at bounding box center [241, 51] width 5 height 5
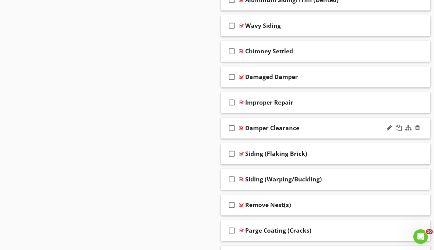
click at [242, 127] on div at bounding box center [241, 127] width 5 height 5
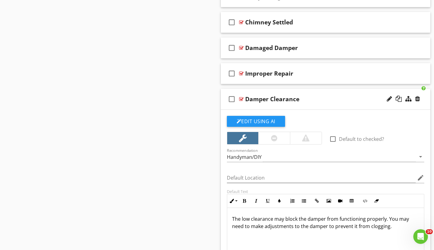
scroll to position [795, 0]
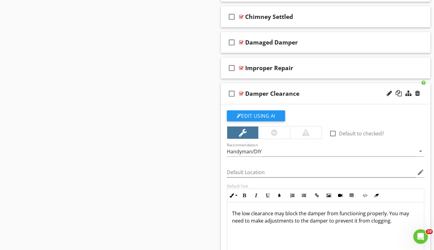
click at [242, 92] on div at bounding box center [241, 93] width 5 height 5
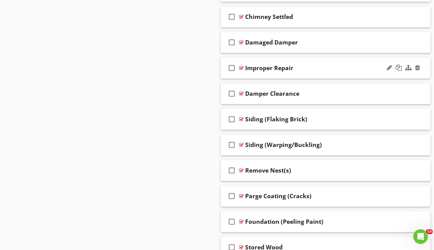
click at [241, 68] on div at bounding box center [241, 67] width 5 height 5
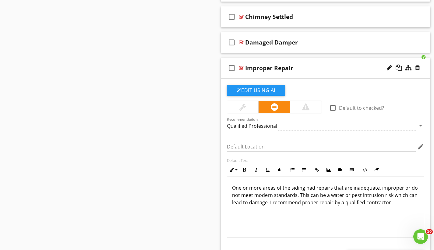
click at [404, 188] on p "One or more areas of the siding had repairs that are inadequate, improper or do…" at bounding box center [325, 195] width 187 height 22
click at [241, 68] on div at bounding box center [241, 67] width 5 height 5
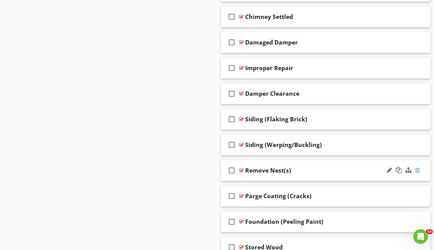
click at [418, 169] on div at bounding box center [417, 170] width 5 height 6
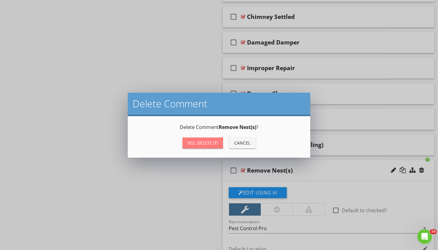
click at [210, 143] on div "Yes, Delete it!" at bounding box center [203, 142] width 31 height 6
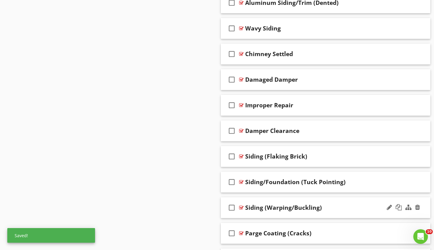
scroll to position [734, 0]
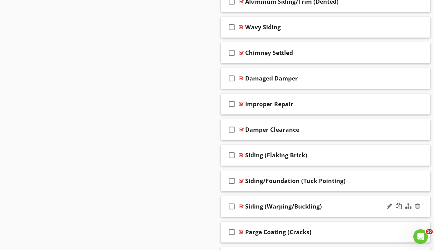
drag, startPoint x: 329, startPoint y: 209, endPoint x: 330, endPoint y: 197, distance: 11.3
click at [330, 197] on div "check_box_outline_blank Siding (Warping/Buckling)" at bounding box center [326, 206] width 210 height 21
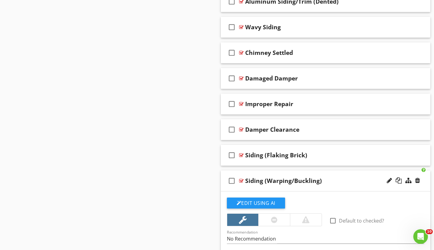
click at [241, 179] on div at bounding box center [241, 180] width 5 height 5
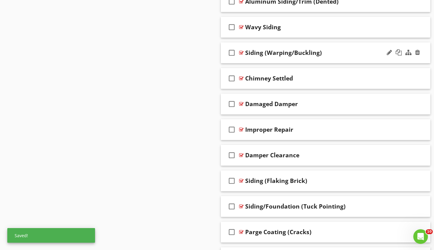
click at [242, 51] on div at bounding box center [241, 52] width 5 height 5
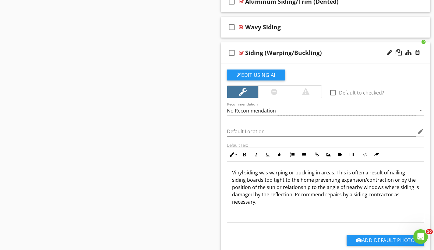
click at [242, 51] on div at bounding box center [241, 52] width 5 height 5
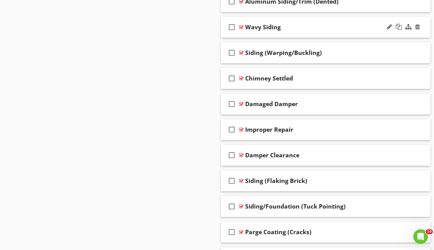
click at [241, 26] on div at bounding box center [241, 27] width 5 height 5
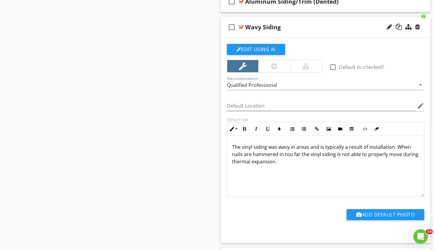
click at [241, 26] on div at bounding box center [241, 27] width 5 height 5
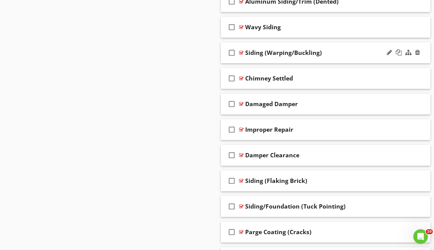
click at [242, 51] on div at bounding box center [241, 52] width 5 height 5
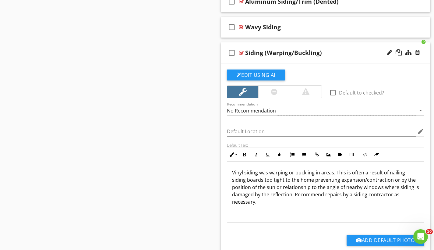
click at [242, 51] on div at bounding box center [241, 52] width 5 height 5
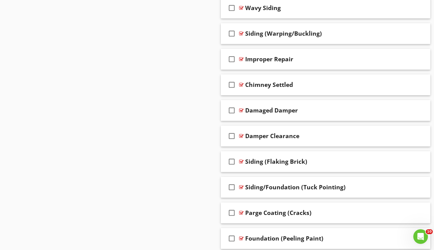
scroll to position [767, 0]
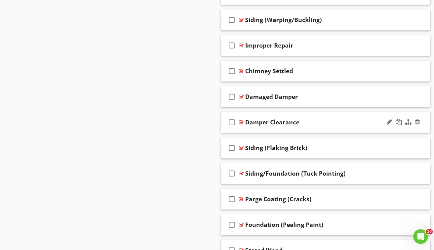
drag, startPoint x: 309, startPoint y: 96, endPoint x: 255, endPoint y: 118, distance: 58.0
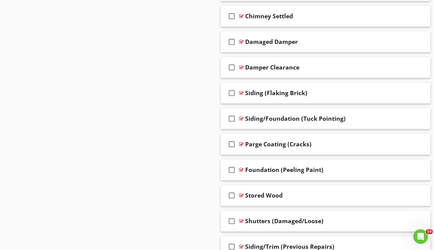
scroll to position [866, 0]
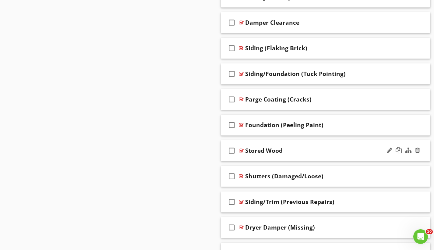
click at [241, 149] on div at bounding box center [241, 150] width 5 height 5
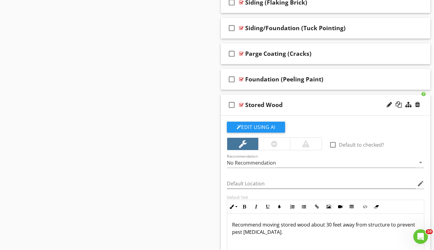
scroll to position [955, 0]
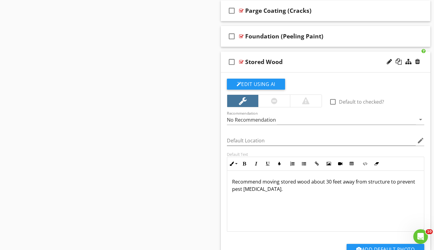
click at [241, 61] on div at bounding box center [241, 61] width 5 height 5
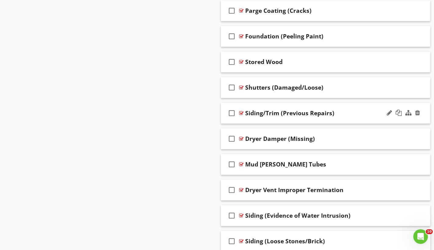
click at [241, 111] on div at bounding box center [241, 113] width 5 height 5
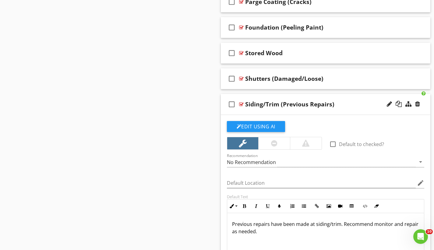
scroll to position [981, 0]
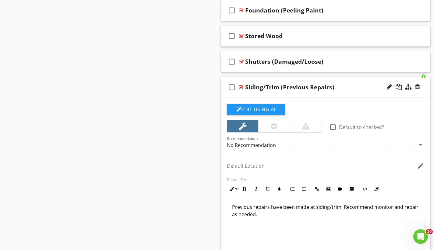
click at [241, 86] on div at bounding box center [241, 87] width 5 height 5
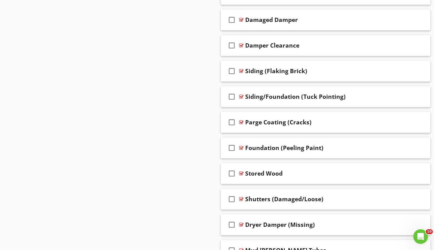
scroll to position [886, 0]
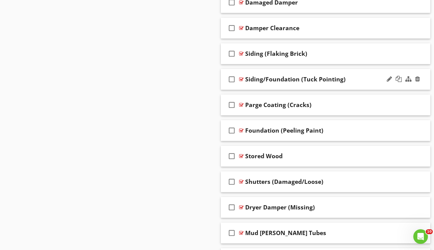
drag, startPoint x: 321, startPoint y: 206, endPoint x: 295, endPoint y: 81, distance: 127.9
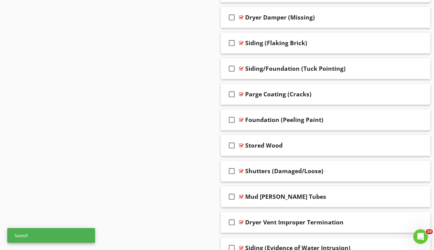
scroll to position [924, 0]
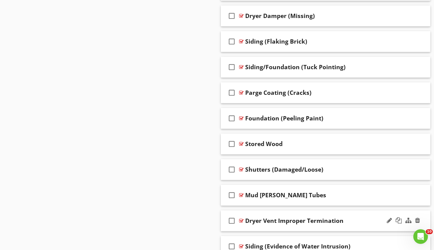
drag, startPoint x: 322, startPoint y: 150, endPoint x: 323, endPoint y: 223, distance: 73.4
drag, startPoint x: 175, startPoint y: 181, endPoint x: 219, endPoint y: 157, distance: 50.1
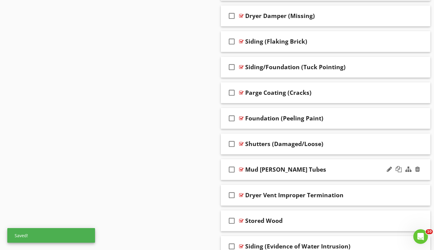
click at [242, 168] on div at bounding box center [241, 169] width 5 height 5
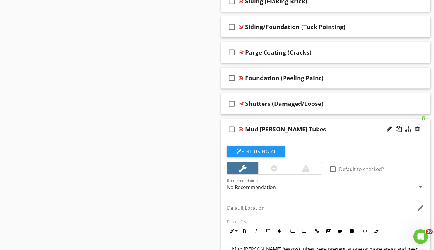
scroll to position [1009, 0]
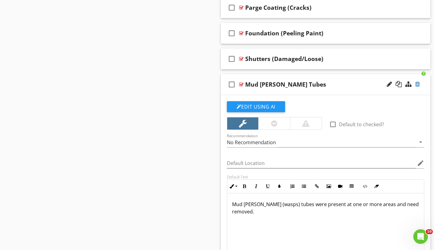
click at [417, 83] on div at bounding box center [417, 84] width 5 height 6
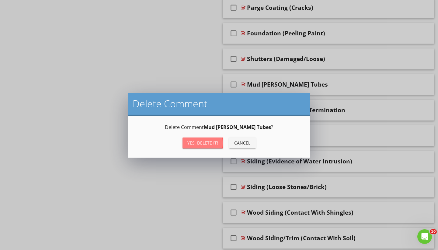
click at [193, 141] on div "Yes, Delete it!" at bounding box center [203, 142] width 31 height 6
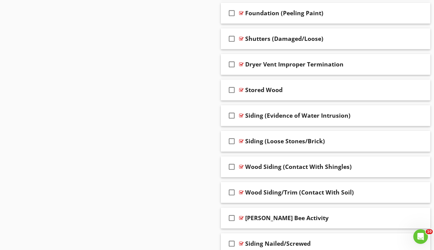
scroll to position [1067, 0]
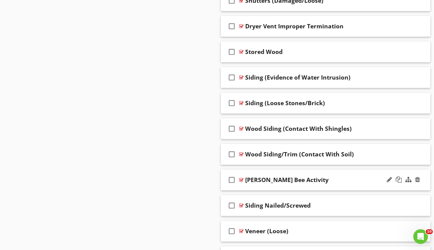
click at [241, 179] on div at bounding box center [241, 179] width 5 height 5
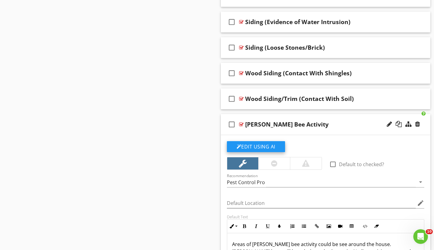
scroll to position [1154, 0]
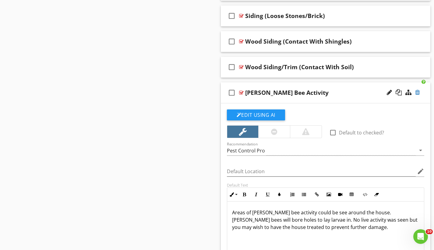
click at [418, 91] on div at bounding box center [417, 92] width 5 height 6
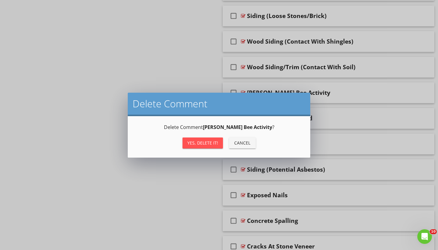
click at [216, 142] on div "Yes, Delete it!" at bounding box center [203, 142] width 31 height 6
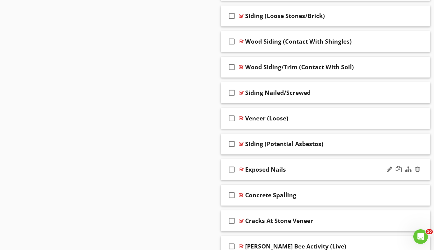
click at [240, 168] on div at bounding box center [241, 169] width 5 height 5
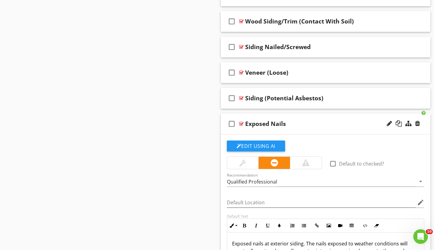
scroll to position [1233, 0]
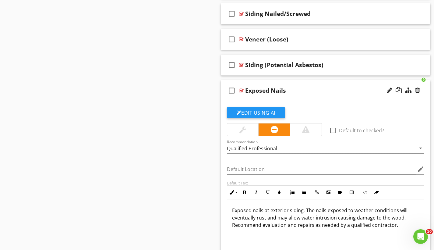
click at [240, 89] on div at bounding box center [241, 90] width 5 height 5
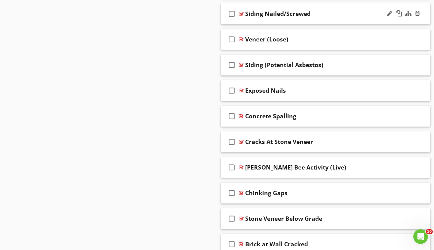
click at [241, 12] on div at bounding box center [241, 13] width 5 height 5
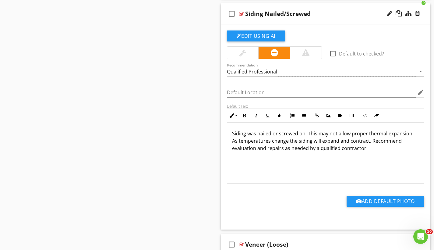
click at [241, 12] on div at bounding box center [241, 13] width 5 height 5
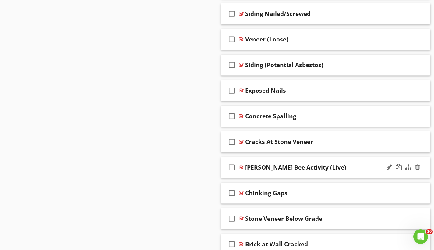
click at [241, 165] on div at bounding box center [241, 167] width 5 height 5
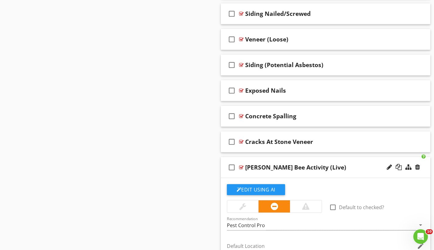
scroll to position [1340, 0]
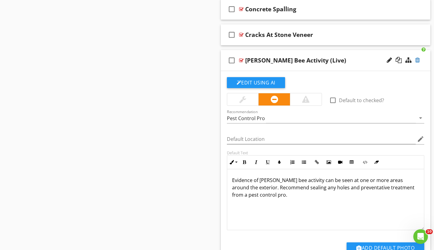
click at [419, 59] on div at bounding box center [417, 60] width 5 height 6
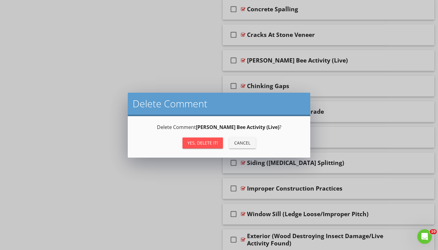
click at [214, 146] on button "Yes, Delete it!" at bounding box center [203, 142] width 40 height 11
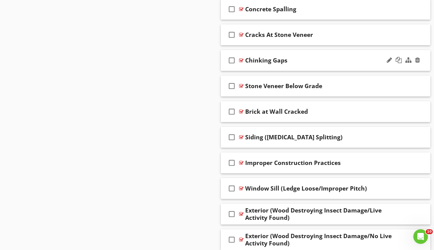
click at [242, 60] on div at bounding box center [241, 60] width 5 height 5
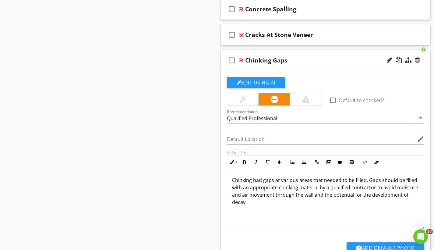
click at [242, 60] on div at bounding box center [241, 60] width 5 height 5
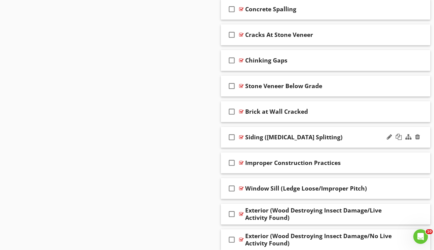
click at [242, 136] on div at bounding box center [241, 137] width 5 height 5
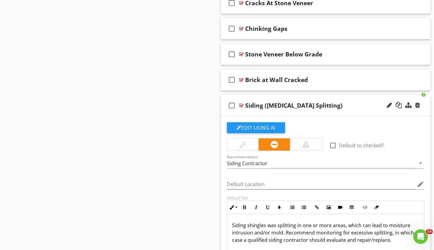
scroll to position [1373, 0]
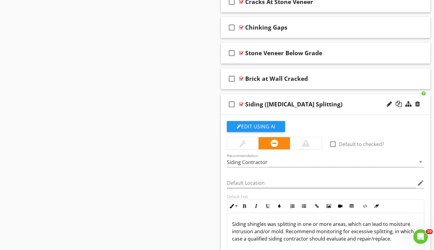
click at [241, 104] on div at bounding box center [241, 104] width 5 height 5
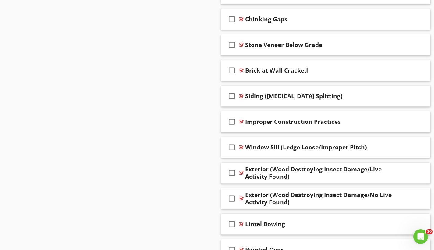
scroll to position [1396, 0]
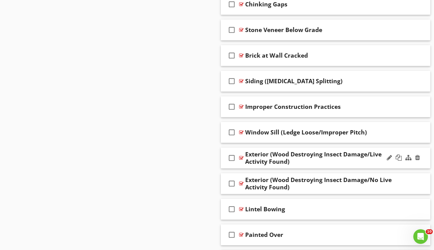
click at [241, 157] on div at bounding box center [241, 157] width 5 height 5
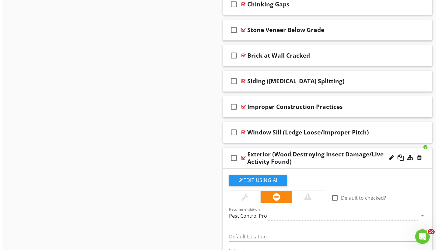
scroll to position [1488, 0]
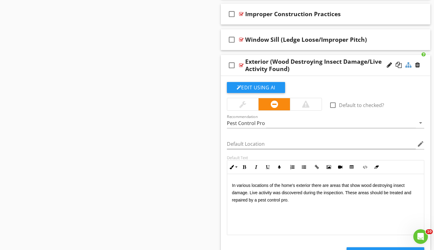
click at [408, 62] on div at bounding box center [408, 65] width 6 height 6
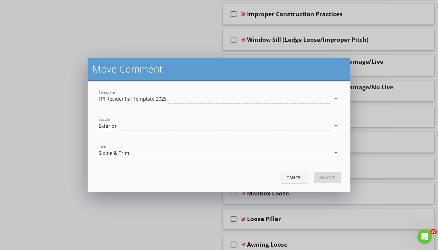
click at [165, 124] on div "Exterior" at bounding box center [215, 126] width 233 height 10
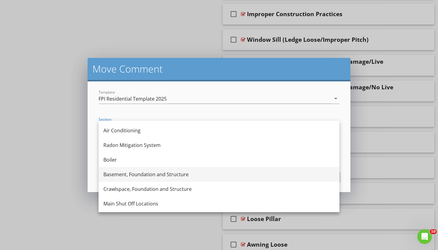
scroll to position [268, 0]
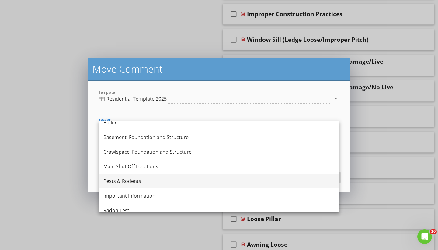
click at [143, 182] on div "Pests & Rodents" at bounding box center [218, 180] width 231 height 7
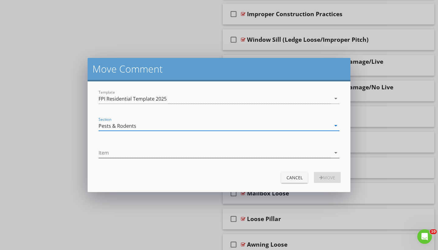
click at [147, 154] on div at bounding box center [215, 153] width 233 height 10
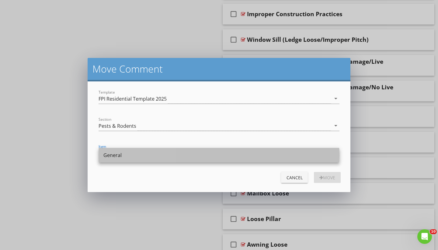
click at [147, 155] on div "General" at bounding box center [218, 154] width 231 height 7
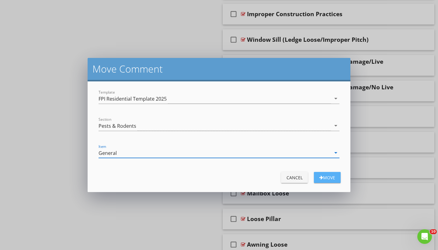
click at [328, 179] on div "Move" at bounding box center [327, 177] width 17 height 6
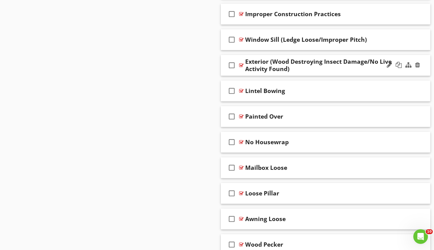
click at [242, 64] on div at bounding box center [241, 65] width 5 height 5
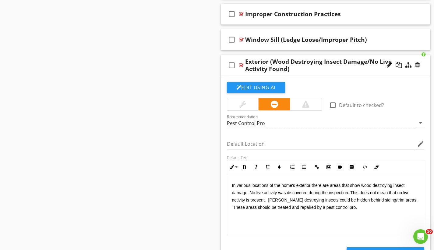
click at [242, 64] on div at bounding box center [241, 65] width 5 height 5
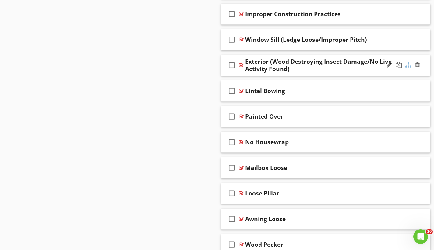
click at [410, 64] on div at bounding box center [408, 65] width 6 height 6
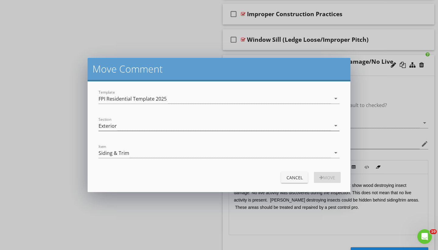
click at [133, 125] on div "Exterior" at bounding box center [215, 126] width 233 height 10
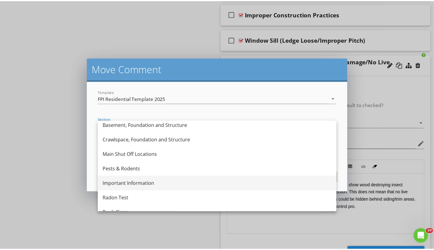
scroll to position [282, 0]
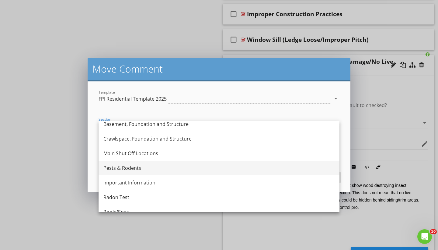
click at [139, 171] on div "Pests & Rodents" at bounding box center [218, 167] width 231 height 7
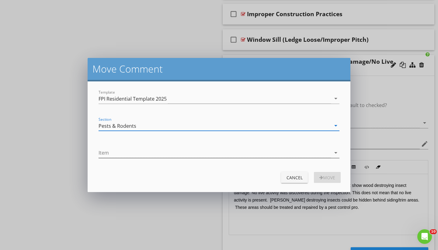
click at [121, 157] on div at bounding box center [215, 153] width 233 height 10
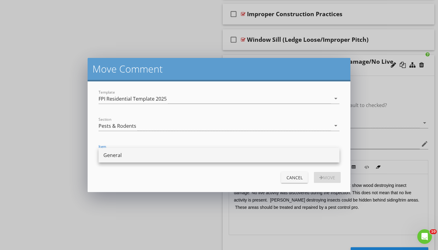
click at [122, 155] on div "General" at bounding box center [218, 154] width 231 height 7
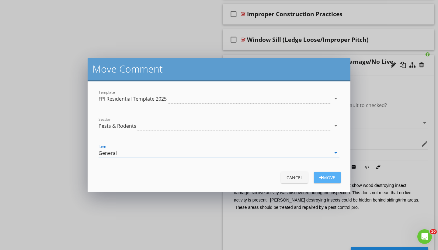
click at [330, 175] on div "Move" at bounding box center [327, 177] width 17 height 6
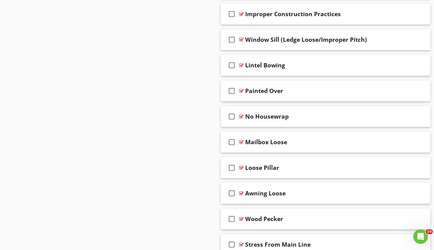
scroll to position [1494, 0]
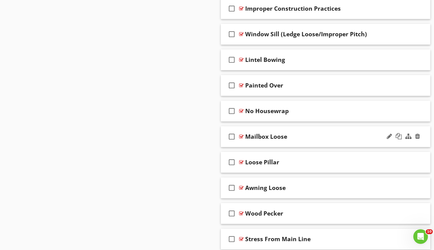
click at [241, 136] on div at bounding box center [241, 136] width 5 height 5
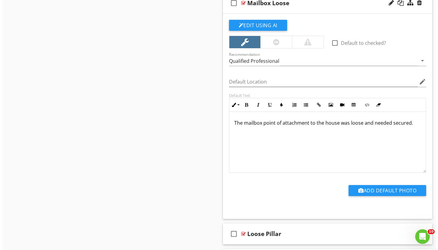
scroll to position [1620, 0]
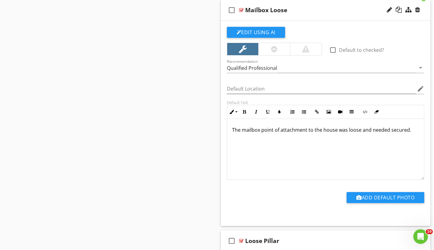
click at [241, 9] on div at bounding box center [241, 10] width 5 height 5
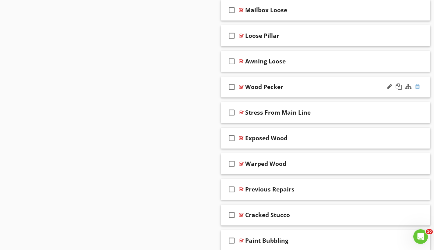
click at [417, 84] on div at bounding box center [417, 86] width 5 height 6
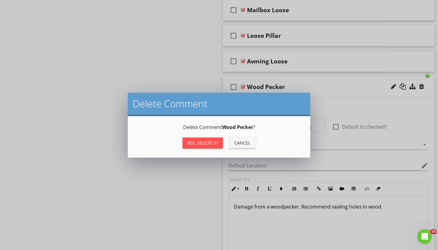
click at [247, 142] on div "Cancel" at bounding box center [242, 142] width 17 height 6
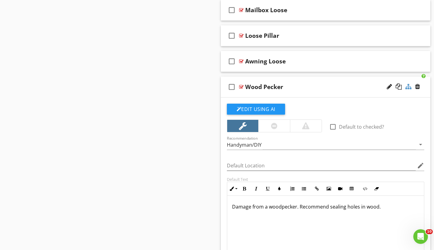
click at [407, 84] on div at bounding box center [408, 86] width 6 height 6
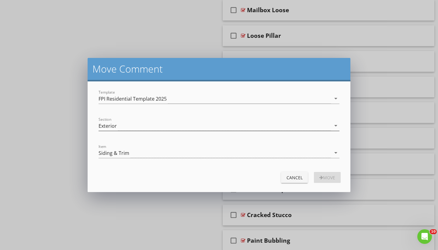
click at [149, 123] on div "Exterior" at bounding box center [215, 126] width 233 height 10
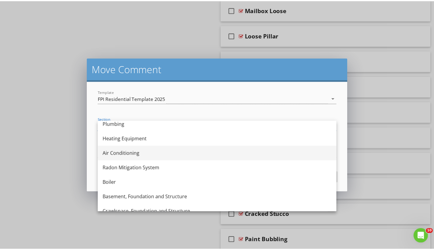
scroll to position [240, 0]
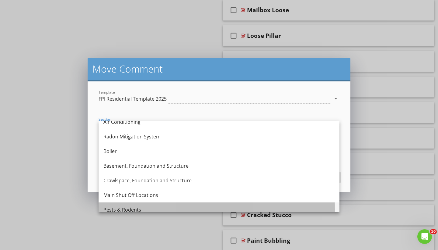
click at [139, 208] on div "Pests & Rodents" at bounding box center [218, 209] width 231 height 7
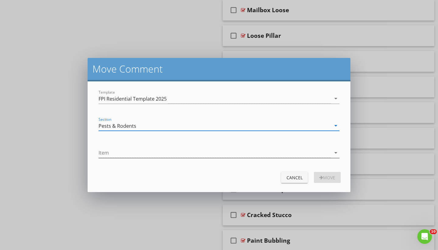
click at [131, 157] on div at bounding box center [215, 153] width 233 height 10
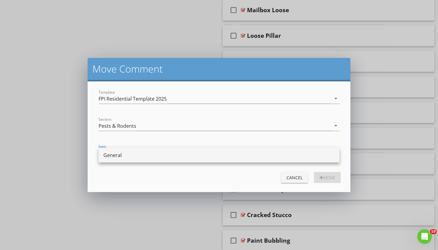
click at [132, 156] on div "General" at bounding box center [218, 154] width 231 height 7
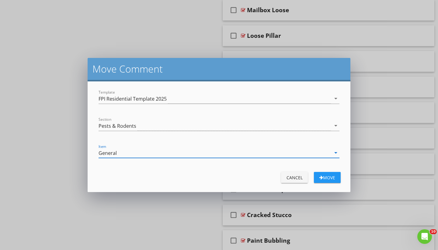
click at [327, 178] on div "Move" at bounding box center [327, 177] width 17 height 6
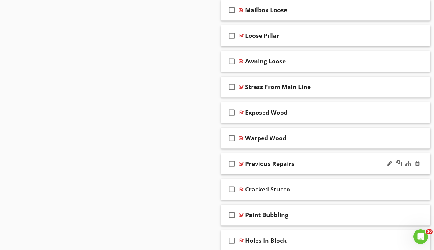
click at [241, 162] on div at bounding box center [241, 163] width 5 height 5
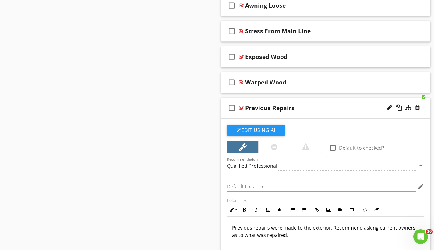
scroll to position [1682, 0]
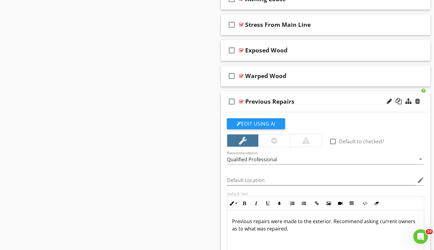
click at [243, 101] on div at bounding box center [241, 101] width 5 height 5
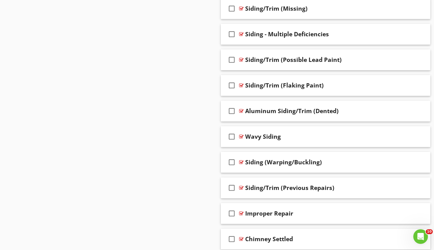
scroll to position [650, 0]
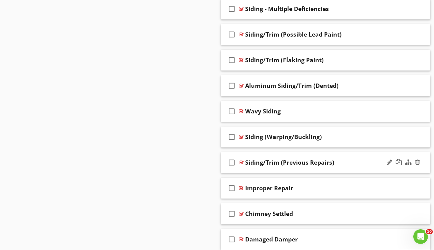
click at [242, 162] on div at bounding box center [241, 162] width 5 height 5
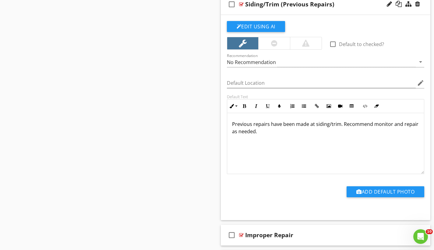
scroll to position [771, 0]
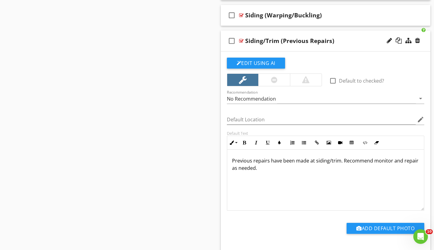
click at [242, 40] on div at bounding box center [241, 40] width 5 height 5
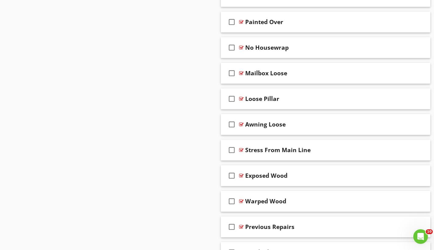
scroll to position [1596, 0]
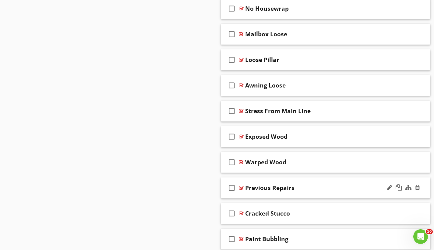
click at [243, 188] on div at bounding box center [241, 187] width 5 height 5
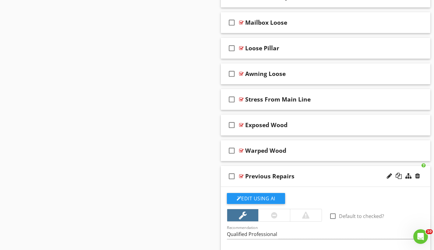
scroll to position [1689, 0]
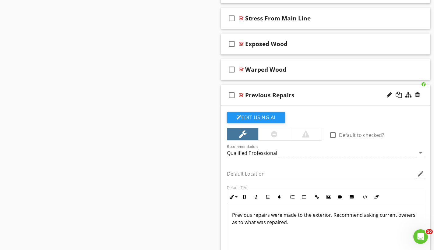
drag, startPoint x: 289, startPoint y: 222, endPoint x: 232, endPoint y: 213, distance: 57.6
click at [232, 213] on p "Previous repairs were made to the exterior. Recommend asking current owners as …" at bounding box center [325, 218] width 187 height 15
copy p "Previous repairs were made to the exterior. Recommend asking current owners as …"
click at [416, 94] on div at bounding box center [417, 95] width 5 height 6
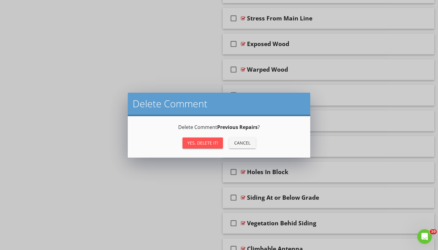
click at [211, 144] on div "Yes, Delete it!" at bounding box center [203, 142] width 31 height 6
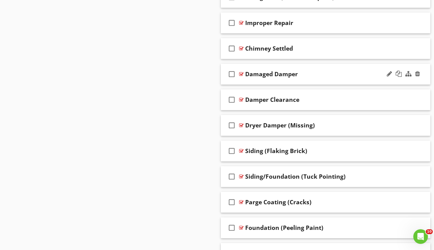
scroll to position [796, 0]
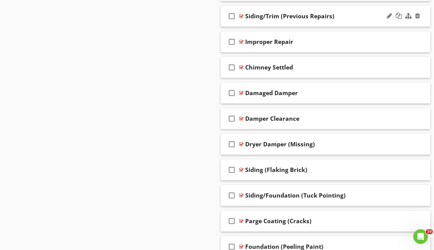
click at [242, 15] on div at bounding box center [241, 16] width 5 height 5
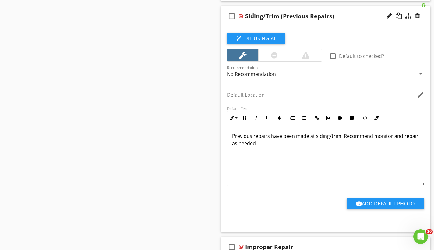
click at [285, 143] on p "Previous repairs have been made at siding/trim. Recommend monitor and repair as…" at bounding box center [325, 139] width 187 height 15
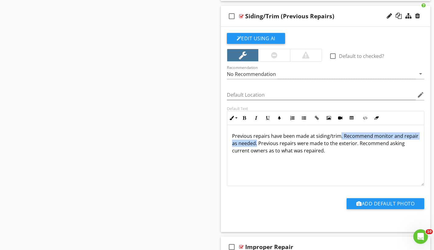
drag, startPoint x: 340, startPoint y: 135, endPoint x: 272, endPoint y: 144, distance: 68.8
click at [272, 144] on p "Previous repairs have been made at siding/trim. Recommend monitor and repair as…" at bounding box center [325, 143] width 187 height 22
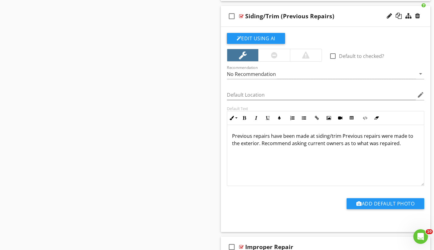
click at [389, 135] on p "Previous repairs have been made at siding/trim Previous repairs were made to th…" at bounding box center [325, 139] width 187 height 15
click at [309, 144] on p "Previous repairs have been made to the exterior. Recommend asking current owner…" at bounding box center [325, 139] width 187 height 15
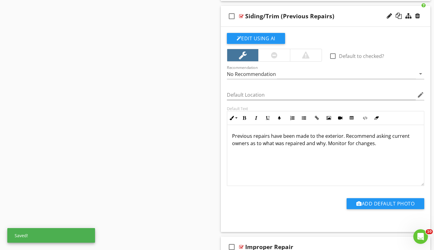
click at [280, 16] on div "Siding/Trim (Previous Repairs)" at bounding box center [289, 15] width 89 height 7
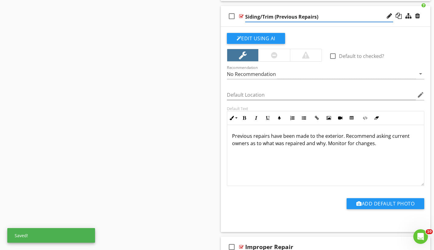
click at [276, 14] on input "Siding/Trim (Previous Repairs)" at bounding box center [319, 17] width 148 height 10
click at [290, 17] on input "Previous Repairs)" at bounding box center [319, 17] width 148 height 10
type input "Previous Repairs"
click at [242, 16] on div at bounding box center [241, 16] width 5 height 5
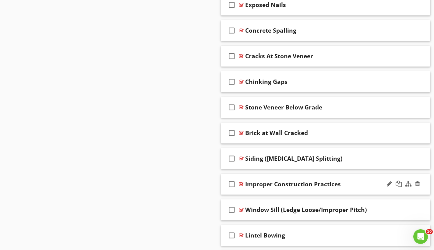
scroll to position [1325, 0]
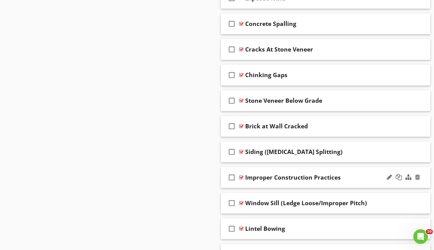
click at [240, 176] on div at bounding box center [241, 177] width 5 height 5
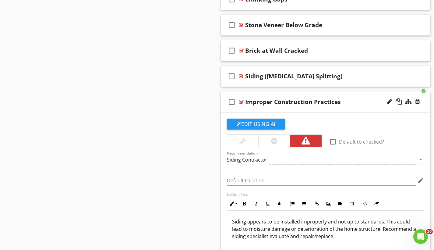
scroll to position [1432, 0]
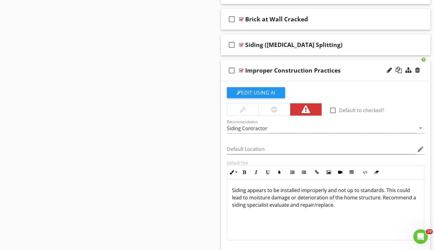
click at [242, 70] on div at bounding box center [241, 70] width 5 height 5
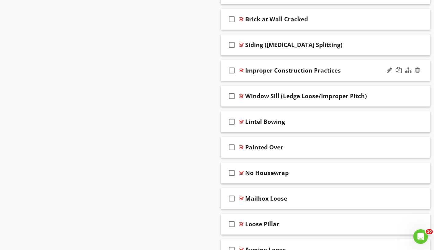
click at [326, 73] on div "Improper Construction Practices" at bounding box center [293, 70] width 96 height 7
click at [242, 146] on div at bounding box center [241, 147] width 5 height 5
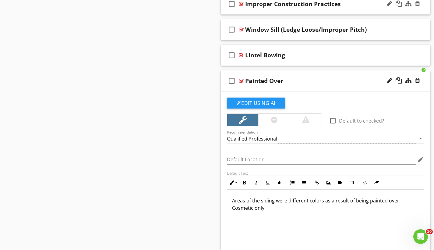
scroll to position [1532, 0]
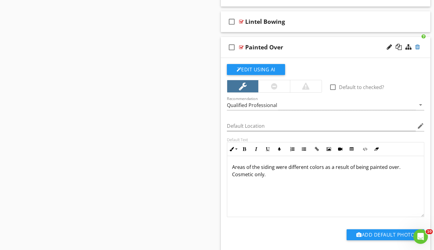
click at [417, 46] on div at bounding box center [417, 47] width 5 height 6
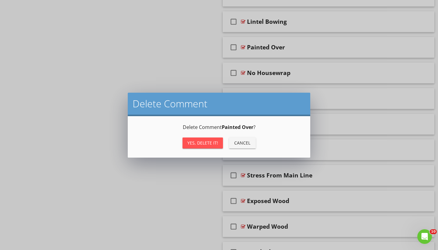
click at [205, 143] on div "Yes, Delete it!" at bounding box center [203, 142] width 31 height 6
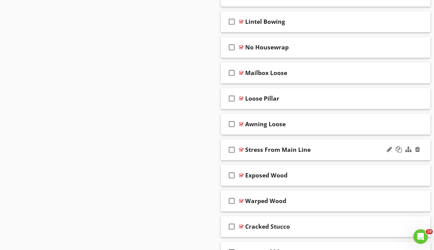
click at [240, 149] on div at bounding box center [241, 149] width 5 height 5
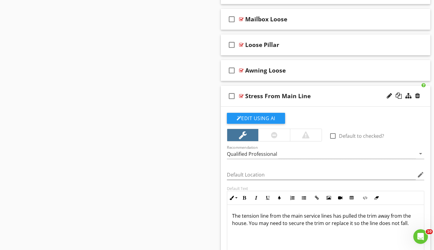
scroll to position [1641, 0]
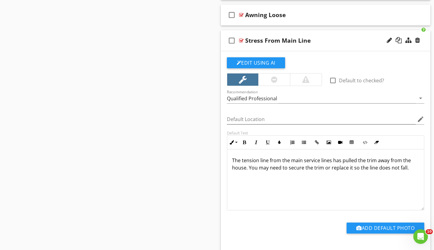
click at [241, 39] on div at bounding box center [241, 40] width 5 height 5
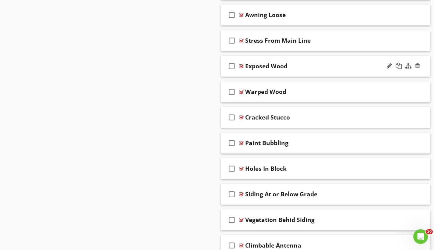
click at [241, 65] on div at bounding box center [241, 66] width 5 height 5
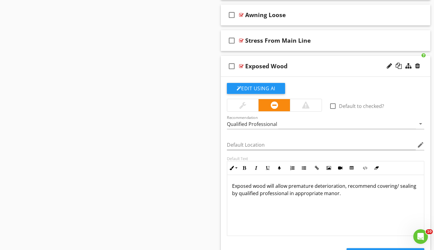
click at [241, 65] on div at bounding box center [241, 66] width 5 height 5
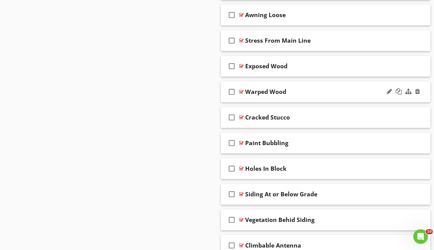
click at [241, 91] on div at bounding box center [241, 91] width 5 height 5
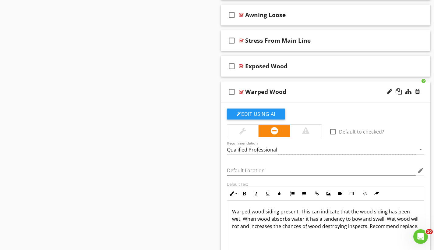
click at [241, 91] on div at bounding box center [241, 91] width 5 height 5
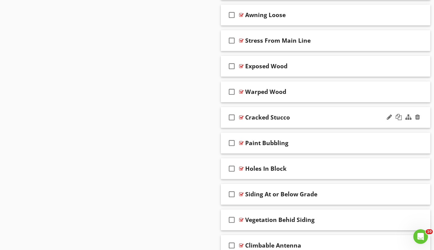
click at [241, 118] on div at bounding box center [241, 117] width 5 height 5
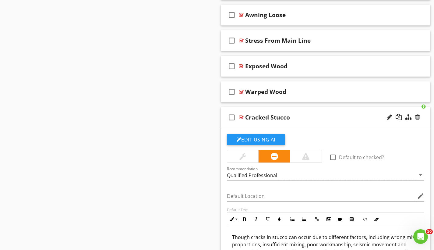
scroll to position [1678, 0]
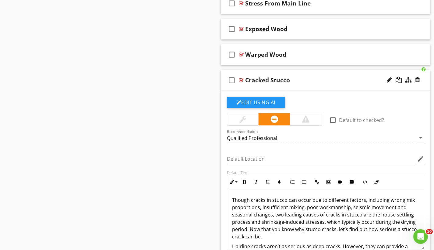
click at [240, 80] on div at bounding box center [241, 80] width 5 height 5
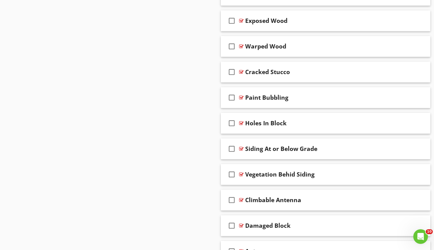
scroll to position [1804, 0]
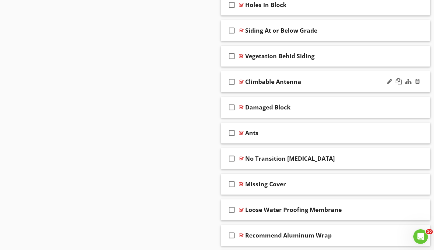
click at [241, 81] on div at bounding box center [241, 81] width 5 height 5
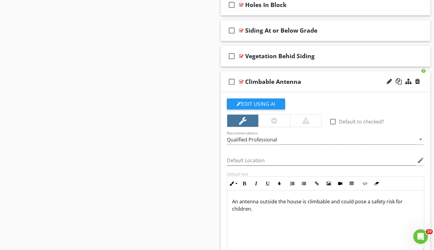
click at [241, 81] on div at bounding box center [241, 81] width 5 height 5
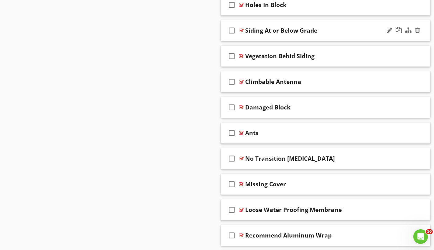
click at [242, 31] on div at bounding box center [241, 30] width 5 height 5
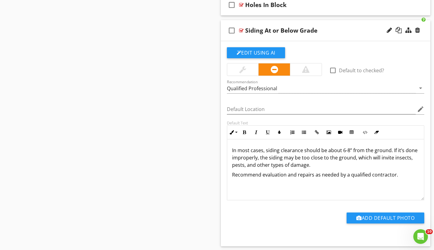
click at [242, 31] on div at bounding box center [241, 30] width 5 height 5
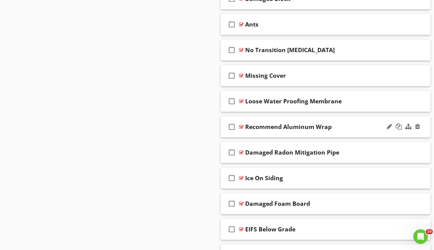
scroll to position [1922, 0]
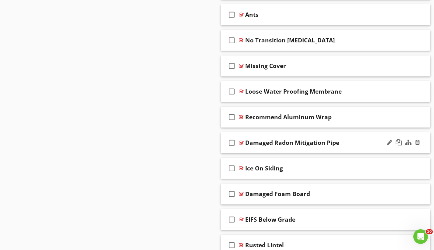
click at [242, 141] on div at bounding box center [241, 142] width 5 height 5
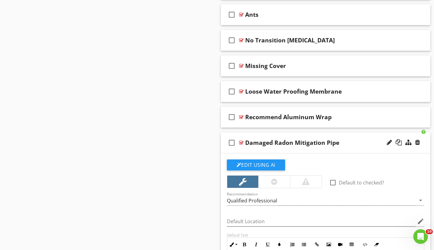
scroll to position [2006, 0]
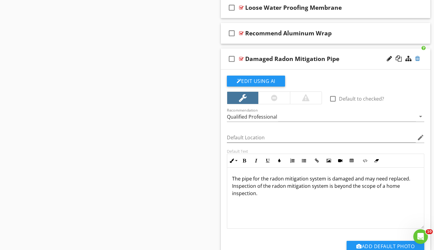
click at [419, 57] on div at bounding box center [417, 58] width 5 height 6
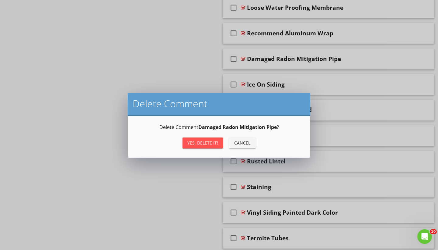
click at [216, 141] on div "Yes, Delete it!" at bounding box center [203, 142] width 31 height 6
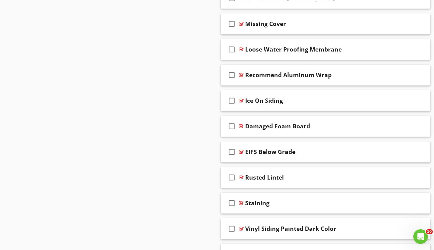
scroll to position [1921, 0]
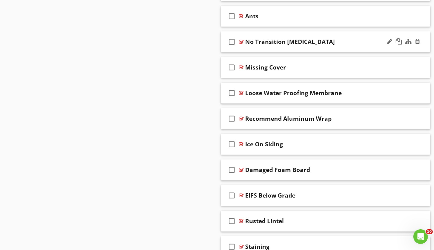
click at [241, 41] on div at bounding box center [241, 41] width 5 height 5
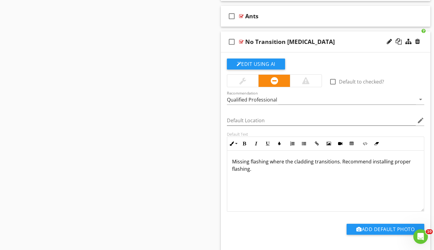
click at [241, 41] on div at bounding box center [241, 41] width 5 height 5
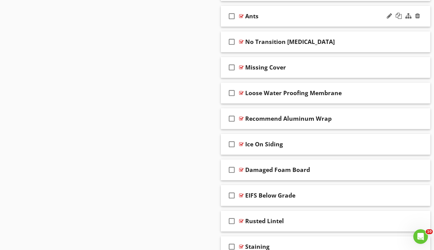
click at [241, 14] on div at bounding box center [241, 16] width 5 height 5
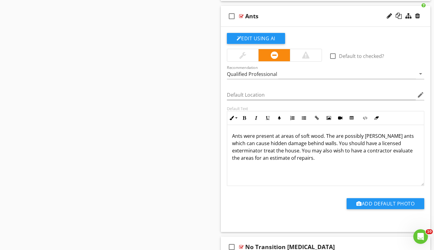
click at [241, 14] on div at bounding box center [241, 16] width 5 height 5
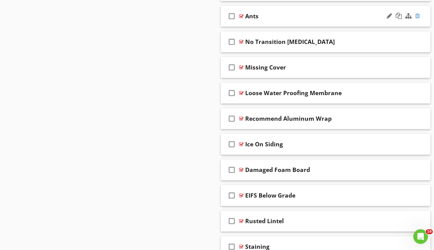
click at [419, 14] on div at bounding box center [417, 16] width 5 height 6
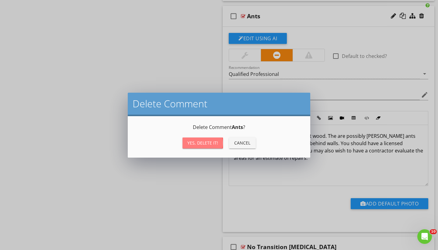
click at [219, 143] on button "Yes, Delete it!" at bounding box center [203, 142] width 40 height 11
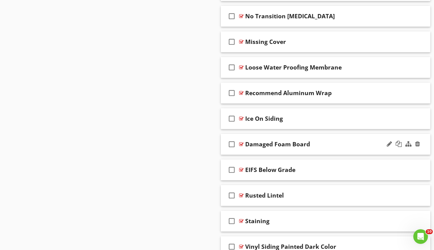
click at [241, 143] on div at bounding box center [241, 144] width 5 height 5
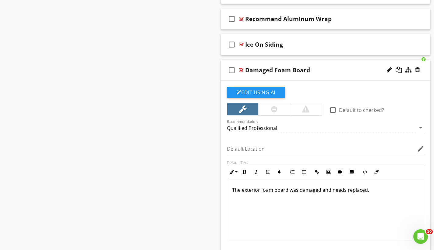
scroll to position [2002, 0]
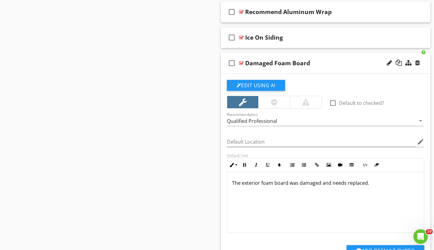
click at [241, 63] on div at bounding box center [241, 63] width 5 height 5
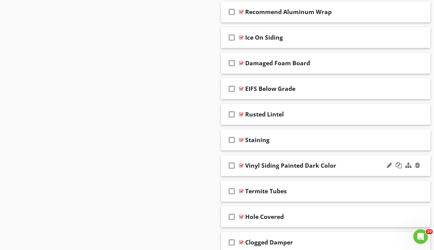
click at [242, 166] on div at bounding box center [241, 165] width 5 height 5
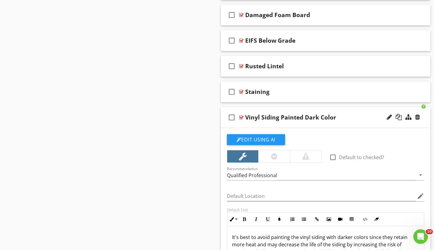
scroll to position [2099, 0]
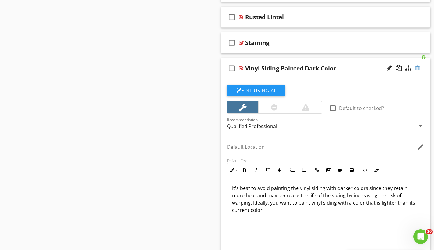
click at [419, 69] on div at bounding box center [417, 68] width 5 height 6
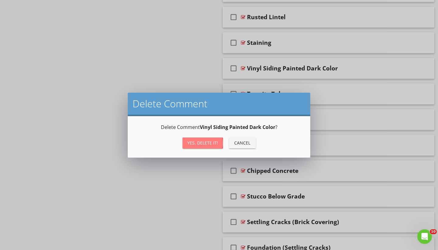
click at [210, 142] on div "Yes, Delete it!" at bounding box center [203, 142] width 31 height 6
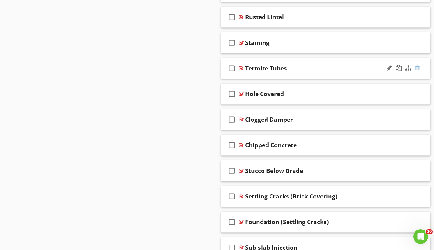
click at [417, 68] on div at bounding box center [417, 68] width 5 height 6
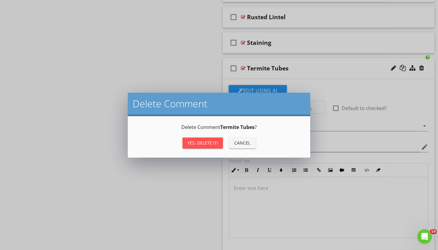
click at [211, 145] on div "Yes, Delete it!" at bounding box center [203, 142] width 31 height 6
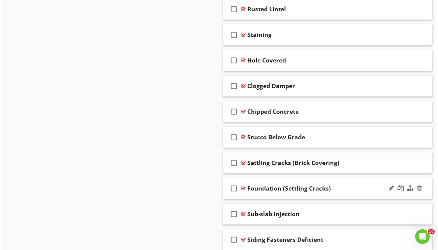
scroll to position [2108, 0]
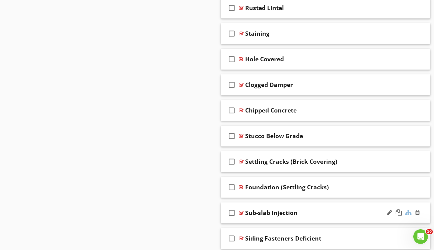
click at [406, 212] on div at bounding box center [408, 212] width 6 height 6
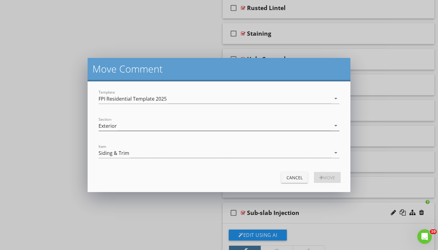
click at [128, 128] on div "Exterior" at bounding box center [215, 126] width 233 height 10
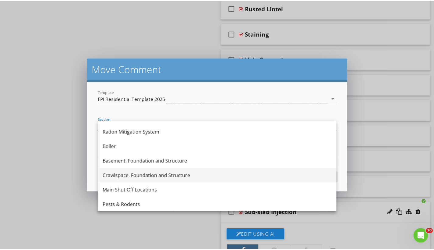
scroll to position [248, 0]
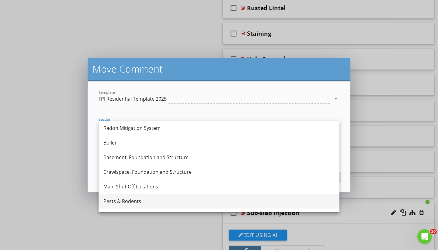
click at [130, 199] on div "Pests & Rodents" at bounding box center [218, 200] width 231 height 7
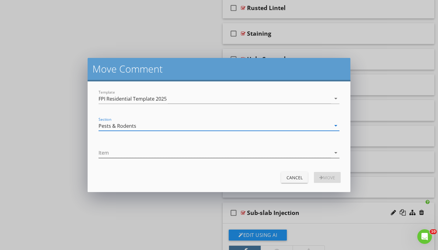
click at [127, 153] on div at bounding box center [215, 153] width 233 height 10
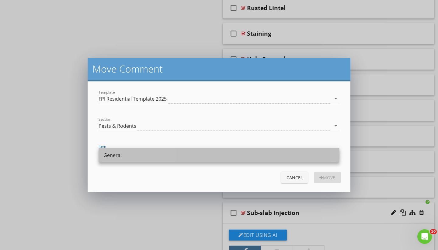
click at [127, 153] on div "General" at bounding box center [218, 154] width 231 height 7
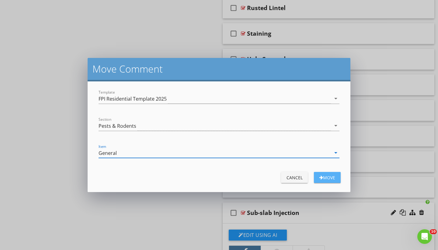
click at [332, 177] on div "Move" at bounding box center [327, 177] width 17 height 6
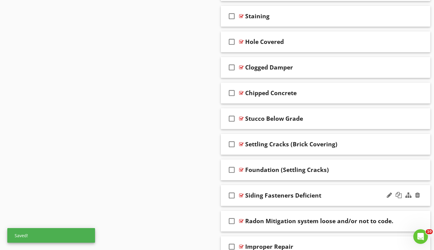
scroll to position [2143, 0]
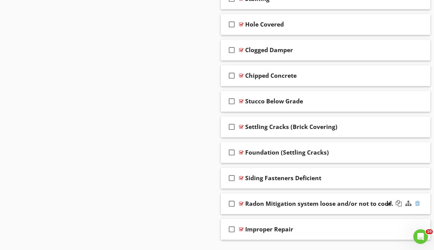
click at [417, 202] on div at bounding box center [417, 203] width 5 height 6
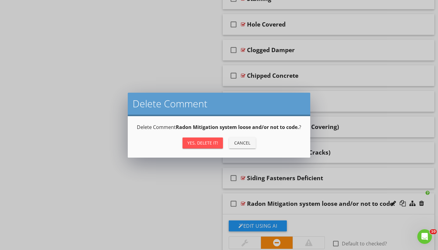
click at [209, 145] on div "Yes, Delete it!" at bounding box center [203, 142] width 31 height 6
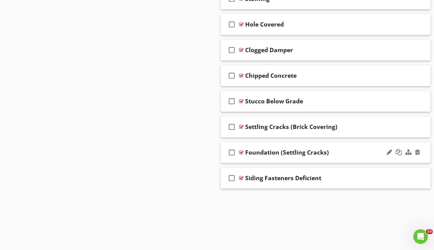
scroll to position [2132, 0]
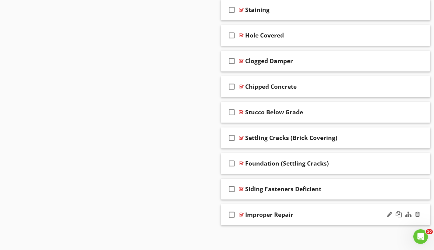
click at [242, 213] on div at bounding box center [241, 214] width 5 height 5
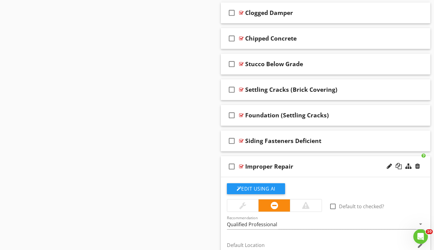
scroll to position [2274, 0]
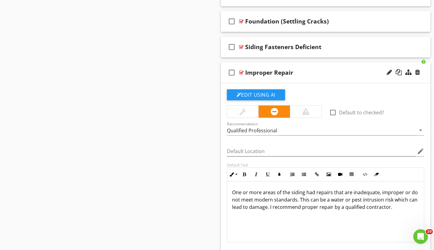
click at [241, 72] on div at bounding box center [241, 72] width 5 height 5
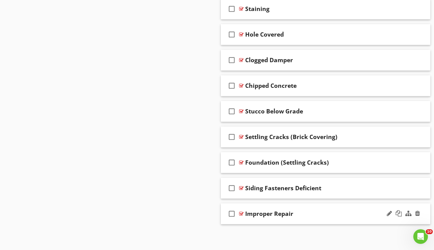
scroll to position [2132, 0]
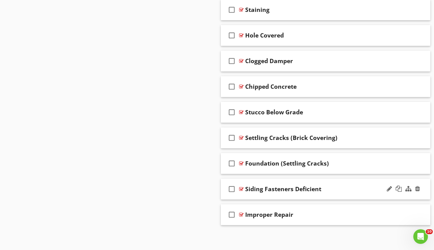
click at [242, 188] on div at bounding box center [241, 188] width 5 height 5
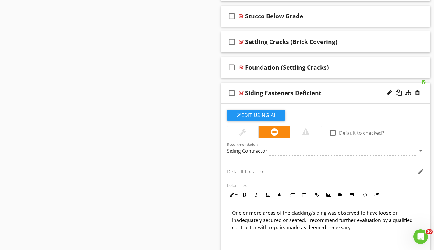
scroll to position [2278, 0]
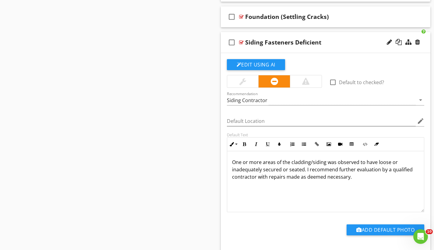
click at [242, 41] on div at bounding box center [241, 42] width 5 height 5
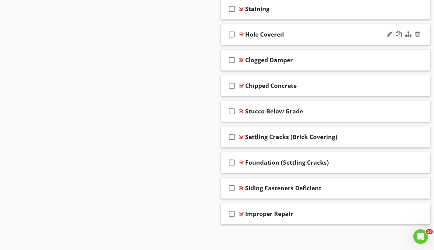
scroll to position [2132, 0]
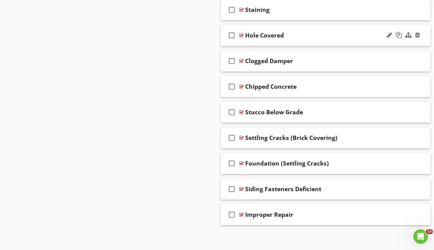
click at [240, 33] on div at bounding box center [241, 35] width 5 height 5
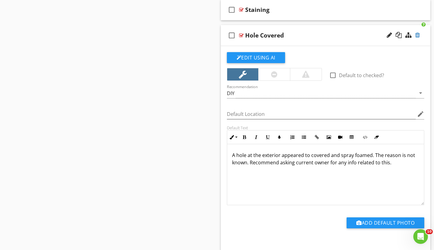
click at [417, 34] on div at bounding box center [417, 35] width 5 height 6
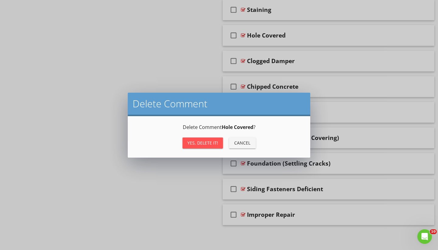
click at [199, 141] on div "Yes, Delete it!" at bounding box center [203, 142] width 31 height 6
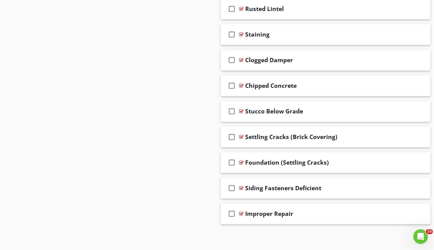
scroll to position [2106, 0]
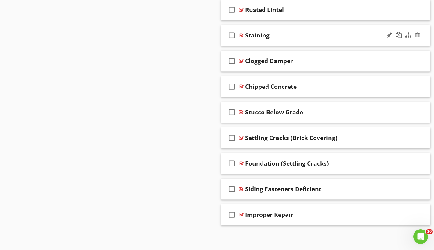
click at [240, 34] on div at bounding box center [241, 35] width 5 height 5
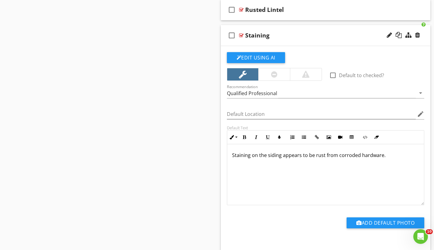
click at [241, 35] on div at bounding box center [241, 35] width 5 height 5
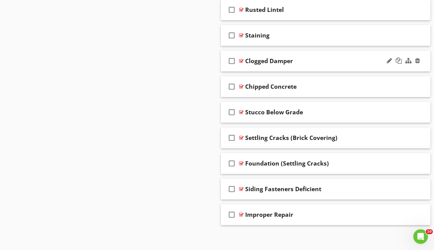
click at [242, 61] on div at bounding box center [241, 60] width 5 height 5
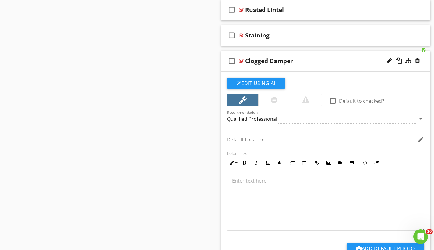
click at [242, 61] on div at bounding box center [241, 60] width 5 height 5
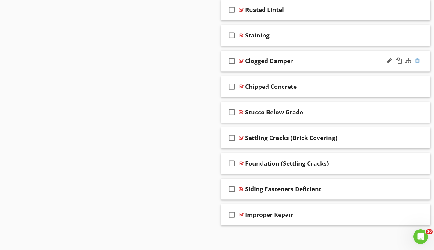
click at [416, 60] on div at bounding box center [417, 61] width 5 height 6
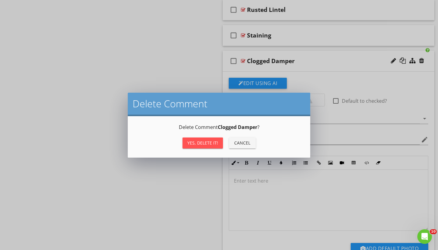
click at [210, 143] on div "Yes, Delete it!" at bounding box center [203, 142] width 31 height 6
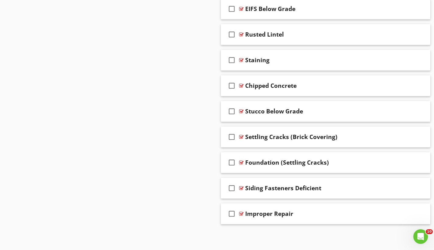
scroll to position [2081, 0]
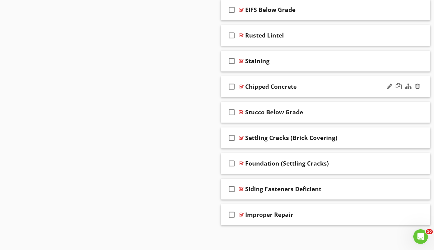
click at [242, 85] on div at bounding box center [241, 86] width 5 height 5
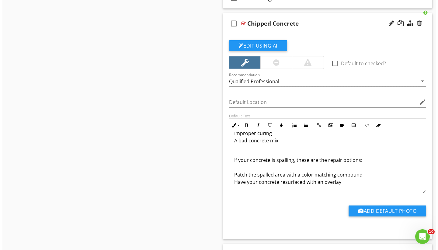
scroll to position [2153, 0]
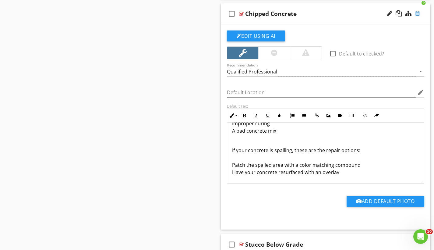
click at [417, 15] on div at bounding box center [417, 13] width 5 height 6
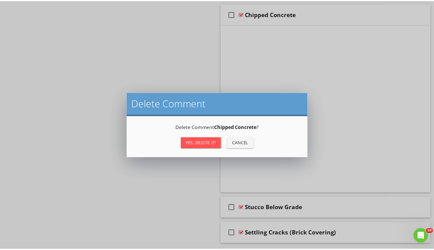
scroll to position [2081, 0]
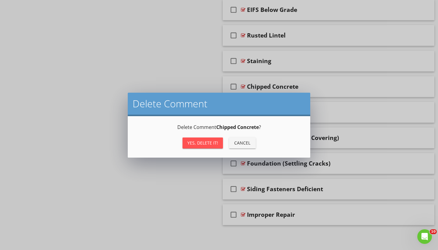
click at [215, 143] on div "Yes, Delete it!" at bounding box center [203, 142] width 31 height 6
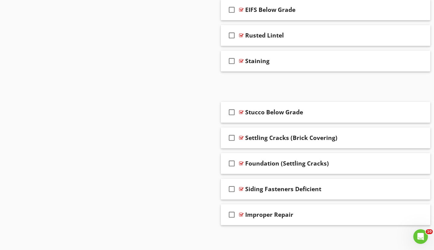
scroll to position [2055, 0]
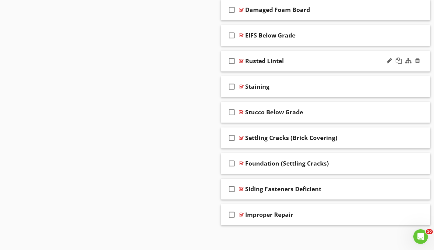
click at [241, 61] on div at bounding box center [241, 60] width 5 height 5
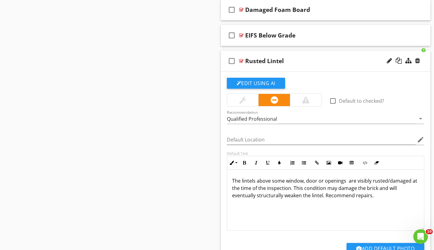
click at [241, 61] on div at bounding box center [241, 60] width 5 height 5
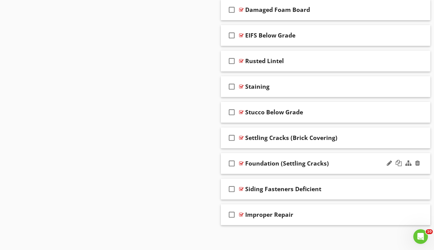
click at [243, 162] on div at bounding box center [241, 163] width 5 height 5
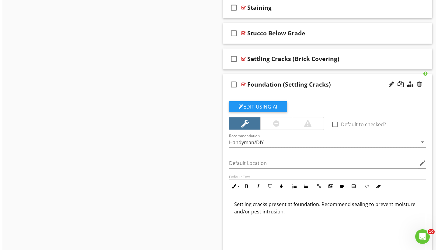
scroll to position [2145, 0]
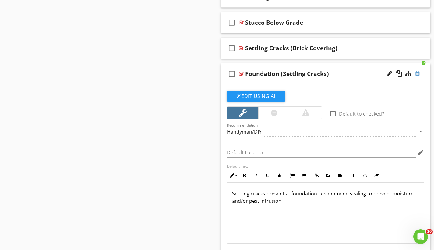
click at [419, 75] on div at bounding box center [417, 73] width 5 height 6
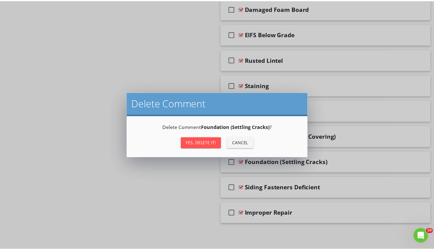
scroll to position [2055, 0]
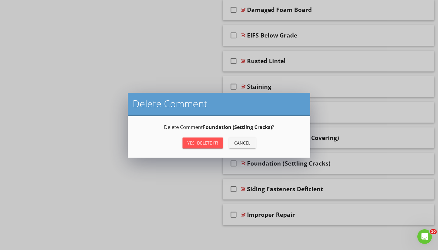
click at [211, 145] on div "Yes, Delete it!" at bounding box center [203, 142] width 31 height 6
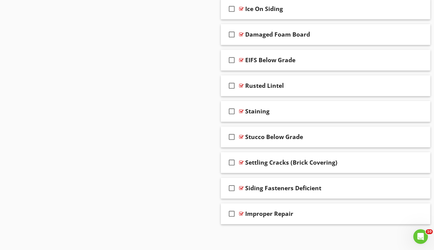
scroll to position [2030, 0]
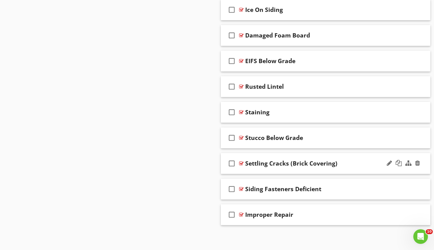
click at [242, 162] on div at bounding box center [241, 163] width 5 height 5
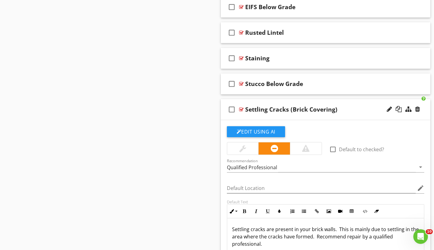
scroll to position [2130, 0]
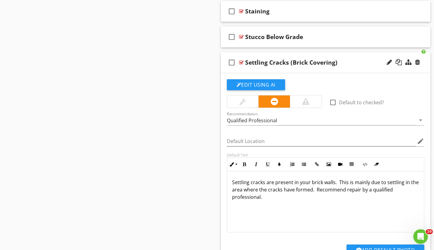
click at [241, 61] on div at bounding box center [241, 62] width 5 height 5
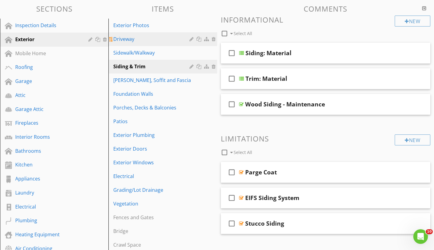
scroll to position [0, 0]
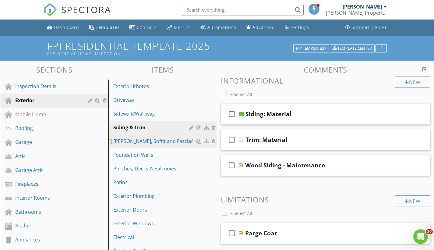
click at [144, 141] on div "[PERSON_NAME], Soffit and Fascia" at bounding box center [152, 140] width 78 height 7
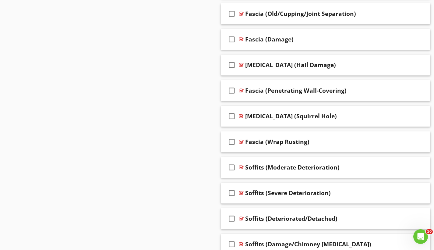
scroll to position [1207, 0]
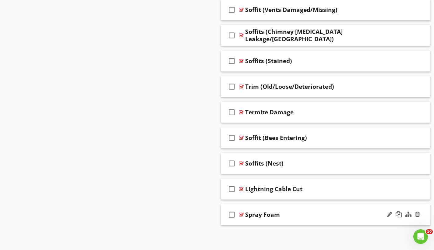
click at [242, 213] on div at bounding box center [241, 214] width 5 height 5
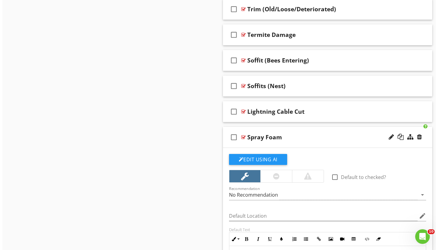
scroll to position [1390, 0]
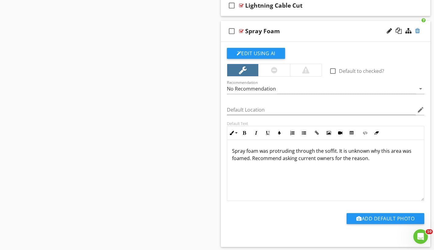
click at [417, 30] on div at bounding box center [417, 31] width 5 height 6
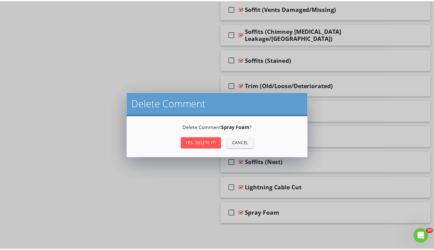
scroll to position [1207, 0]
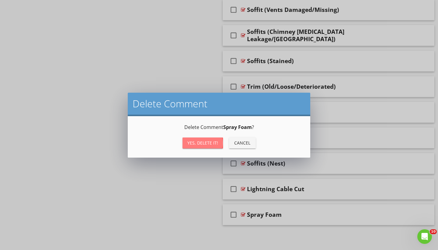
click at [218, 143] on button "Yes, Delete it!" at bounding box center [203, 142] width 40 height 11
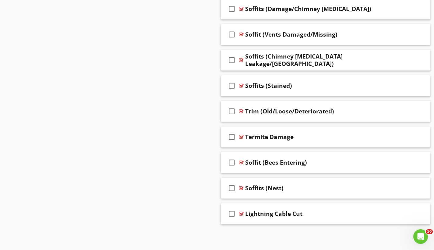
scroll to position [1181, 0]
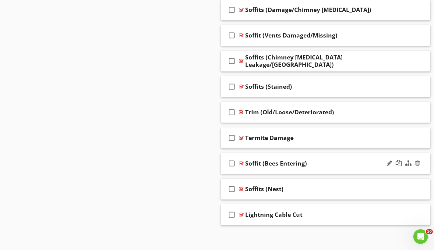
click at [241, 161] on div at bounding box center [241, 163] width 5 height 5
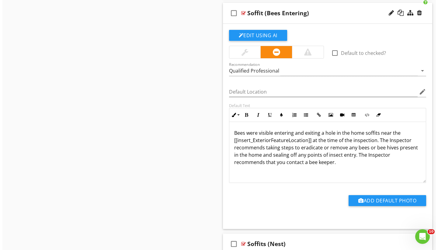
scroll to position [1330, 0]
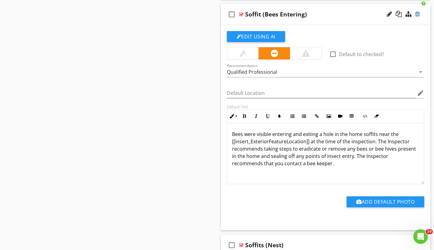
click at [416, 15] on div at bounding box center [417, 14] width 5 height 6
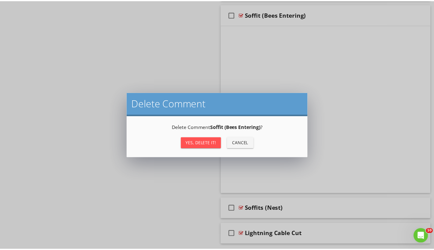
scroll to position [1181, 0]
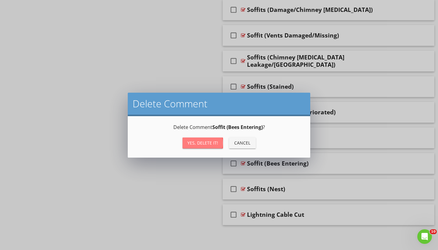
click at [204, 142] on div "Yes, Delete it!" at bounding box center [203, 142] width 31 height 6
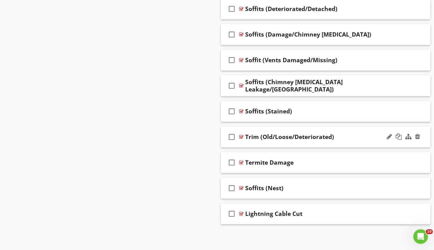
scroll to position [1156, 0]
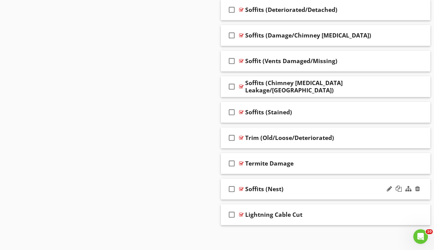
click at [241, 187] on div at bounding box center [241, 188] width 5 height 5
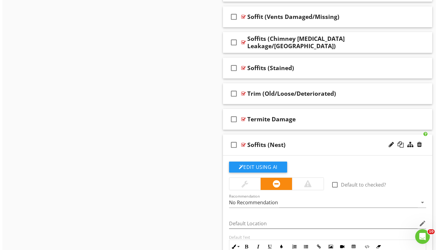
scroll to position [1252, 0]
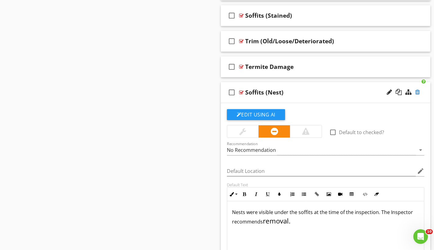
click at [419, 91] on div at bounding box center [417, 92] width 5 height 6
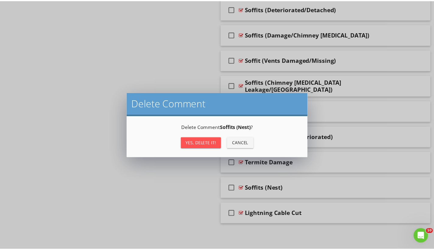
scroll to position [1156, 0]
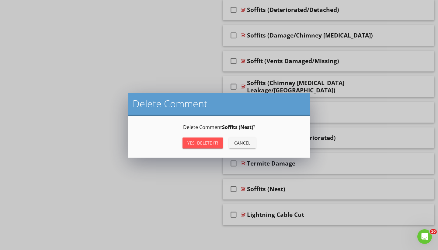
click at [217, 143] on div "Yes, Delete it!" at bounding box center [203, 142] width 31 height 6
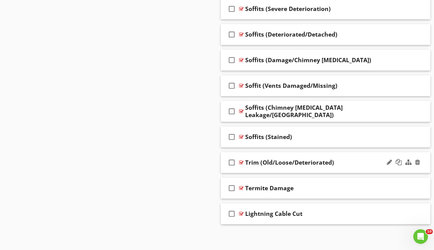
scroll to position [1130, 0]
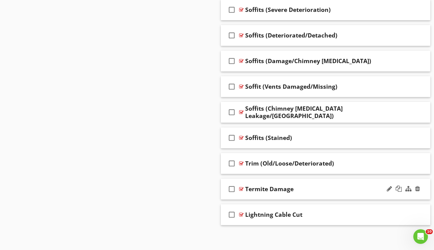
click at [241, 189] on div at bounding box center [241, 188] width 5 height 5
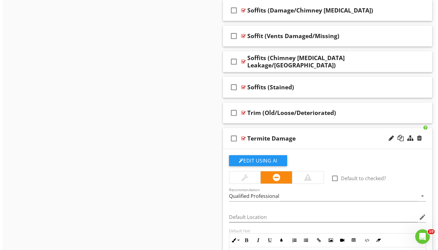
scroll to position [1236, 0]
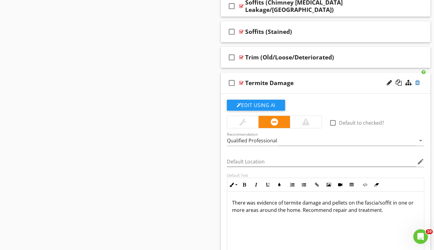
click at [417, 84] on div at bounding box center [417, 82] width 5 height 6
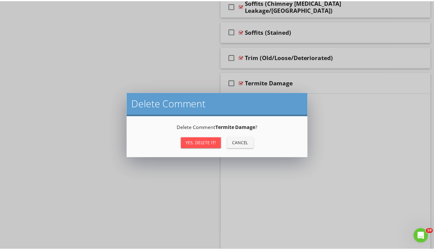
scroll to position [1130, 0]
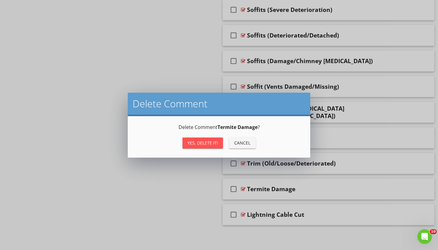
click at [212, 145] on div "Yes, Delete it!" at bounding box center [203, 142] width 31 height 6
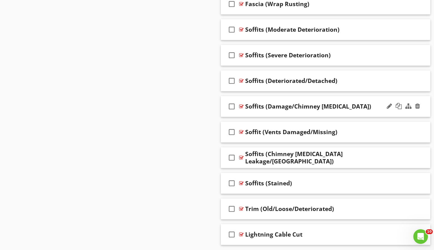
scroll to position [1083, 0]
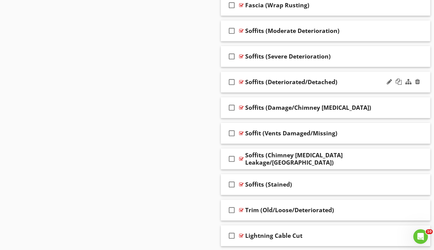
click at [241, 82] on div at bounding box center [241, 81] width 5 height 5
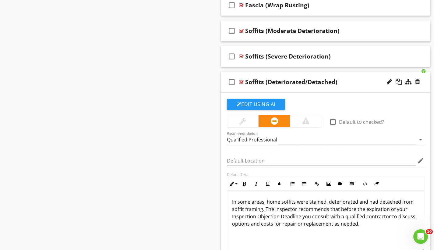
click at [241, 82] on div at bounding box center [241, 81] width 5 height 5
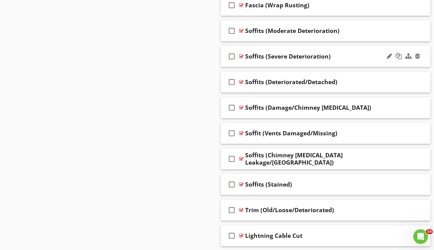
click at [242, 57] on div at bounding box center [241, 56] width 5 height 5
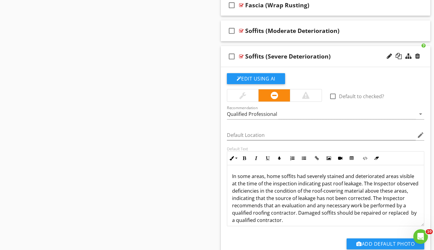
click at [242, 57] on div at bounding box center [241, 56] width 5 height 5
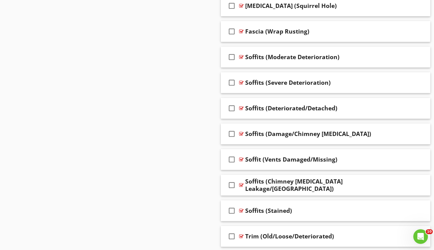
scroll to position [1030, 0]
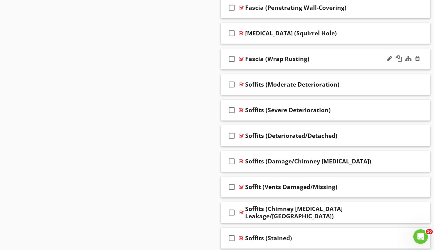
click at [241, 56] on div at bounding box center [241, 58] width 5 height 5
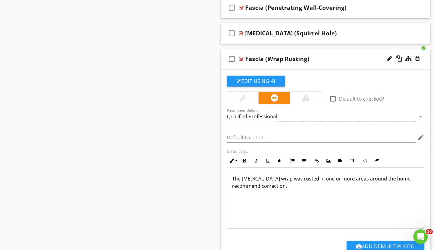
click at [241, 56] on div at bounding box center [241, 58] width 5 height 5
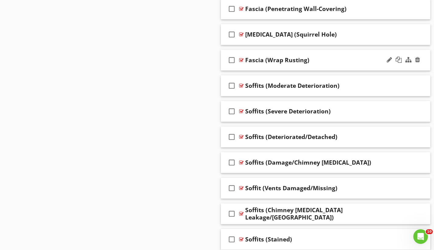
scroll to position [1027, 0]
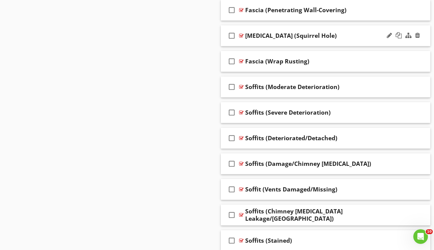
click at [241, 35] on div at bounding box center [241, 35] width 5 height 5
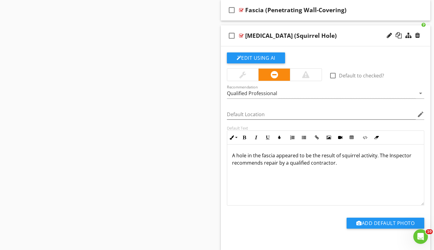
click at [241, 35] on div at bounding box center [241, 35] width 5 height 5
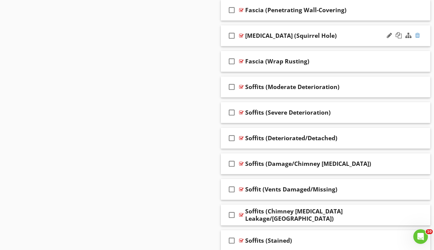
click at [417, 34] on div at bounding box center [417, 35] width 5 height 6
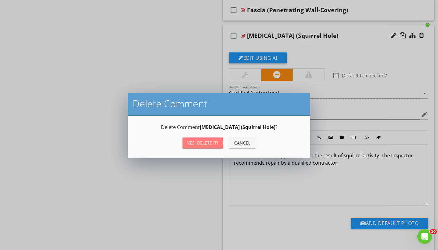
click at [212, 143] on div "Yes, Delete it!" at bounding box center [203, 142] width 31 height 6
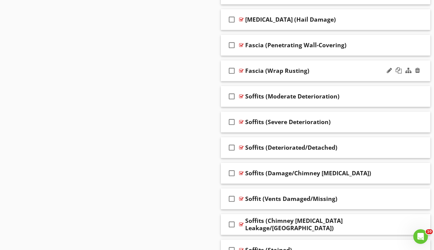
scroll to position [984, 0]
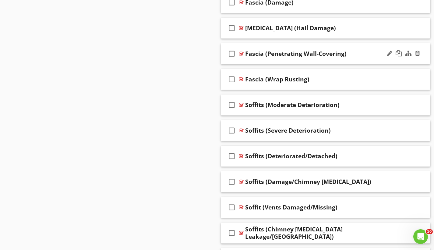
click at [242, 53] on div at bounding box center [241, 53] width 5 height 5
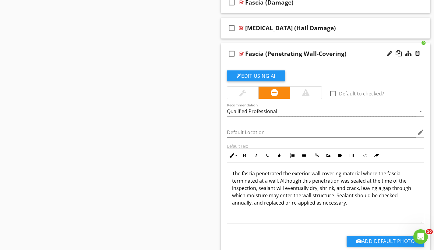
click at [242, 53] on div at bounding box center [241, 53] width 5 height 5
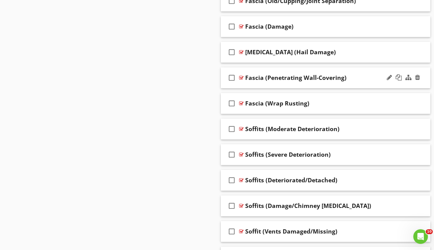
scroll to position [958, 0]
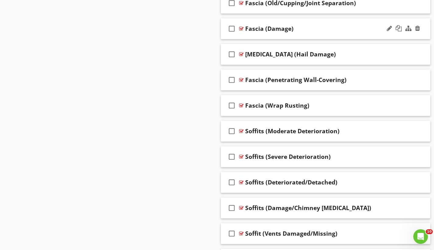
click at [241, 27] on div at bounding box center [241, 28] width 5 height 5
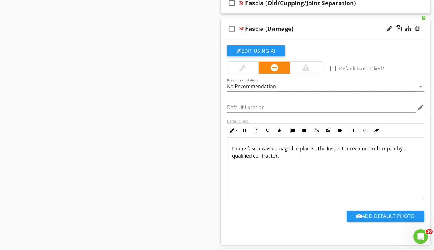
click at [241, 27] on div at bounding box center [241, 28] width 5 height 5
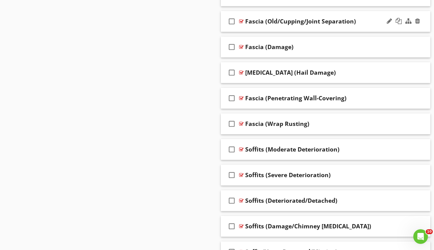
scroll to position [897, 0]
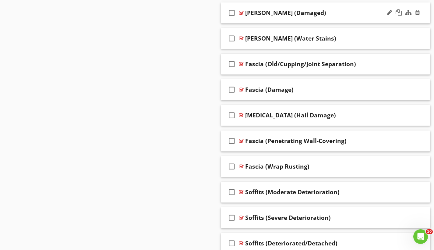
click at [240, 12] on div at bounding box center [241, 12] width 5 height 5
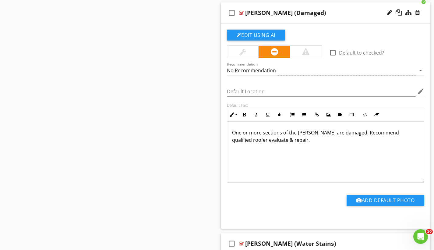
click at [240, 12] on div at bounding box center [241, 12] width 5 height 5
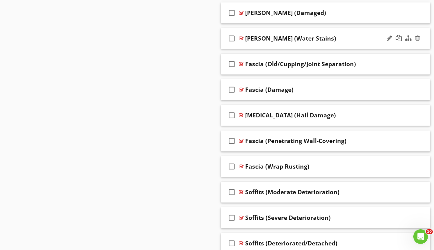
click at [240, 38] on div at bounding box center [241, 38] width 5 height 5
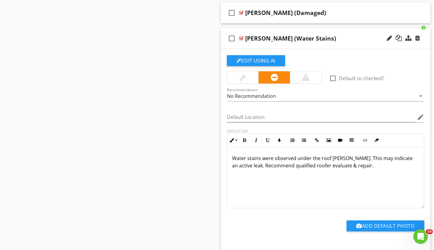
click at [240, 37] on div at bounding box center [241, 38] width 5 height 5
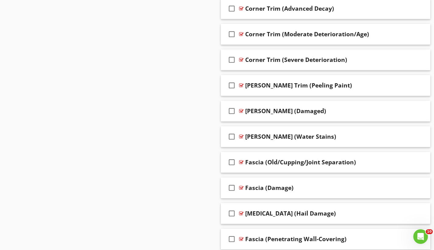
scroll to position [780, 0]
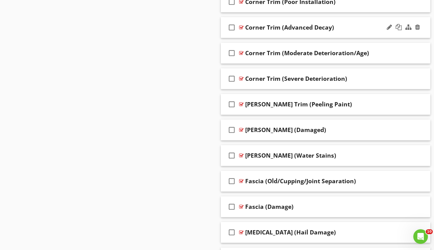
click at [242, 26] on div at bounding box center [241, 27] width 5 height 5
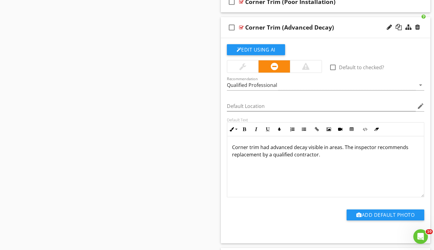
click at [242, 26] on div at bounding box center [241, 27] width 5 height 5
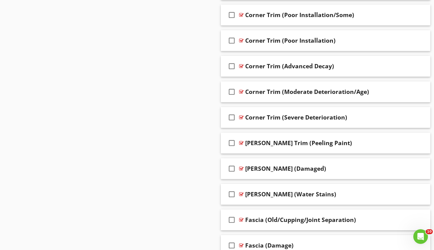
scroll to position [737, 0]
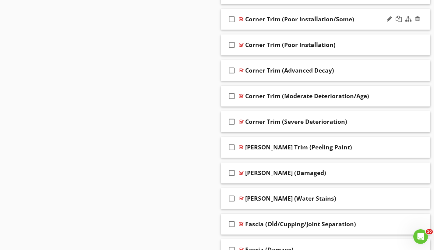
click at [241, 18] on div at bounding box center [241, 19] width 5 height 5
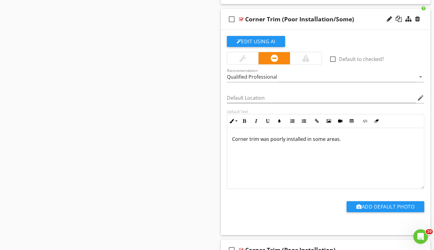
click at [241, 18] on div at bounding box center [241, 19] width 5 height 5
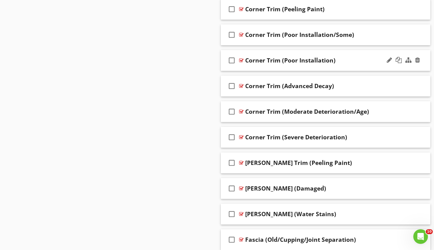
scroll to position [680, 0]
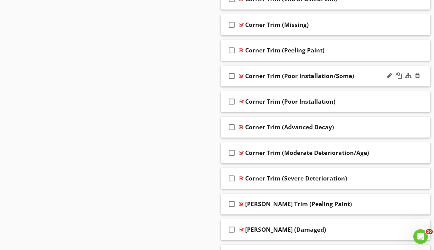
click at [242, 73] on div at bounding box center [241, 75] width 5 height 5
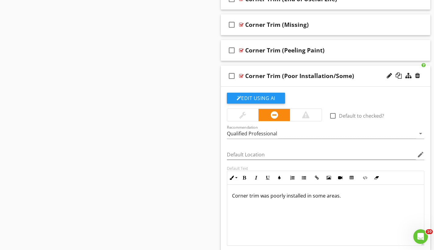
click at [242, 73] on div at bounding box center [241, 75] width 5 height 5
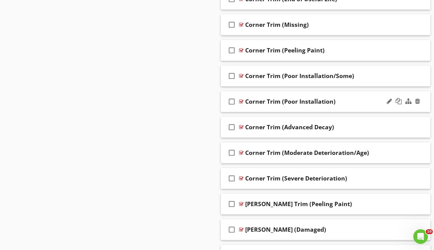
click at [243, 100] on div at bounding box center [241, 101] width 5 height 5
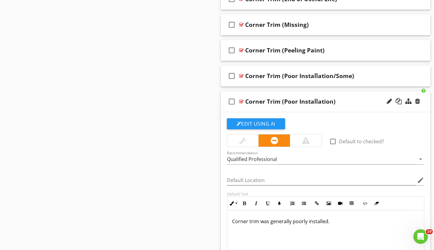
click at [243, 100] on div at bounding box center [241, 101] width 5 height 5
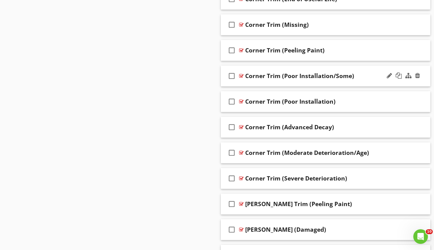
click at [242, 75] on div at bounding box center [241, 75] width 5 height 5
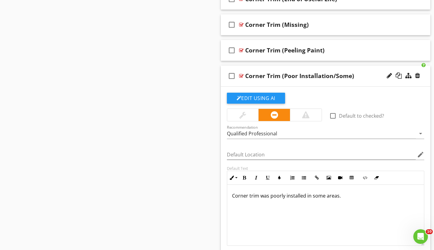
click at [242, 75] on div at bounding box center [241, 75] width 5 height 5
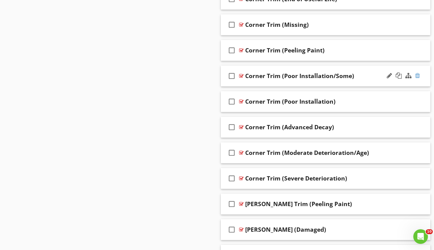
click at [416, 75] on div at bounding box center [417, 75] width 5 height 6
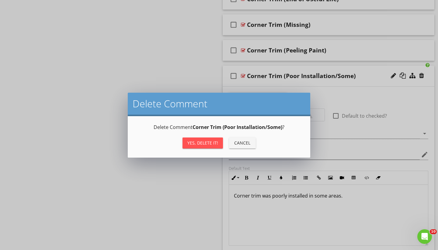
click at [211, 144] on div "Yes, Delete it!" at bounding box center [203, 142] width 31 height 6
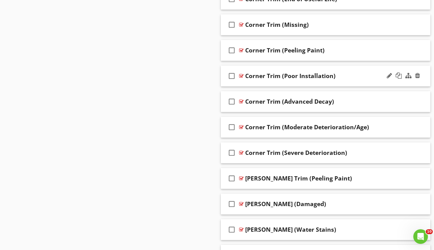
click at [243, 75] on div at bounding box center [241, 75] width 5 height 5
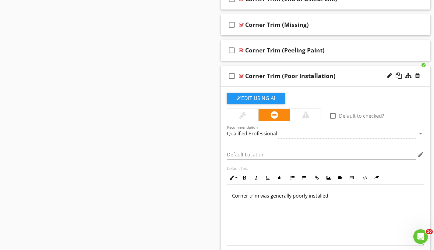
click at [289, 196] on p "Corner trim was generally poorly installed." at bounding box center [325, 199] width 187 height 15
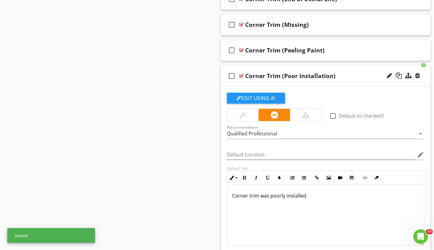
click at [305, 196] on p "Corner trim was poorly installed." at bounding box center [325, 199] width 187 height 15
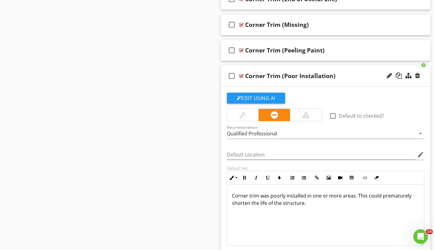
click at [241, 75] on div at bounding box center [241, 75] width 5 height 5
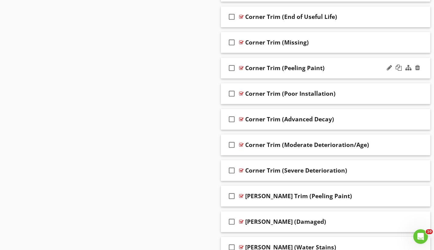
scroll to position [626, 0]
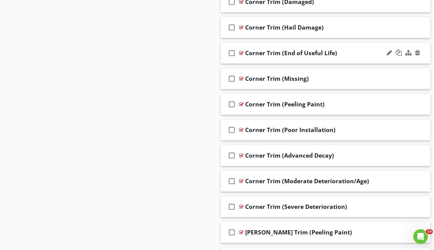
click at [242, 52] on div at bounding box center [241, 53] width 5 height 5
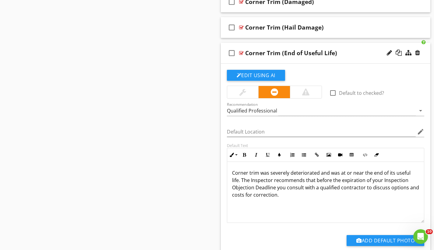
click at [242, 52] on div at bounding box center [241, 53] width 5 height 5
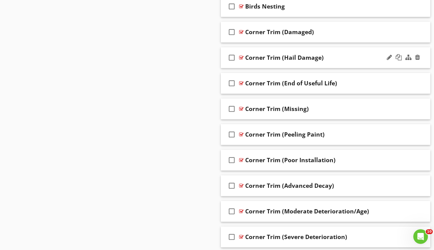
scroll to position [588, 0]
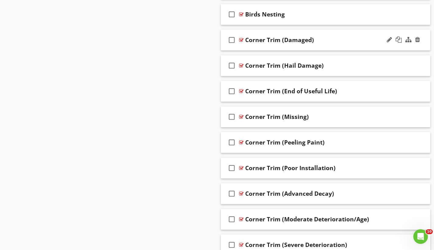
click at [241, 40] on div at bounding box center [241, 39] width 5 height 5
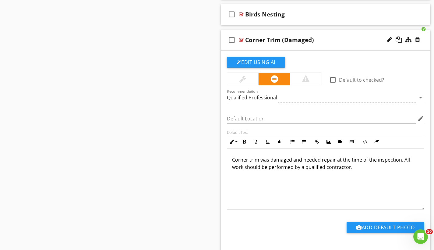
click at [241, 40] on div at bounding box center [241, 39] width 5 height 5
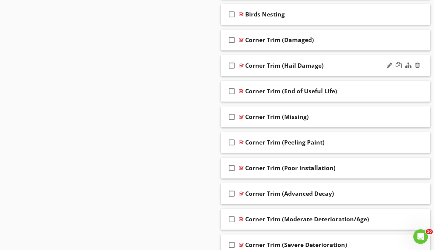
click at [242, 66] on div at bounding box center [241, 65] width 5 height 5
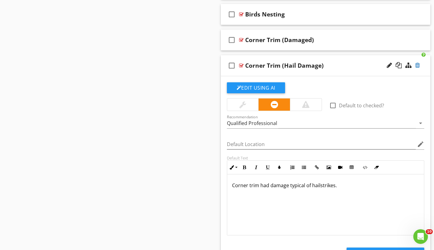
click at [416, 63] on div at bounding box center [417, 65] width 5 height 6
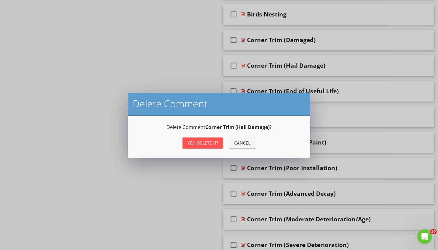
click at [201, 146] on div "Yes, Delete it!" at bounding box center [203, 142] width 31 height 6
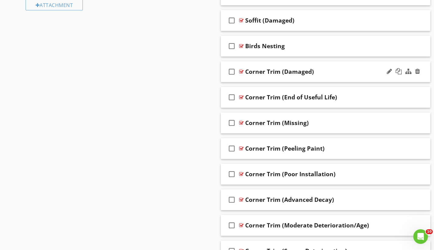
scroll to position [537, 0]
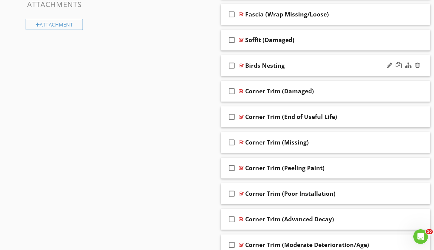
click at [420, 65] on div at bounding box center [403, 65] width 36 height 15
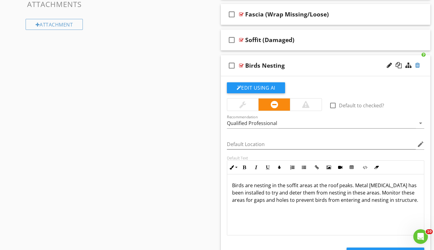
click at [418, 65] on div at bounding box center [417, 65] width 5 height 6
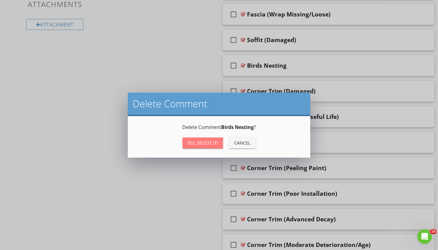
click at [199, 140] on div "Yes, Delete it!" at bounding box center [203, 142] width 31 height 6
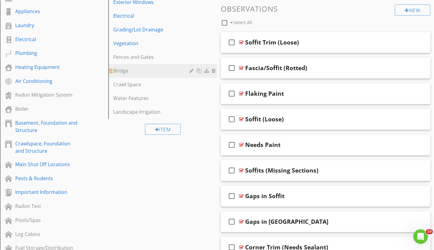
scroll to position [218, 0]
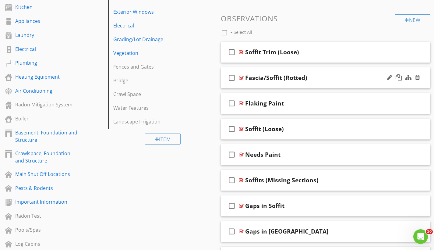
click at [242, 76] on div at bounding box center [241, 77] width 5 height 5
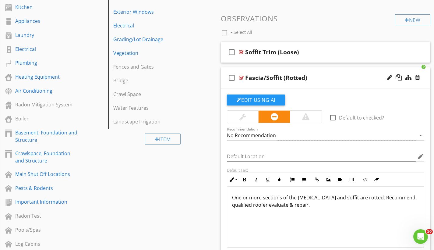
click at [242, 76] on div at bounding box center [241, 77] width 5 height 5
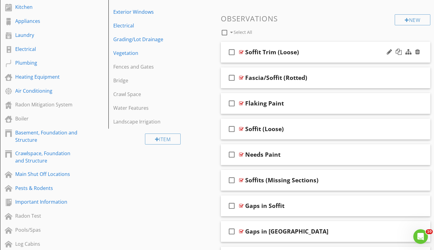
click at [241, 53] on div at bounding box center [241, 52] width 5 height 5
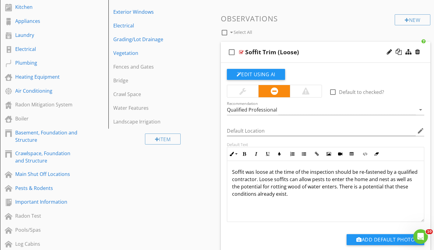
click at [241, 53] on div at bounding box center [241, 52] width 5 height 5
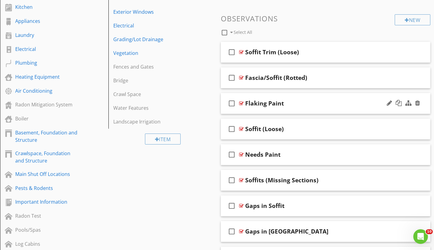
click at [243, 102] on div at bounding box center [241, 103] width 5 height 5
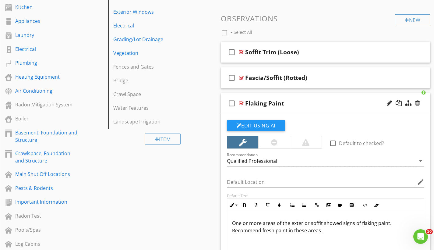
click at [243, 102] on div at bounding box center [241, 103] width 5 height 5
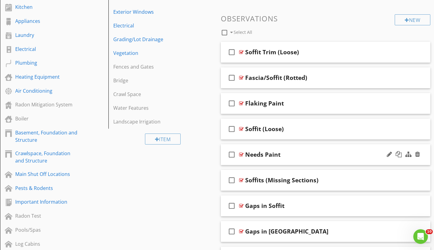
click at [241, 153] on div at bounding box center [241, 154] width 5 height 5
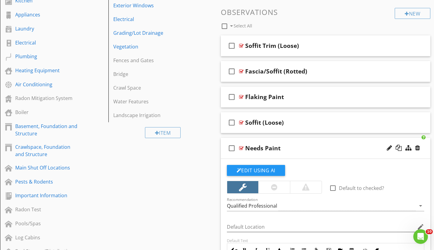
scroll to position [263, 0]
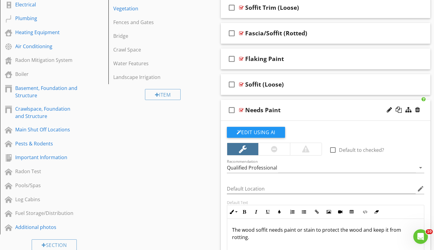
click at [240, 109] on div at bounding box center [241, 109] width 5 height 5
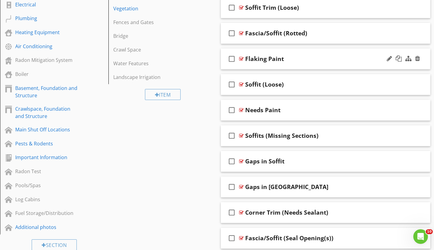
click at [241, 59] on div at bounding box center [241, 58] width 5 height 5
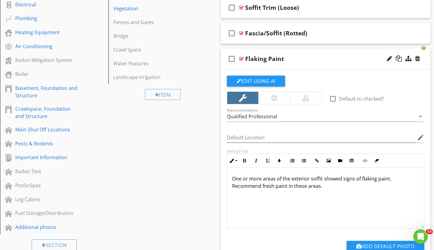
click at [241, 59] on div at bounding box center [241, 58] width 5 height 5
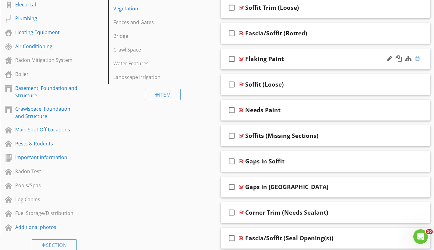
click at [417, 56] on div at bounding box center [417, 58] width 5 height 6
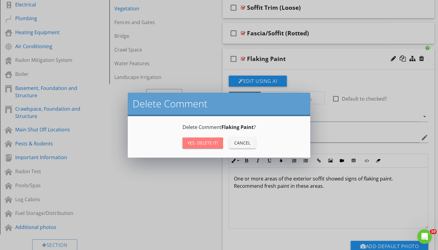
click at [216, 142] on div "Yes, Delete it!" at bounding box center [203, 142] width 31 height 6
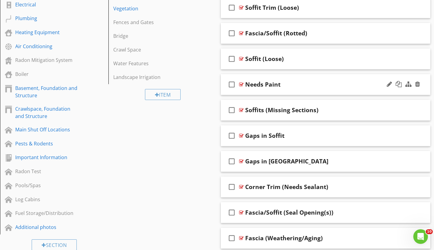
click at [242, 83] on div at bounding box center [241, 84] width 5 height 5
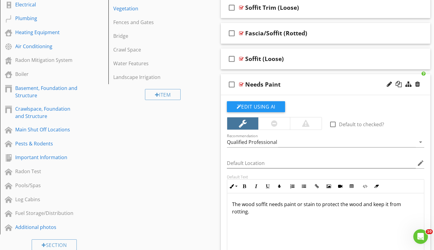
click at [258, 210] on p "The wood soffit needs paint or stain to protect the wood and keep it from rotti…" at bounding box center [325, 207] width 187 height 15
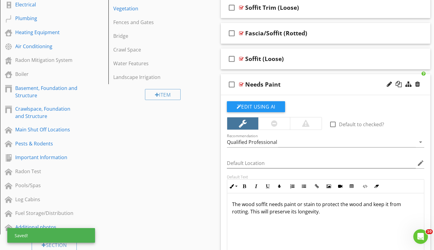
type textarea "<p>The wood soffit needs paint or stain to protect the wood and keep it from ro…"
click at [242, 82] on div at bounding box center [241, 84] width 5 height 5
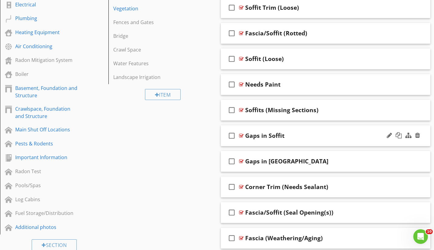
click at [242, 135] on div at bounding box center [241, 135] width 5 height 5
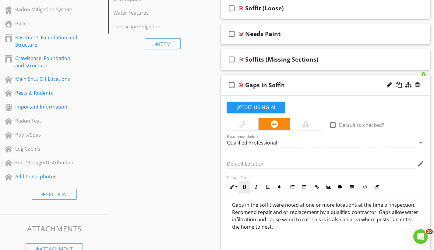
scroll to position [364, 0]
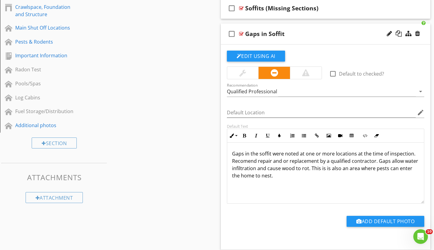
click at [284, 34] on div "Gaps in Soffit" at bounding box center [319, 33] width 148 height 7
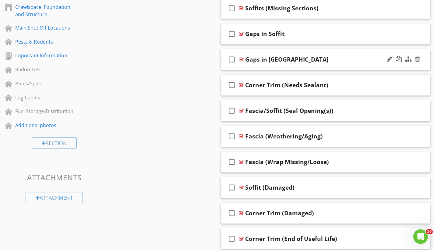
click at [242, 58] on div at bounding box center [241, 59] width 5 height 5
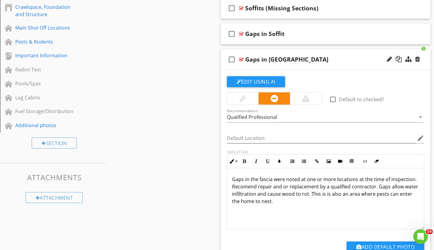
click at [242, 58] on div at bounding box center [241, 59] width 5 height 5
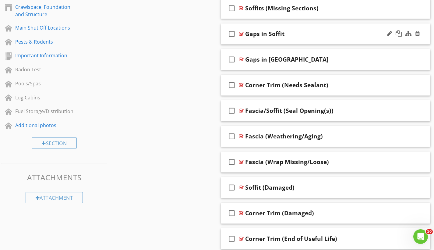
click at [241, 32] on div at bounding box center [241, 33] width 5 height 5
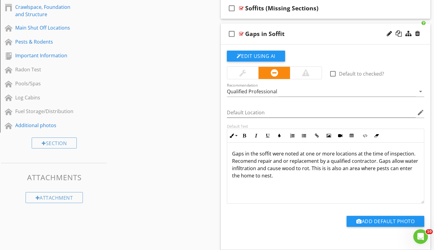
click at [241, 32] on div at bounding box center [241, 33] width 5 height 5
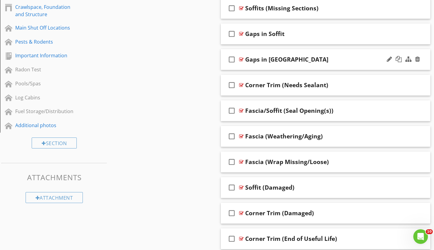
click at [288, 57] on div "Gaps in [GEOGRAPHIC_DATA]" at bounding box center [319, 59] width 148 height 7
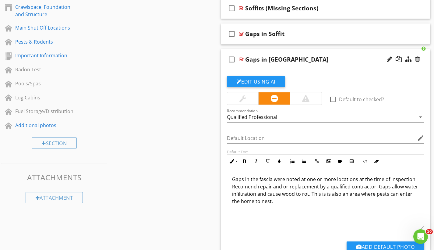
click at [288, 57] on div "Gaps in [GEOGRAPHIC_DATA]" at bounding box center [319, 59] width 148 height 7
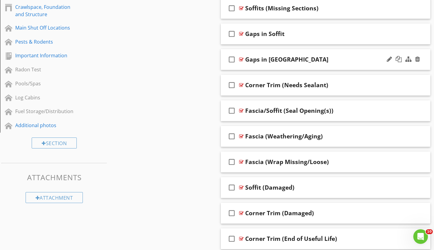
click at [321, 60] on div "Gaps in [GEOGRAPHIC_DATA]" at bounding box center [319, 59] width 148 height 7
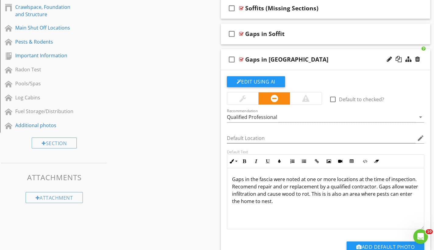
click at [280, 58] on div "Gaps in [GEOGRAPHIC_DATA]" at bounding box center [286, 59] width 83 height 7
click at [282, 58] on input "Gaps in [GEOGRAPHIC_DATA]" at bounding box center [319, 60] width 148 height 10
type input "Gaps in [GEOGRAPHIC_DATA] and/or Soffit"
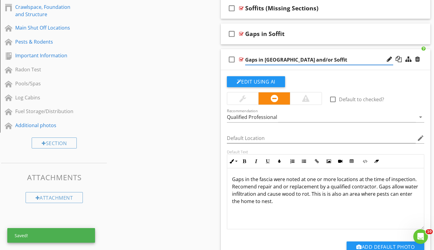
click at [253, 55] on input "Gaps in [GEOGRAPHIC_DATA] and/or Soffit" at bounding box center [319, 60] width 148 height 10
click at [242, 58] on div at bounding box center [241, 59] width 5 height 5
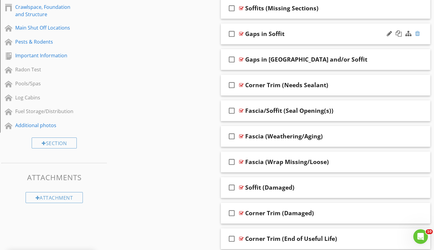
click at [419, 33] on div at bounding box center [417, 33] width 5 height 6
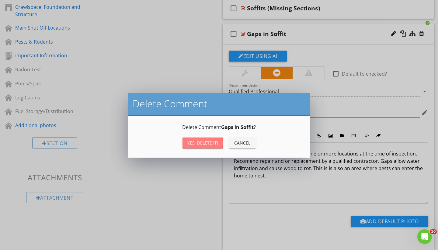
click at [198, 142] on div "Yes, Delete it!" at bounding box center [203, 142] width 31 height 6
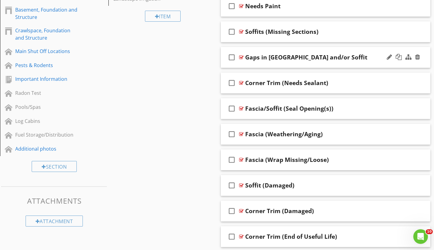
scroll to position [340, 0]
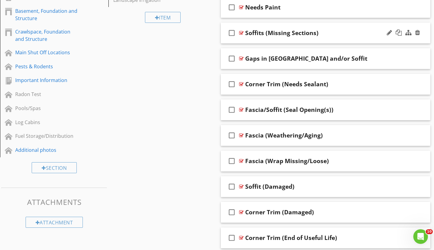
click at [240, 32] on div at bounding box center [241, 32] width 5 height 5
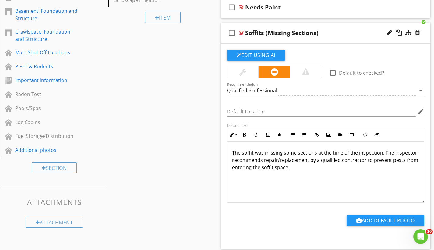
click at [240, 32] on div at bounding box center [241, 32] width 5 height 5
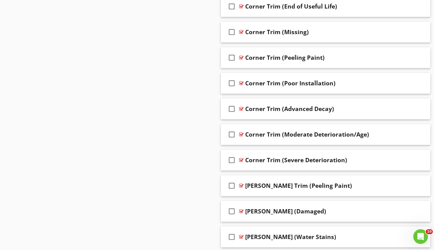
scroll to position [610, 0]
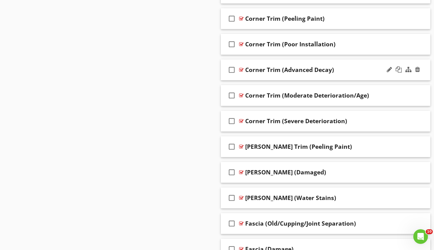
click at [241, 69] on div at bounding box center [241, 69] width 5 height 5
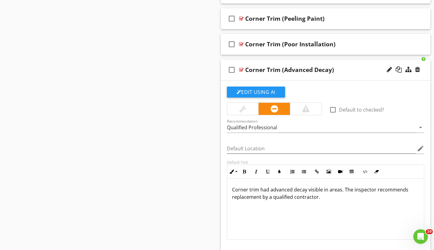
click at [241, 69] on div at bounding box center [241, 69] width 5 height 5
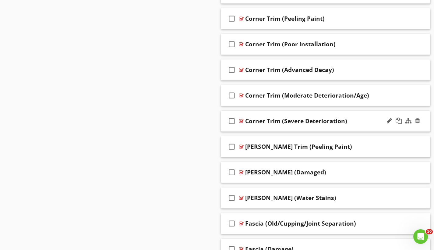
click at [241, 120] on div at bounding box center [241, 120] width 5 height 5
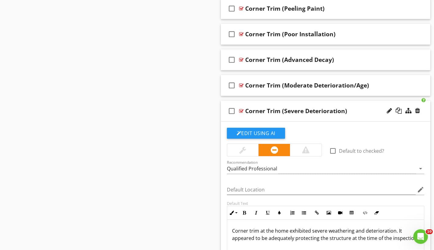
scroll to position [621, 0]
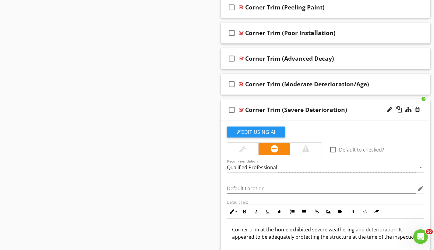
click at [240, 108] on div at bounding box center [241, 109] width 5 height 5
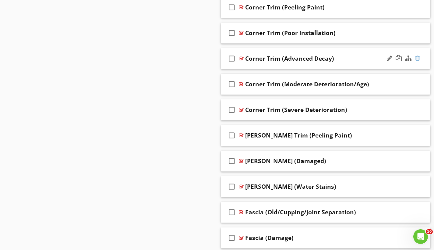
click at [416, 58] on div at bounding box center [417, 58] width 5 height 6
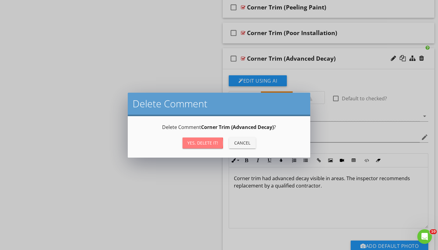
click at [196, 142] on div "Yes, Delete it!" at bounding box center [203, 142] width 31 height 6
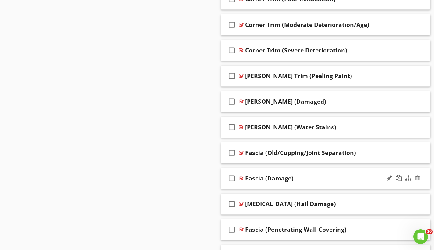
scroll to position [665, 0]
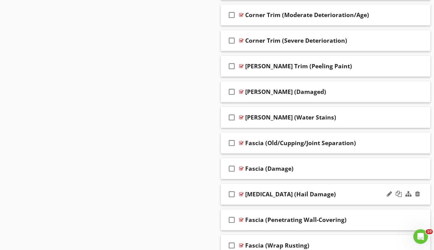
click at [242, 193] on div at bounding box center [241, 193] width 5 height 5
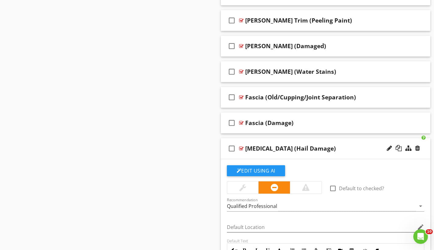
scroll to position [751, 0]
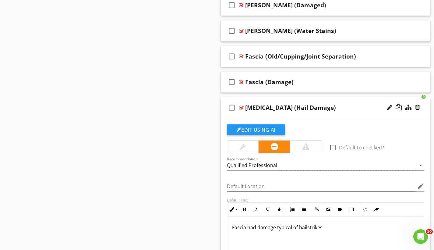
click at [241, 107] on div at bounding box center [241, 107] width 5 height 5
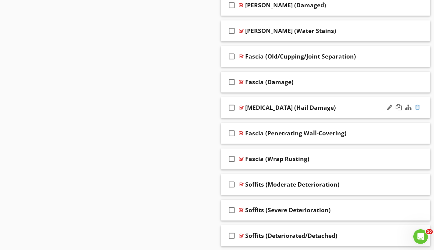
click at [417, 107] on div at bounding box center [417, 107] width 5 height 6
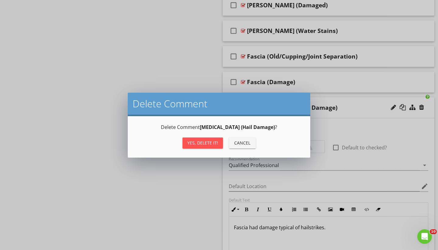
click at [206, 145] on div "Yes, Delete it!" at bounding box center [203, 142] width 31 height 6
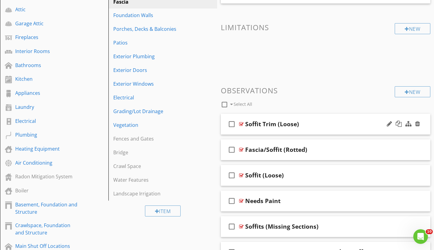
scroll to position [87, 0]
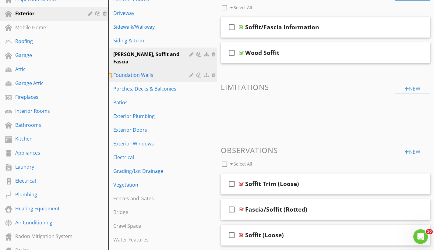
click at [142, 71] on div "Foundation Walls" at bounding box center [152, 74] width 78 height 7
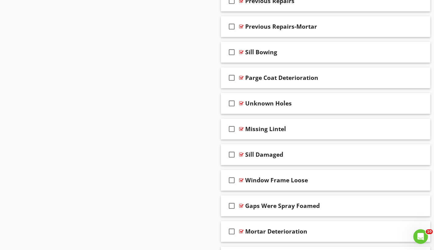
scroll to position [1700, 0]
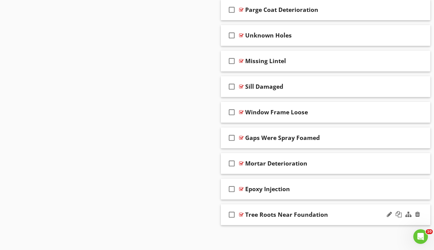
click at [242, 213] on div at bounding box center [241, 214] width 5 height 5
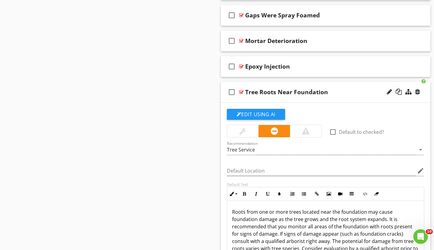
scroll to position [1894, 0]
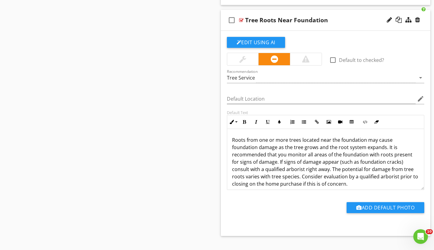
click at [242, 19] on div at bounding box center [241, 20] width 5 height 5
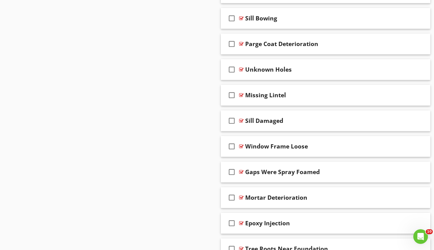
scroll to position [1700, 0]
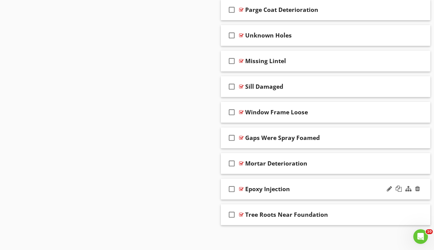
click at [240, 188] on div at bounding box center [241, 188] width 5 height 5
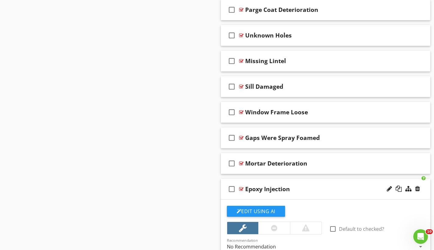
scroll to position [1813, 0]
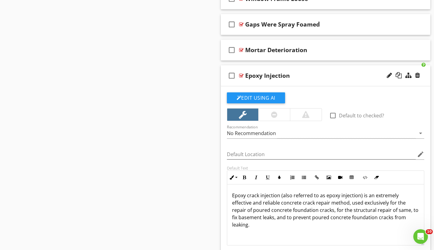
click at [242, 74] on div at bounding box center [241, 75] width 5 height 5
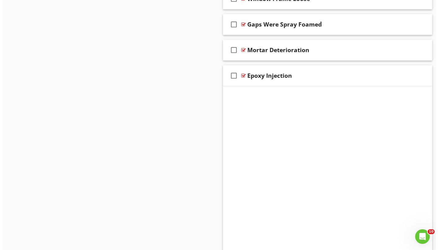
scroll to position [1700, 0]
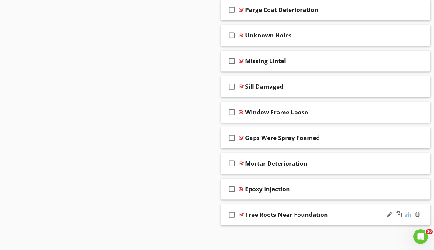
click at [407, 214] on div at bounding box center [408, 214] width 6 height 6
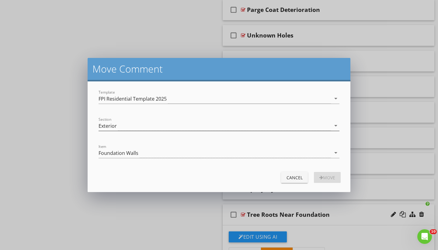
click at [126, 123] on div "Exterior" at bounding box center [215, 126] width 233 height 10
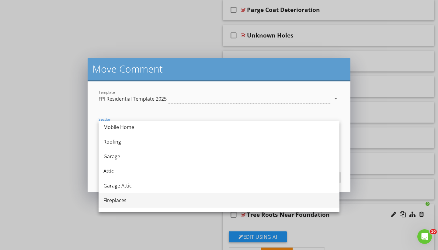
scroll to position [0, 0]
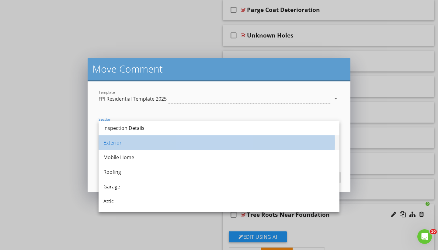
click at [124, 143] on div "Exterior" at bounding box center [218, 142] width 231 height 7
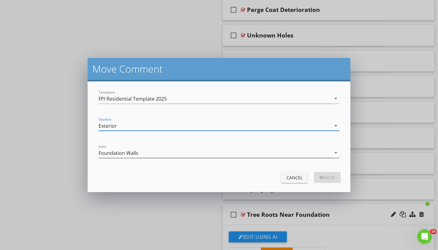
click at [124, 153] on div "Foundation Walls" at bounding box center [119, 152] width 40 height 5
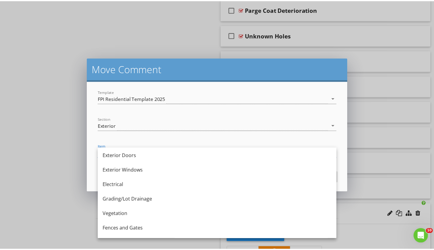
scroll to position [157, 0]
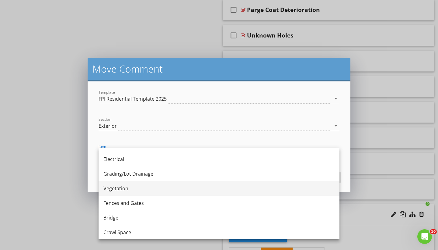
click at [131, 187] on div "Vegetation" at bounding box center [218, 187] width 231 height 7
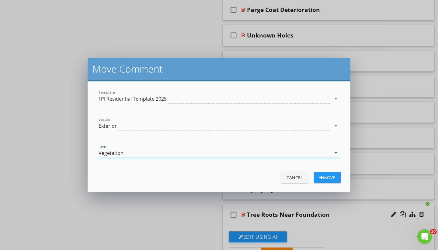
click at [330, 179] on div "Move" at bounding box center [327, 177] width 17 height 6
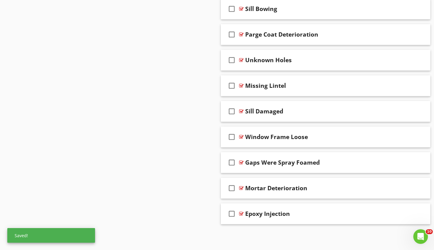
scroll to position [1674, 0]
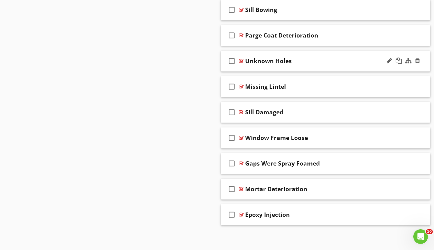
click at [241, 60] on div at bounding box center [241, 60] width 5 height 5
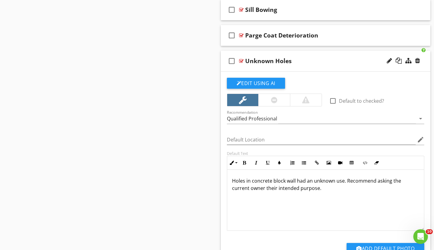
click at [241, 60] on div at bounding box center [241, 60] width 5 height 5
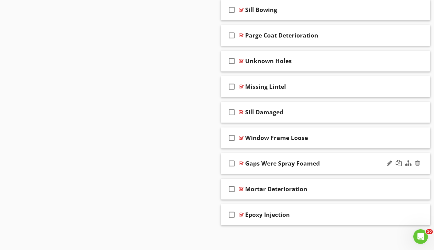
click at [241, 163] on div at bounding box center [241, 163] width 5 height 5
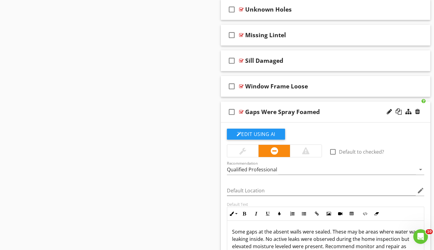
scroll to position [1765, 0]
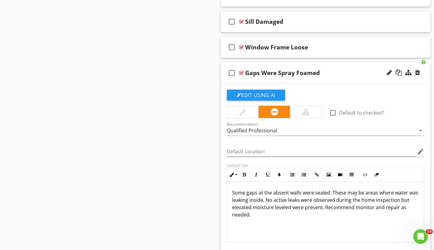
click at [243, 72] on div at bounding box center [241, 72] width 5 height 5
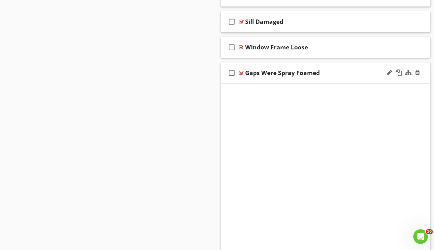
scroll to position [1674, 0]
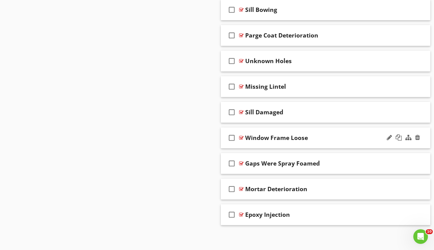
click at [240, 137] on div at bounding box center [241, 137] width 5 height 5
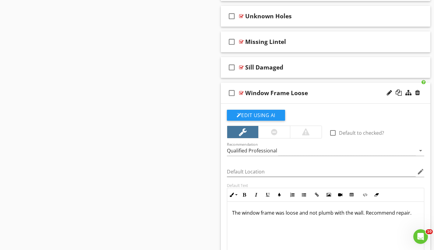
scroll to position [1754, 0]
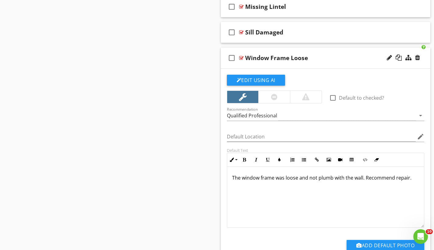
click at [241, 57] on div at bounding box center [241, 57] width 5 height 5
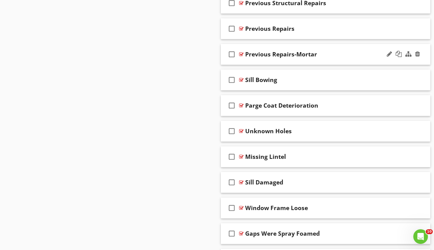
scroll to position [1596, 0]
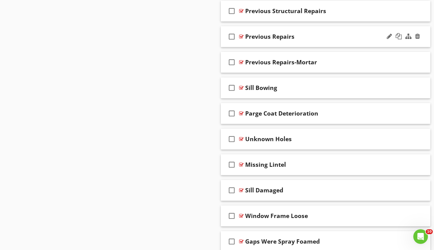
click at [241, 36] on div at bounding box center [241, 36] width 5 height 5
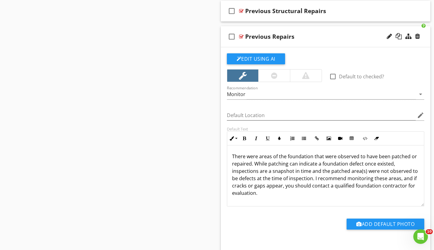
click at [241, 36] on div at bounding box center [241, 36] width 5 height 5
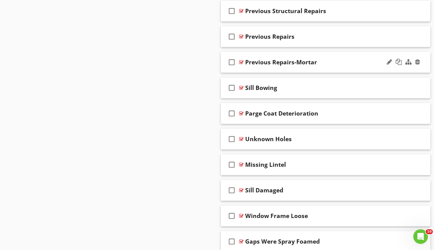
click at [242, 61] on div at bounding box center [241, 62] width 5 height 5
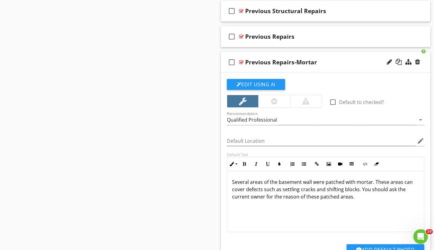
click at [242, 61] on div at bounding box center [241, 62] width 5 height 5
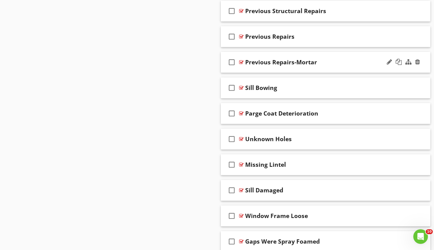
click at [393, 65] on div at bounding box center [403, 62] width 36 height 15
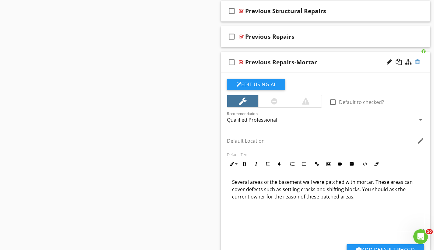
click at [416, 61] on div at bounding box center [417, 62] width 5 height 6
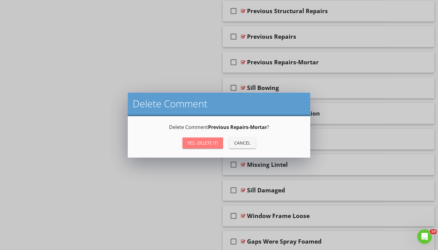
click at [204, 142] on div "Yes, Delete it!" at bounding box center [203, 142] width 31 height 6
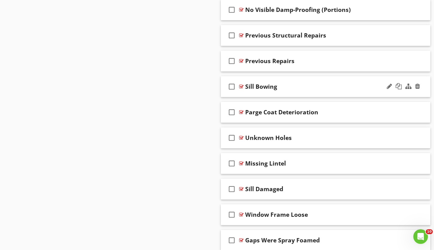
scroll to position [1536, 0]
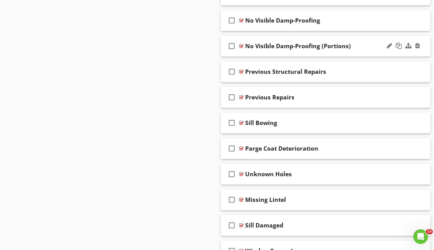
click at [242, 45] on div at bounding box center [241, 46] width 5 height 5
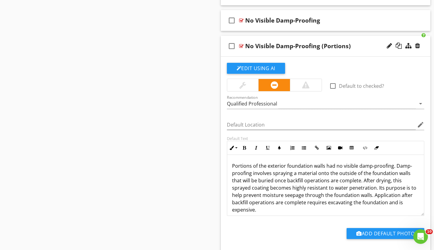
click at [242, 45] on div at bounding box center [241, 46] width 5 height 5
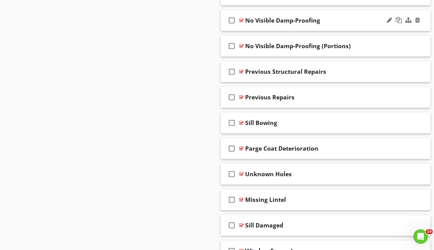
click at [240, 20] on div at bounding box center [241, 20] width 5 height 5
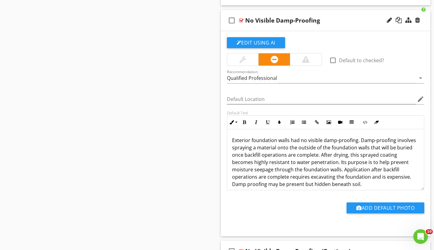
click at [240, 20] on div at bounding box center [241, 20] width 5 height 5
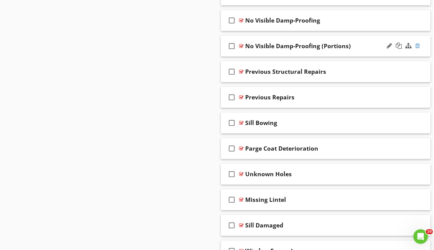
click at [417, 45] on div at bounding box center [417, 46] width 5 height 6
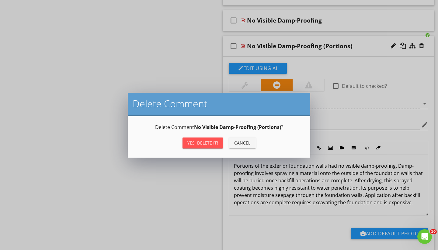
click at [217, 143] on div "Yes, Delete it!" at bounding box center [203, 142] width 31 height 6
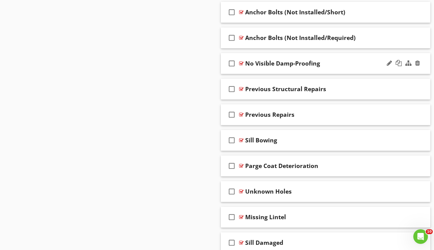
scroll to position [1481, 0]
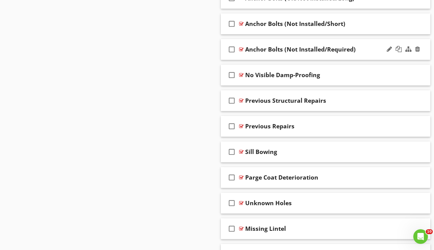
click at [242, 48] on div at bounding box center [241, 49] width 5 height 5
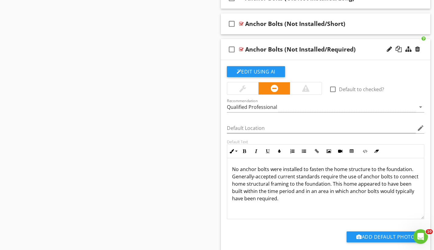
click at [242, 48] on div at bounding box center [241, 49] width 5 height 5
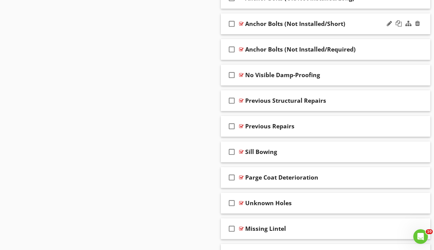
click at [241, 23] on div at bounding box center [241, 23] width 5 height 5
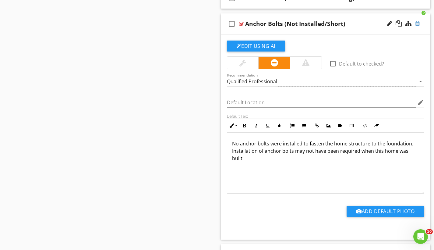
click at [417, 22] on div at bounding box center [417, 23] width 5 height 6
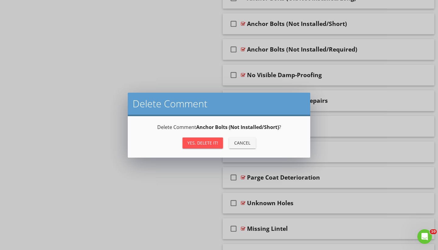
click at [207, 145] on div "Yes, Delete it!" at bounding box center [203, 142] width 31 height 6
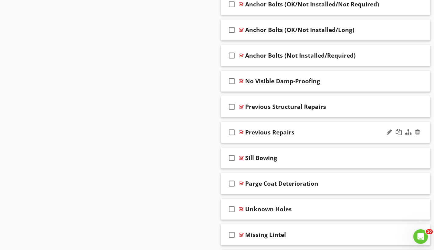
scroll to position [1443, 0]
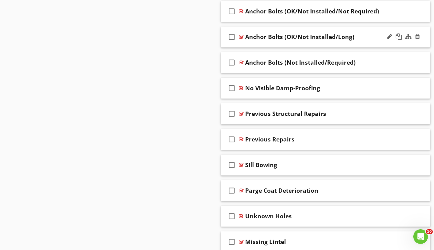
click at [240, 36] on div at bounding box center [241, 36] width 5 height 5
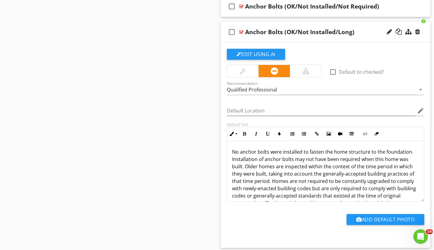
scroll to position [1446, 0]
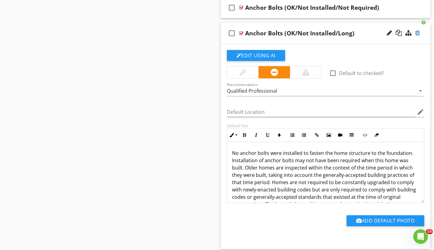
click at [417, 31] on div at bounding box center [417, 33] width 5 height 6
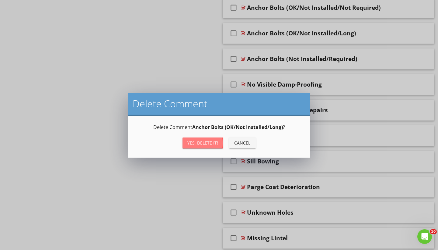
click at [214, 141] on div "Yes, Delete it!" at bounding box center [203, 142] width 31 height 6
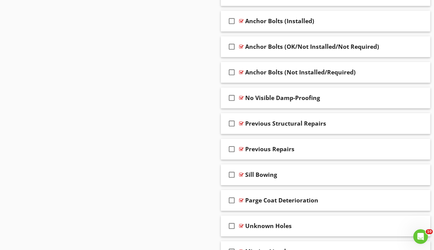
scroll to position [1369, 0]
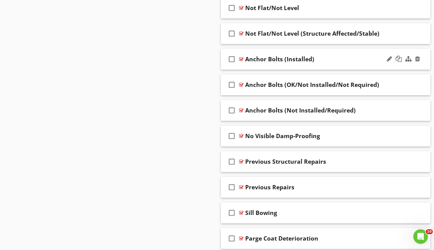
click at [241, 59] on div at bounding box center [241, 59] width 5 height 5
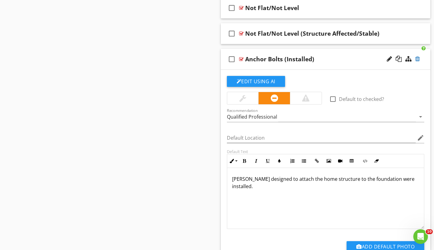
click at [418, 56] on div at bounding box center [417, 59] width 5 height 6
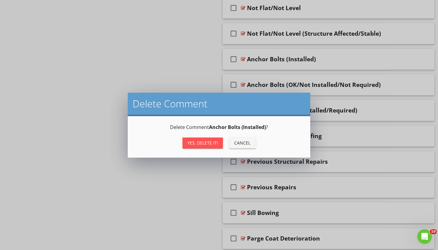
click at [217, 144] on div "Yes, Delete it!" at bounding box center [203, 142] width 31 height 6
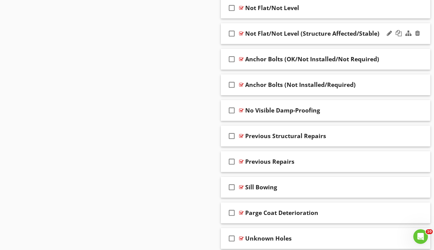
click at [241, 31] on div at bounding box center [241, 33] width 5 height 5
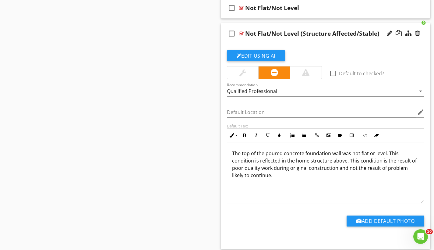
click at [241, 31] on div at bounding box center [241, 33] width 5 height 5
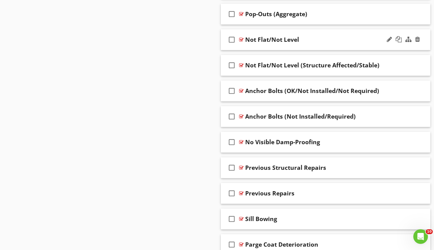
scroll to position [1298, 0]
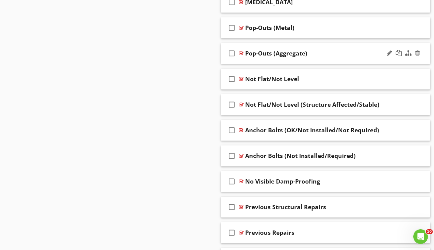
click at [242, 53] on div at bounding box center [241, 53] width 5 height 5
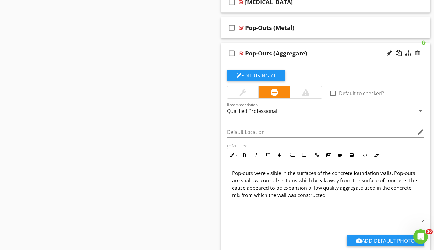
click at [242, 53] on div at bounding box center [241, 53] width 5 height 5
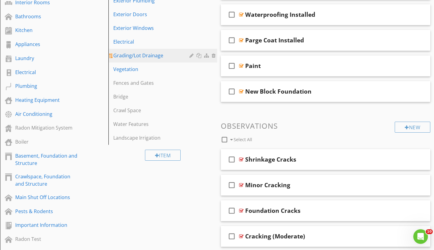
scroll to position [85, 0]
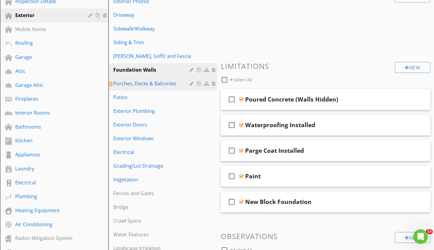
click at [150, 85] on div "Porches, Decks & Balconies" at bounding box center [152, 83] width 78 height 7
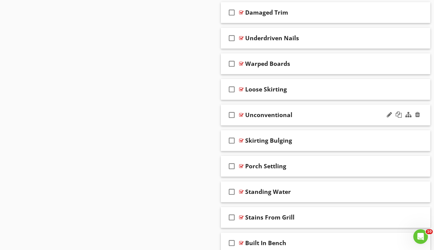
scroll to position [5226, 0]
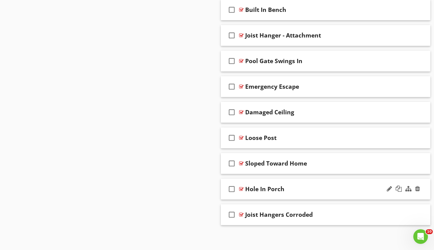
click at [243, 188] on div at bounding box center [241, 188] width 5 height 5
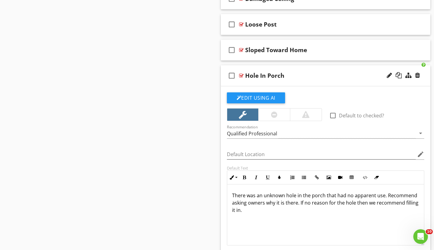
scroll to position [5406, 0]
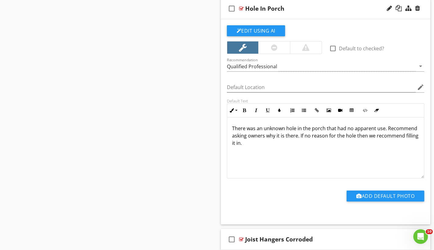
click at [241, 9] on div at bounding box center [241, 8] width 5 height 5
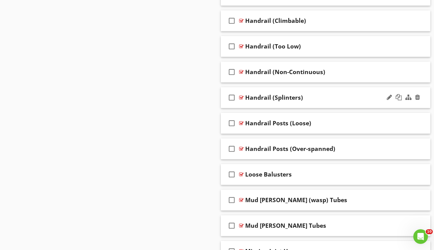
scroll to position [4008, 0]
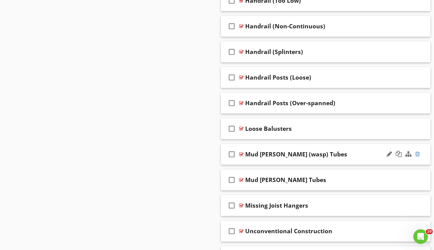
click at [417, 154] on div at bounding box center [417, 154] width 5 height 6
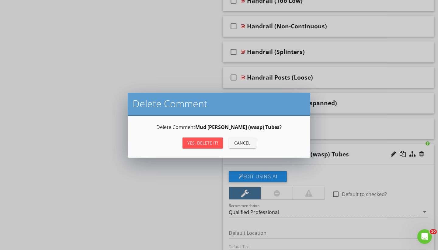
click at [215, 143] on div "Yes, Delete it!" at bounding box center [203, 142] width 31 height 6
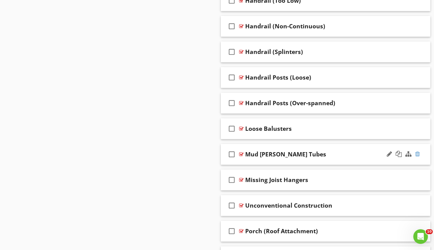
click at [416, 153] on div at bounding box center [417, 154] width 5 height 6
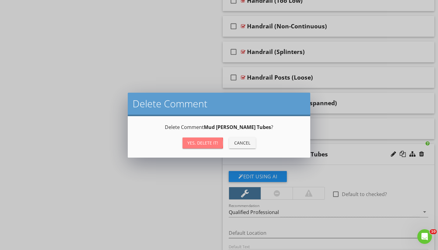
click at [211, 146] on button "Yes, Delete it!" at bounding box center [203, 142] width 40 height 11
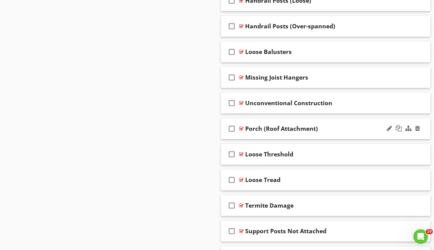
scroll to position [4112, 0]
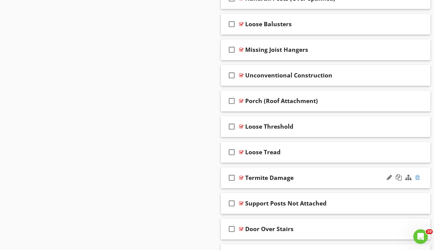
click at [418, 175] on div at bounding box center [417, 177] width 5 height 6
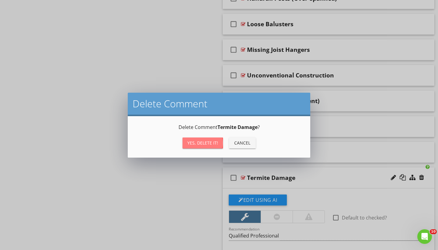
click at [206, 144] on div "Yes, Delete it!" at bounding box center [203, 142] width 31 height 6
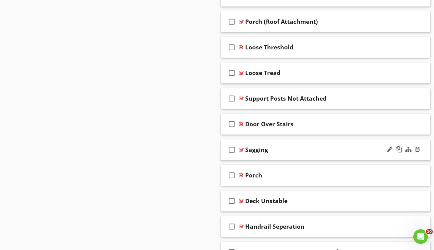
scroll to position [4226, 0]
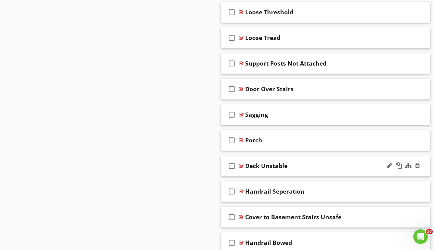
click at [240, 163] on div at bounding box center [241, 165] width 5 height 5
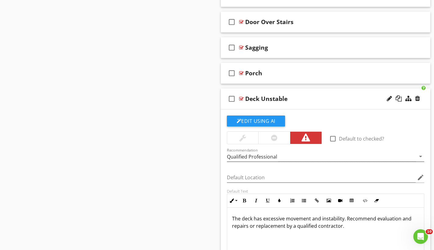
scroll to position [4303, 0]
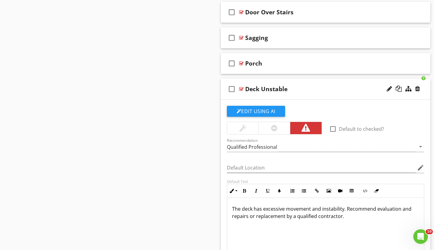
click at [242, 89] on div at bounding box center [241, 88] width 5 height 5
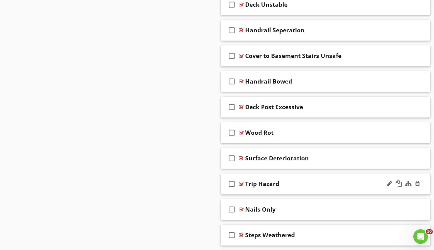
scroll to position [4427, 0]
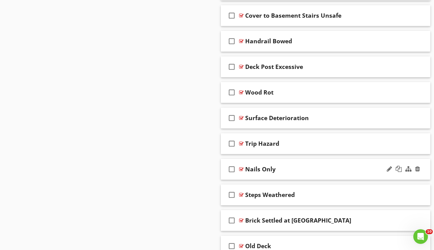
click at [241, 167] on div at bounding box center [241, 169] width 5 height 5
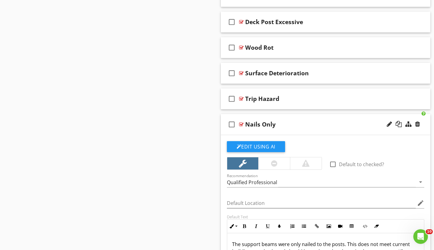
scroll to position [4513, 0]
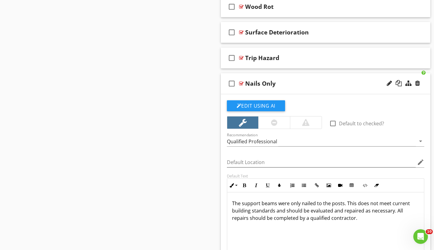
click at [240, 83] on div at bounding box center [241, 83] width 5 height 5
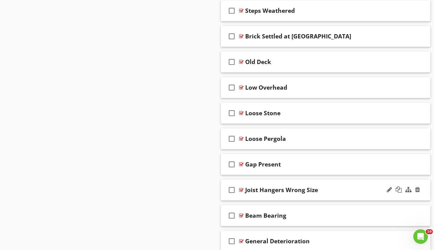
scroll to position [4634, 0]
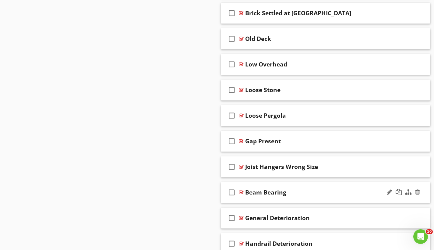
click at [241, 190] on div at bounding box center [241, 192] width 5 height 5
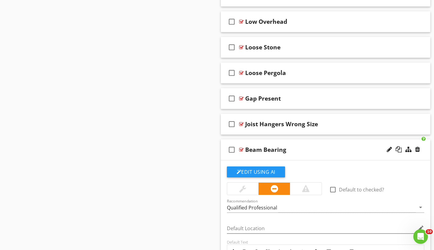
scroll to position [4772, 0]
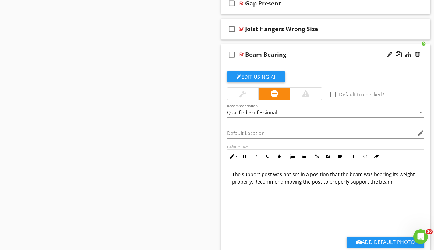
click at [240, 55] on div at bounding box center [241, 54] width 5 height 5
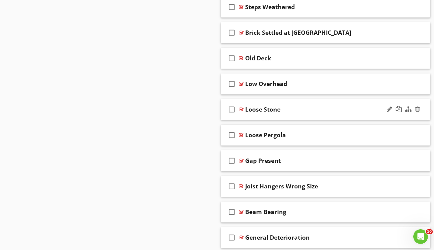
scroll to position [4545, 0]
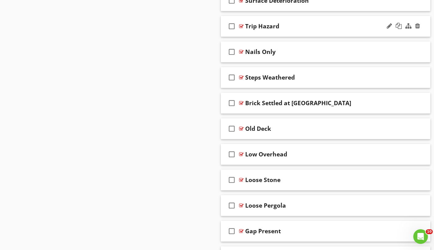
click at [242, 25] on div at bounding box center [241, 26] width 5 height 5
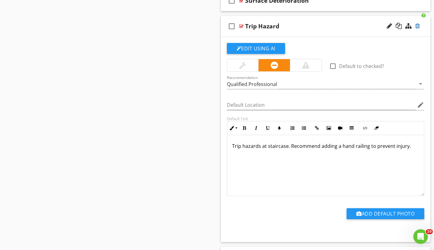
click at [417, 26] on div at bounding box center [417, 26] width 5 height 6
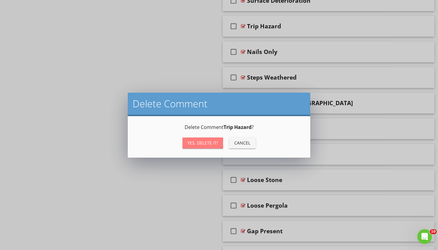
click at [197, 144] on div "Yes, Delete it!" at bounding box center [203, 142] width 31 height 6
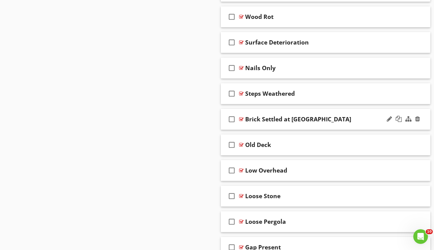
scroll to position [4489, 0]
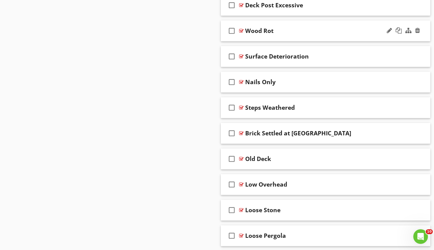
click at [241, 28] on div at bounding box center [241, 30] width 5 height 5
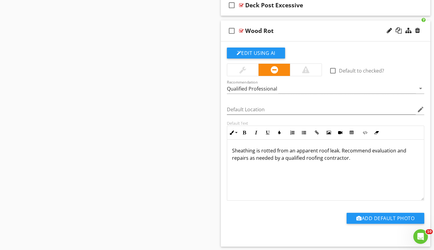
click at [241, 28] on div at bounding box center [241, 30] width 5 height 5
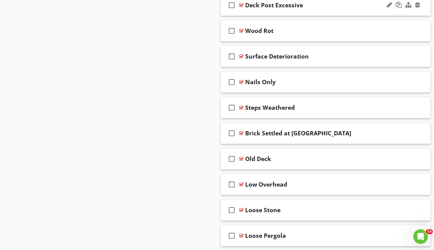
click at [240, 4] on div at bounding box center [241, 5] width 5 height 5
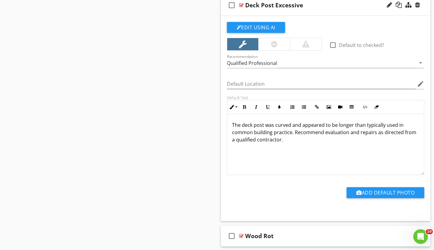
click at [240, 4] on div at bounding box center [241, 5] width 5 height 5
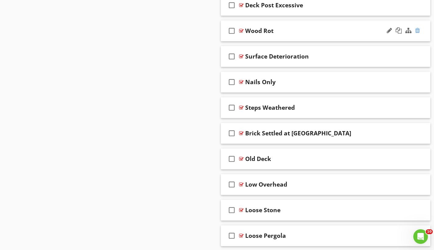
click at [417, 30] on div at bounding box center [417, 30] width 5 height 6
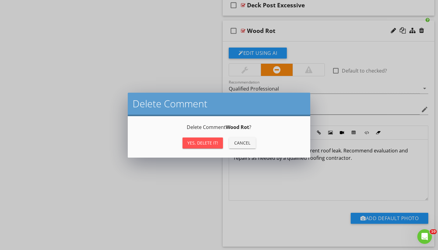
click at [215, 146] on button "Yes, Delete it!" at bounding box center [203, 142] width 40 height 11
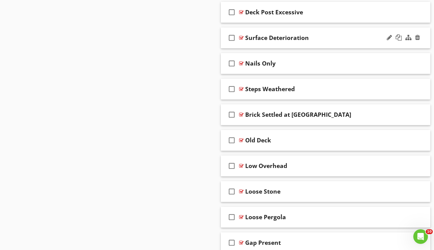
scroll to position [4434, 0]
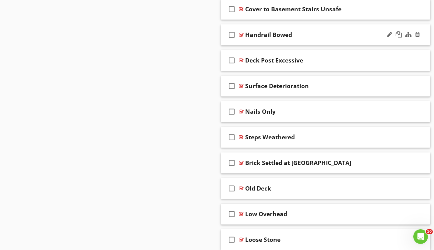
click at [242, 34] on div at bounding box center [241, 34] width 5 height 5
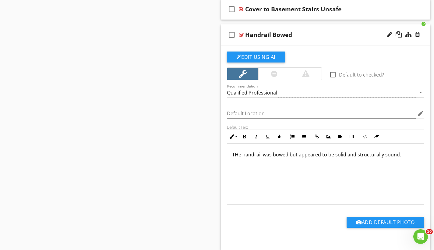
click at [242, 34] on div at bounding box center [241, 34] width 5 height 5
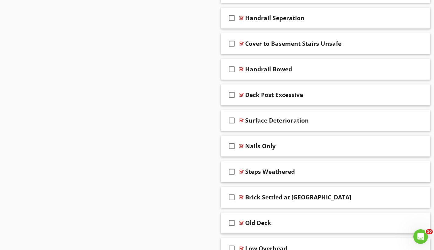
scroll to position [4398, 0]
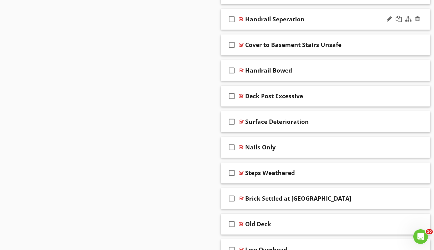
click at [241, 18] on div at bounding box center [241, 19] width 5 height 5
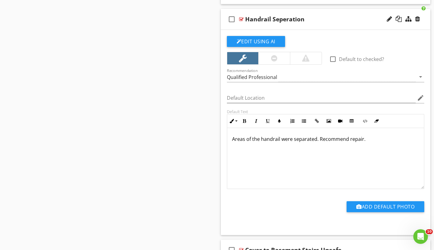
click at [241, 18] on div at bounding box center [241, 19] width 5 height 5
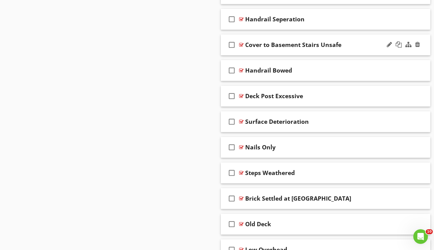
scroll to position [4397, 0]
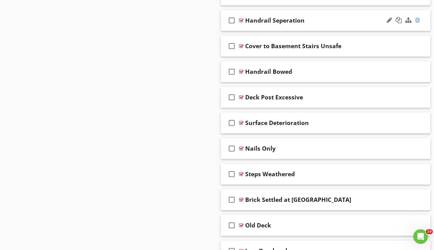
click at [418, 20] on div at bounding box center [417, 20] width 5 height 6
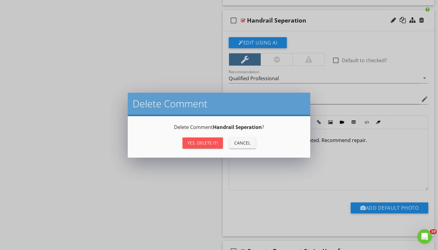
click at [210, 143] on div "Yes, Delete it!" at bounding box center [203, 142] width 31 height 6
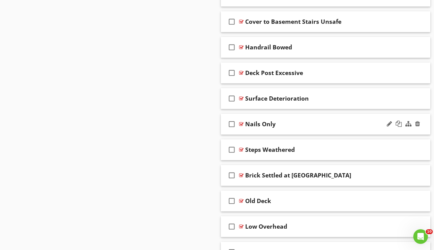
scroll to position [4389, 0]
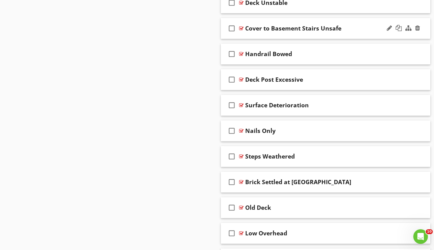
click at [241, 26] on div at bounding box center [241, 28] width 5 height 5
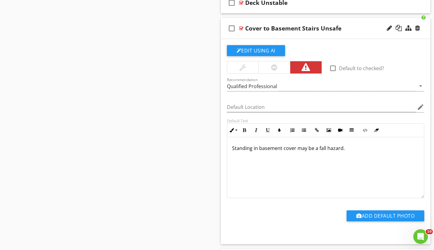
click at [241, 26] on div at bounding box center [241, 28] width 5 height 5
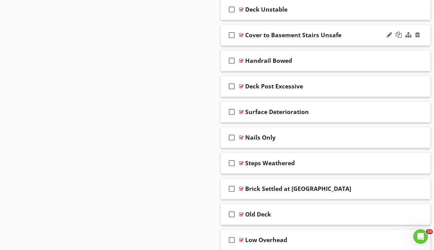
scroll to position [4381, 0]
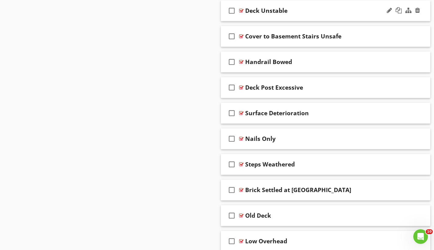
click at [241, 9] on div at bounding box center [241, 10] width 5 height 5
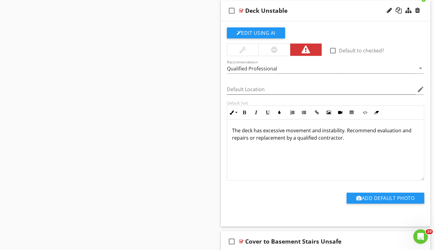
click at [241, 9] on div at bounding box center [241, 10] width 5 height 5
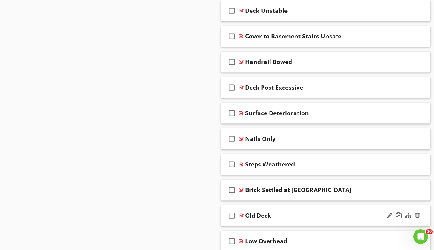
click at [239, 214] on div at bounding box center [241, 215] width 5 height 5
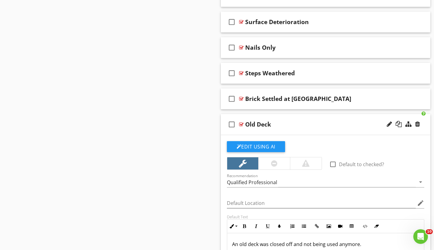
scroll to position [4477, 0]
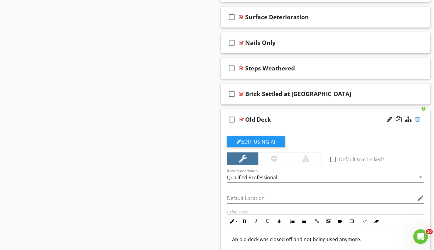
click at [416, 118] on div at bounding box center [417, 119] width 5 height 6
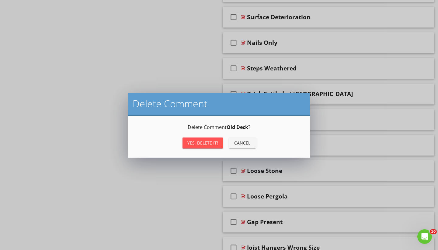
click at [210, 145] on div "Yes, Delete it!" at bounding box center [203, 142] width 31 height 6
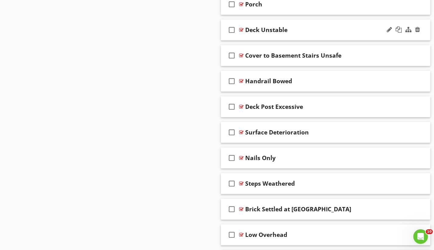
scroll to position [4315, 0]
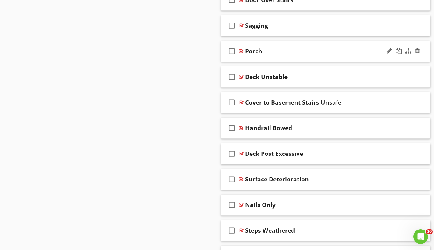
click at [240, 49] on div at bounding box center [241, 51] width 5 height 5
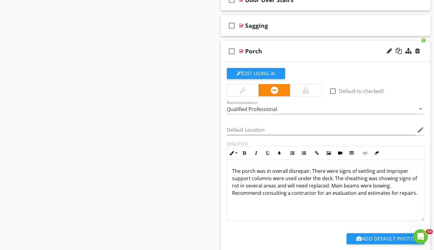
click at [240, 49] on div at bounding box center [241, 51] width 5 height 5
